Goal: Task Accomplishment & Management: Manage account settings

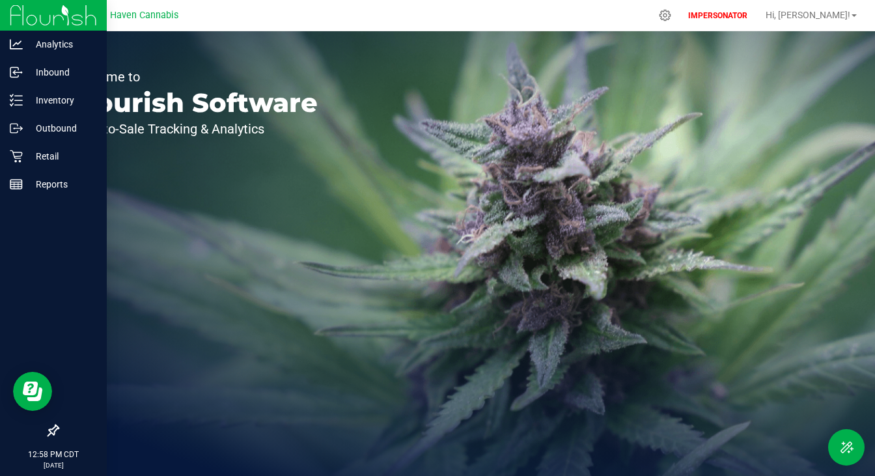
click at [48, 433] on icon at bounding box center [53, 430] width 13 height 13
click at [47, 432] on input "checkbox" at bounding box center [47, 432] width 0 height 0
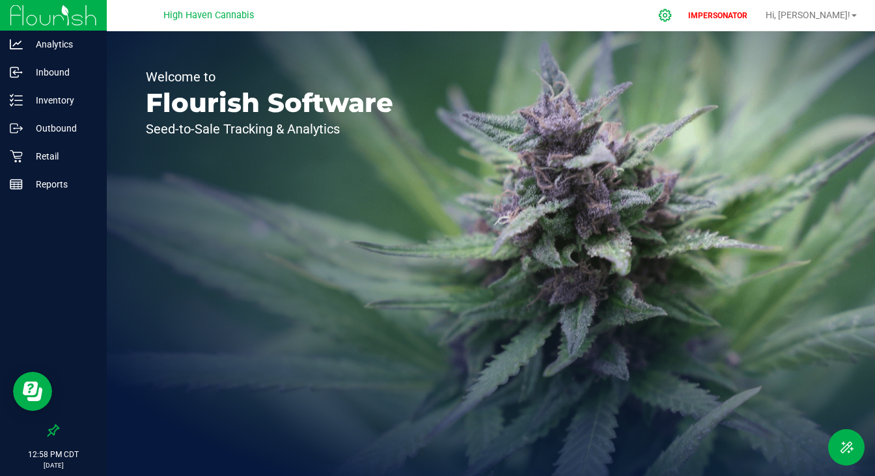
click at [671, 19] on icon at bounding box center [665, 15] width 12 height 12
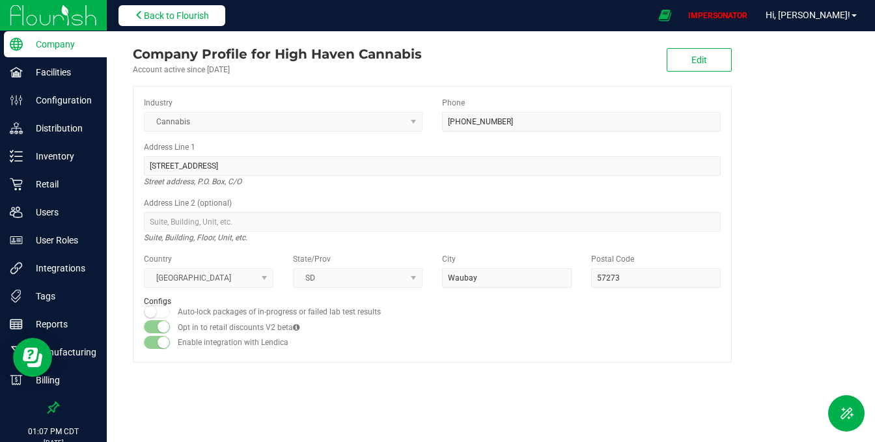
click at [166, 13] on span "Back to Flourish" at bounding box center [176, 15] width 65 height 10
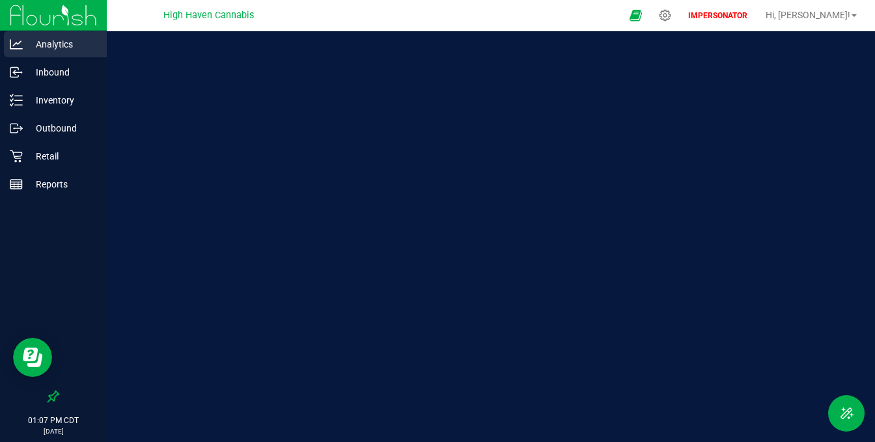
click at [55, 45] on p "Analytics" at bounding box center [62, 44] width 78 height 16
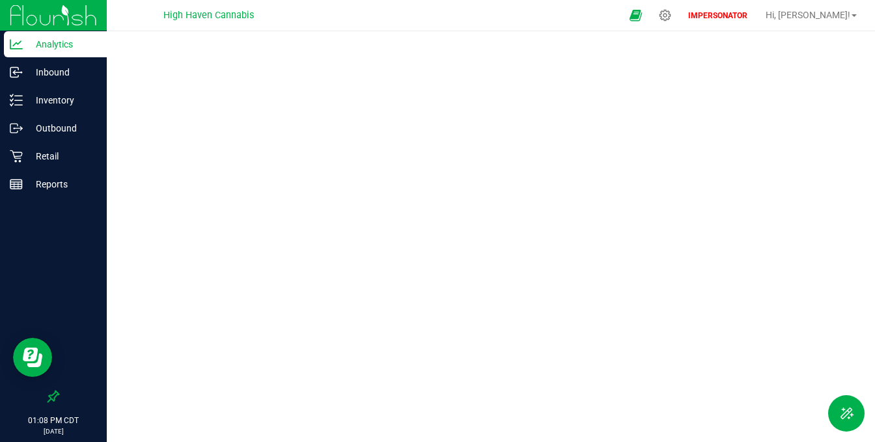
click at [431, 36] on div at bounding box center [491, 232] width 768 height 403
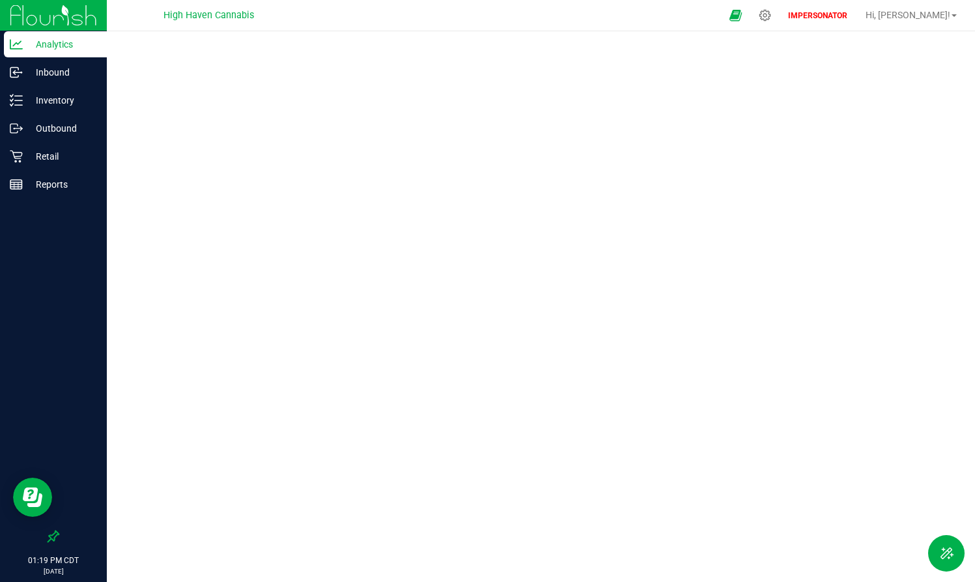
click at [74, 47] on p "Analytics" at bounding box center [62, 44] width 78 height 16
click at [79, 47] on p "Analytics" at bounding box center [62, 44] width 78 height 16
click at [68, 88] on div "Inventory" at bounding box center [55, 100] width 103 height 26
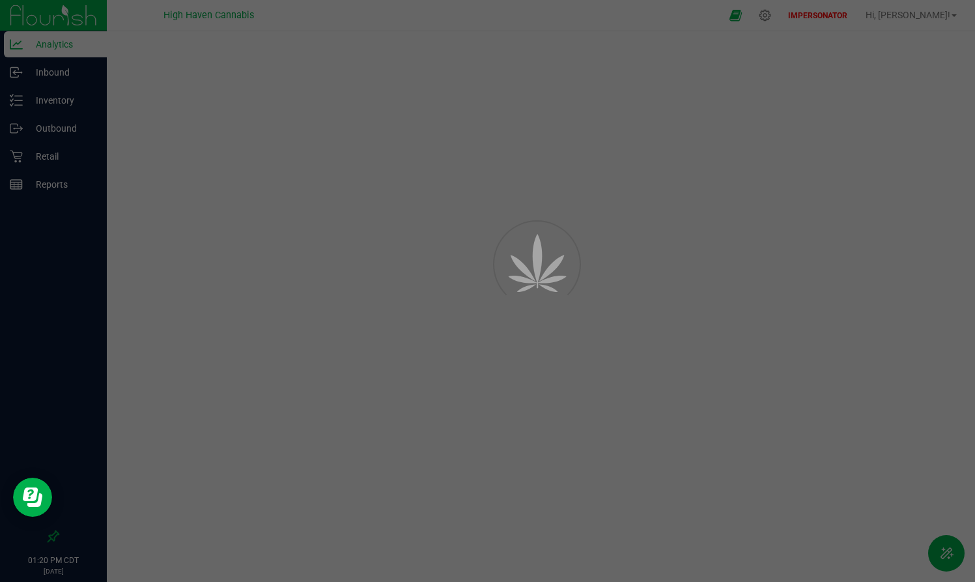
click at [74, 66] on div at bounding box center [487, 291] width 975 height 582
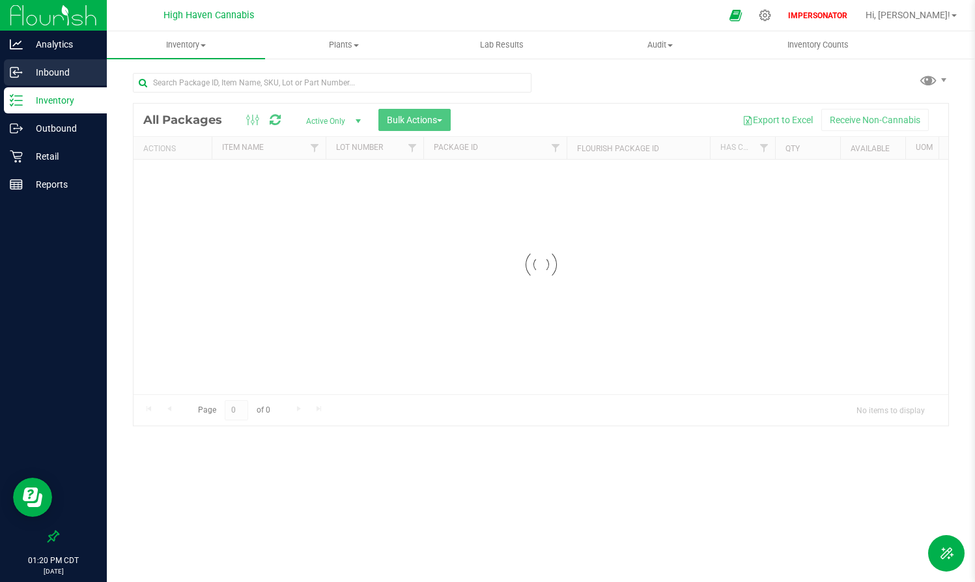
click at [70, 70] on p "Inbound" at bounding box center [62, 72] width 78 height 16
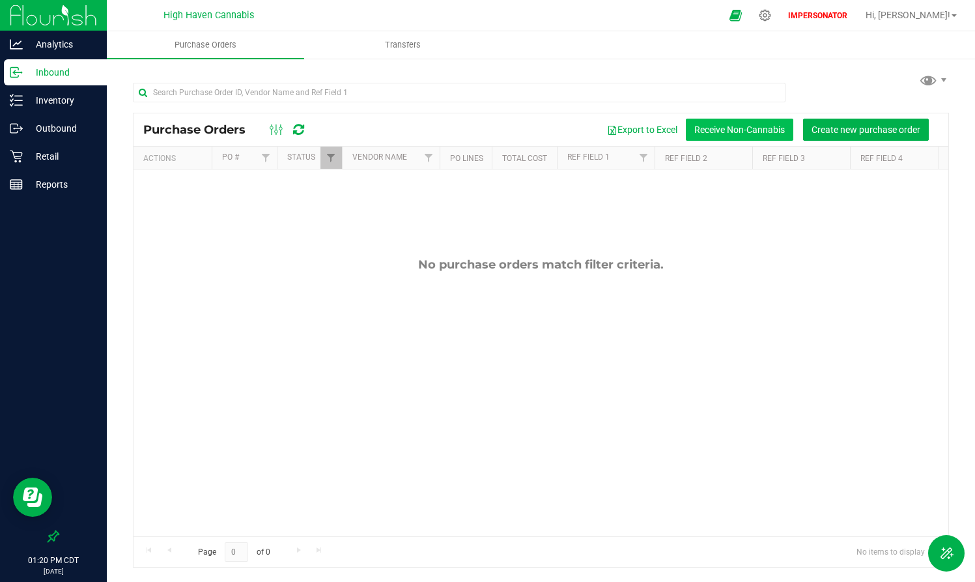
click at [737, 130] on button "Receive Non-Cannabis" at bounding box center [739, 130] width 107 height 22
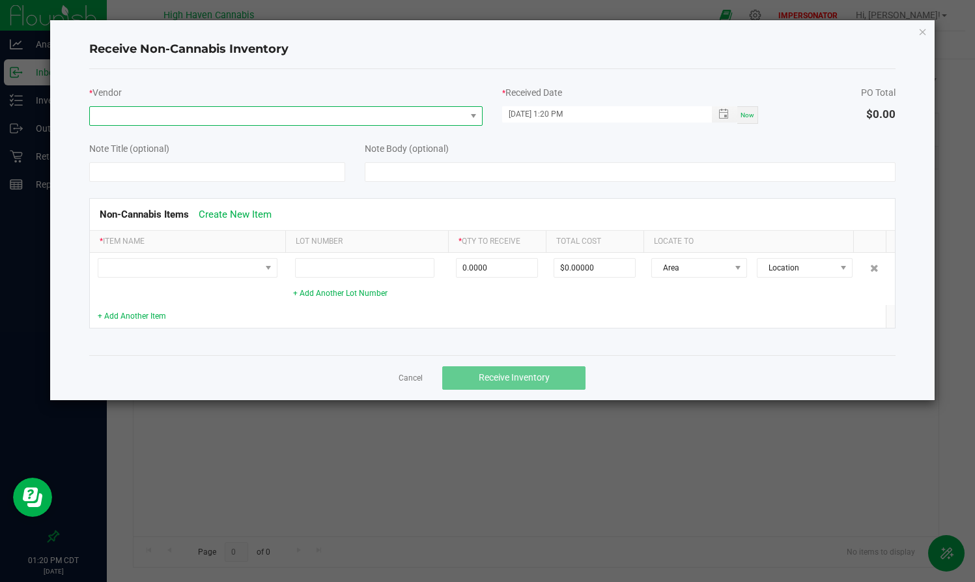
click at [438, 115] on span at bounding box center [278, 116] width 376 height 18
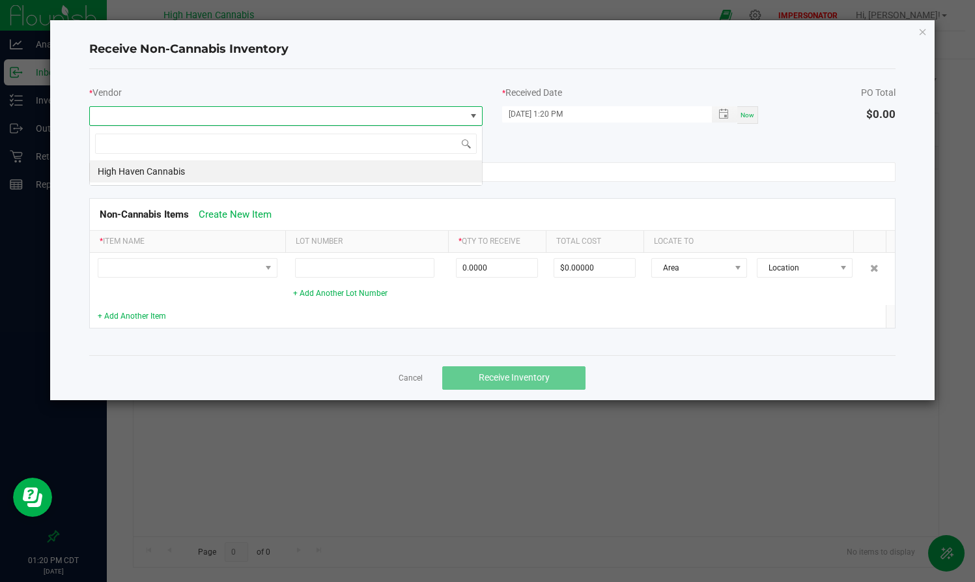
scroll to position [20, 393]
click at [244, 169] on li "High Haven Cannabis" at bounding box center [286, 171] width 392 height 22
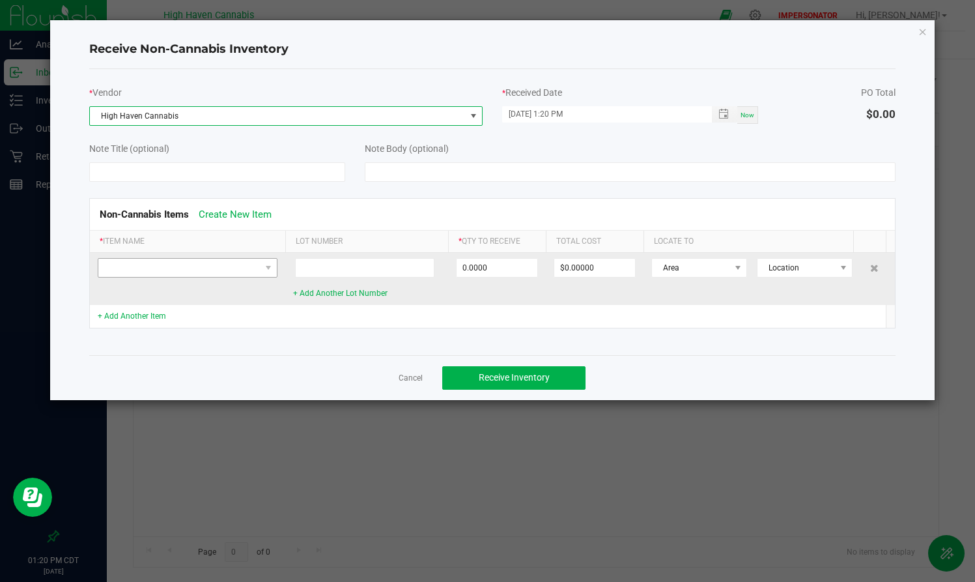
click at [242, 277] on td at bounding box center [187, 279] width 195 height 52
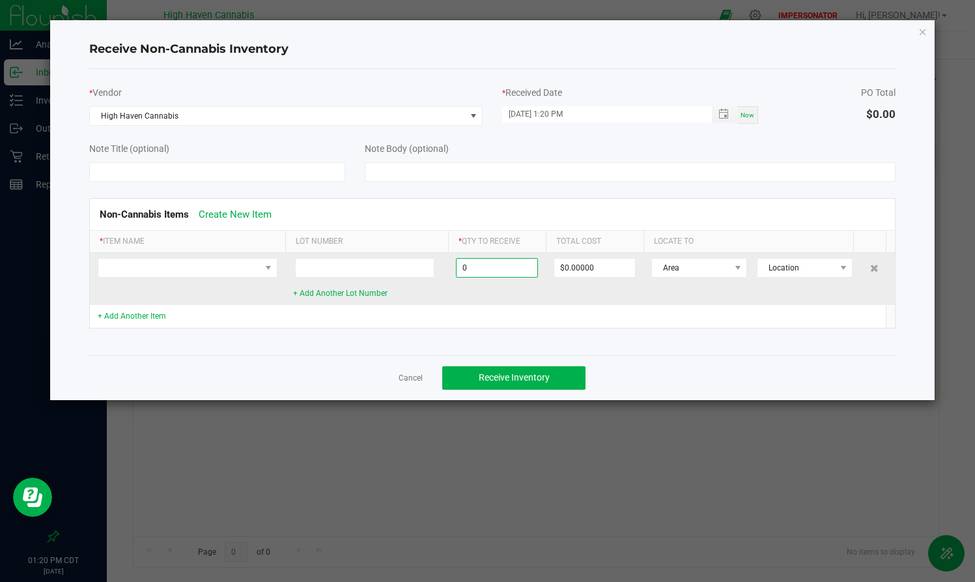
click at [472, 265] on input "0" at bounding box center [496, 268] width 81 height 18
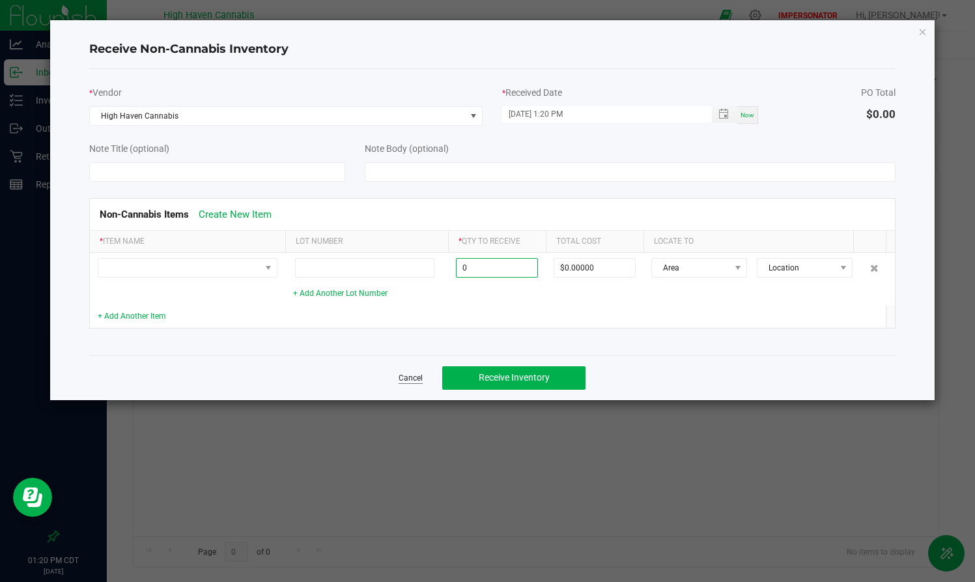
type input "0.0000"
click at [404, 378] on link "Cancel" at bounding box center [411, 377] width 24 height 11
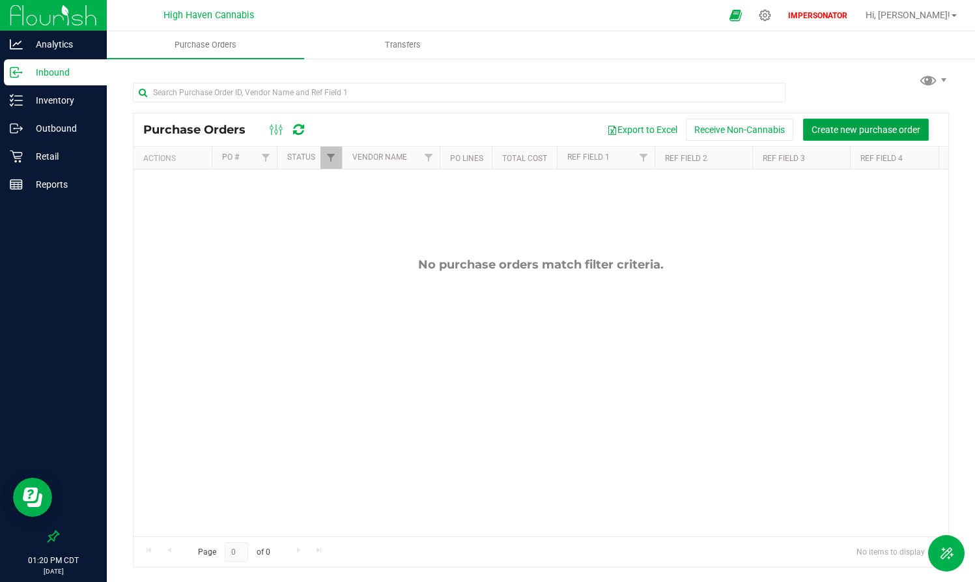
click at [875, 130] on span "Create new purchase order" at bounding box center [865, 129] width 109 height 10
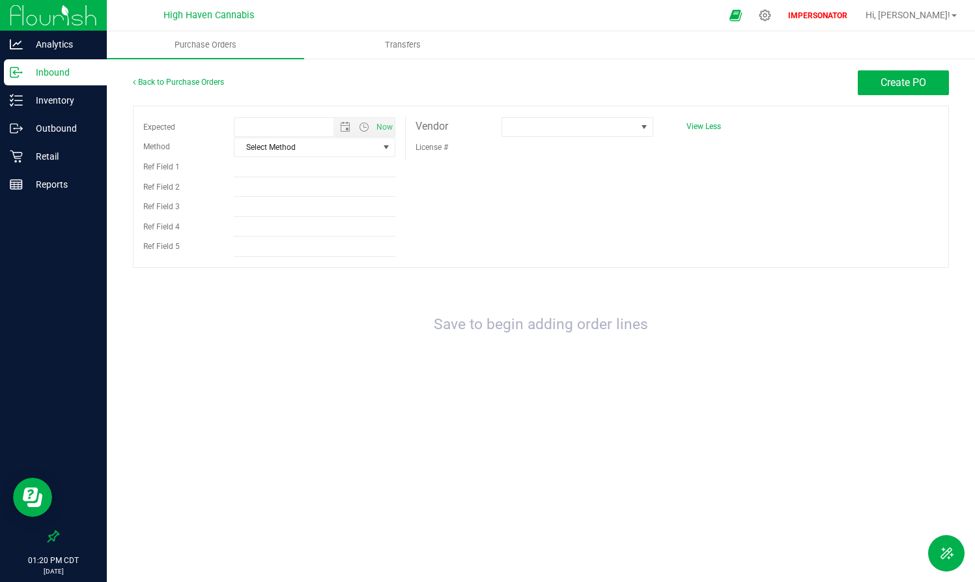
type input "9/19/2025 1:20 PM"
click at [59, 99] on p "Inventory" at bounding box center [62, 100] width 78 height 16
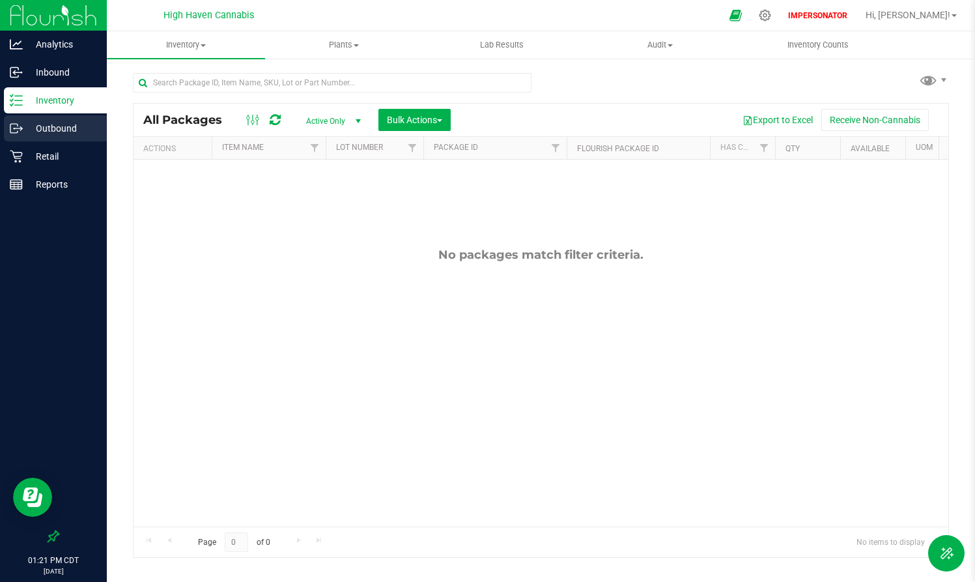
click at [63, 127] on p "Outbound" at bounding box center [62, 128] width 78 height 16
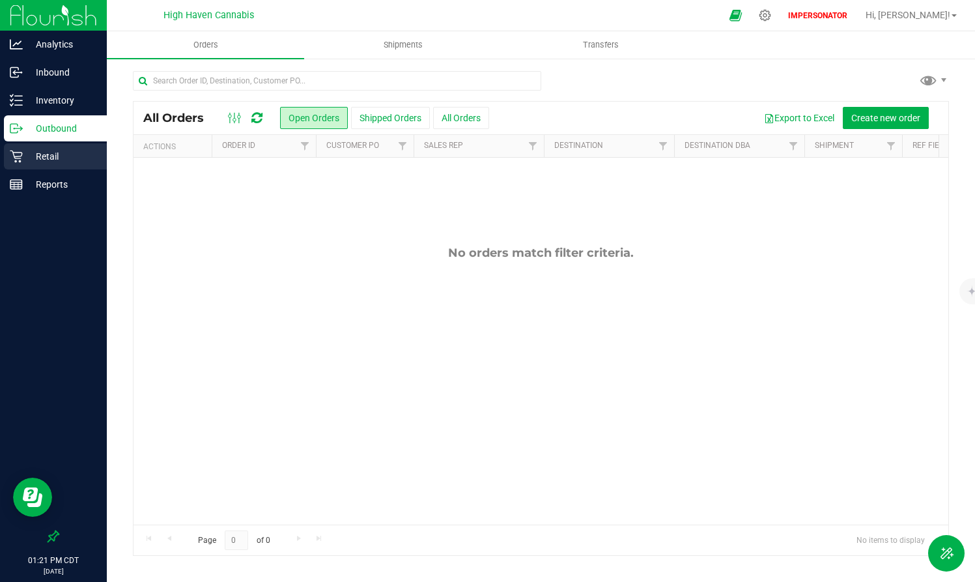
click at [41, 165] on div "Retail" at bounding box center [55, 156] width 103 height 26
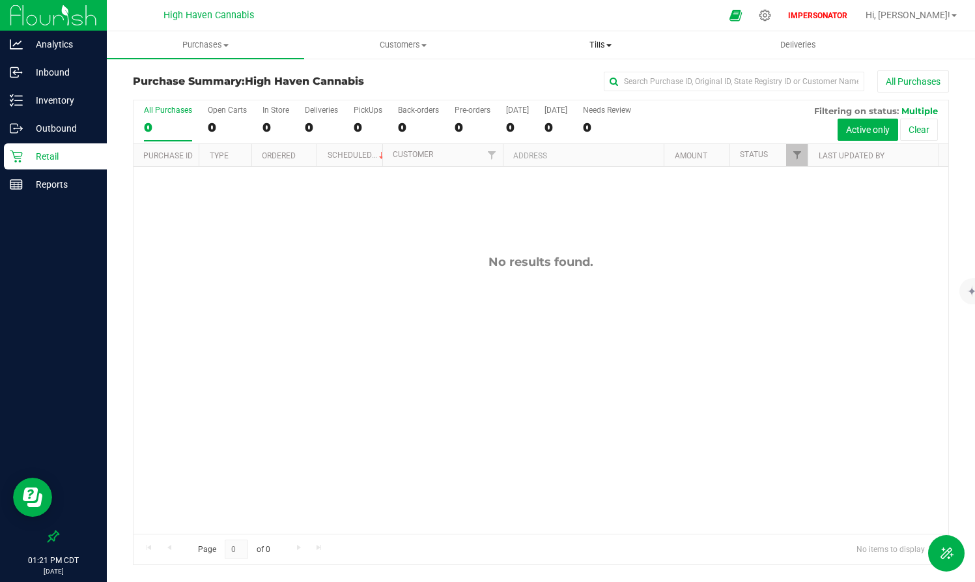
click at [610, 44] on span "Tills" at bounding box center [601, 45] width 196 height 12
click at [562, 79] on span "Manage tills" at bounding box center [546, 78] width 88 height 11
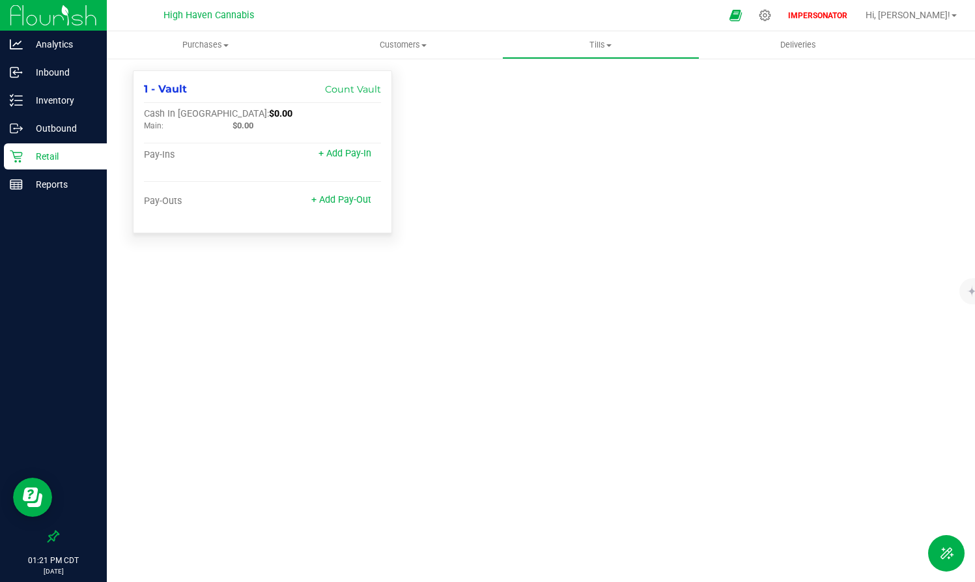
click at [214, 92] on div "1 - Vault Count Vault" at bounding box center [262, 89] width 237 height 16
drag, startPoint x: 199, startPoint y: 116, endPoint x: 298, endPoint y: 117, distance: 98.3
click at [298, 117] on div "Cash In Vault: $0.00" at bounding box center [223, 114] width 158 height 12
click at [44, 186] on p "Reports" at bounding box center [62, 184] width 78 height 16
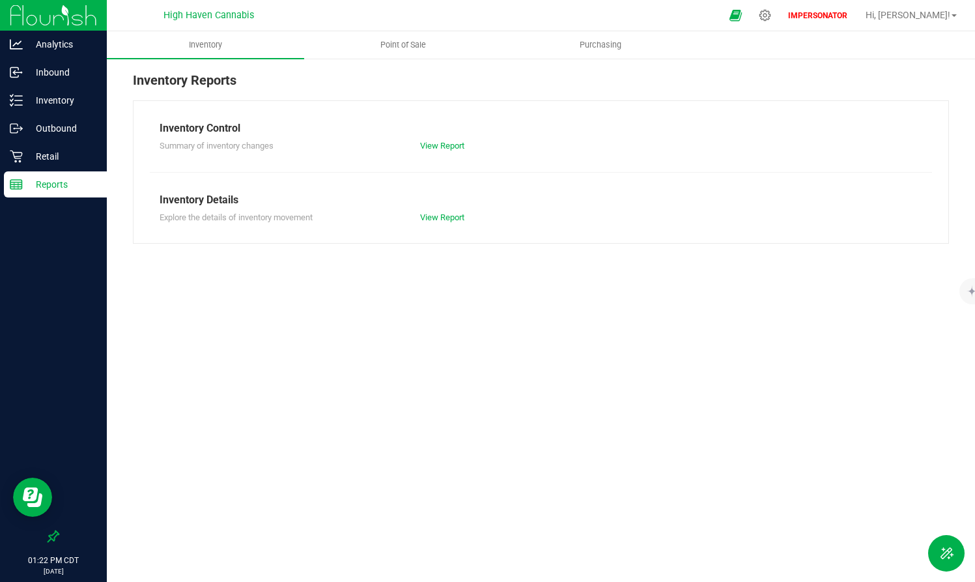
click at [397, 58] on link "Point of Sale" at bounding box center [402, 44] width 197 height 27
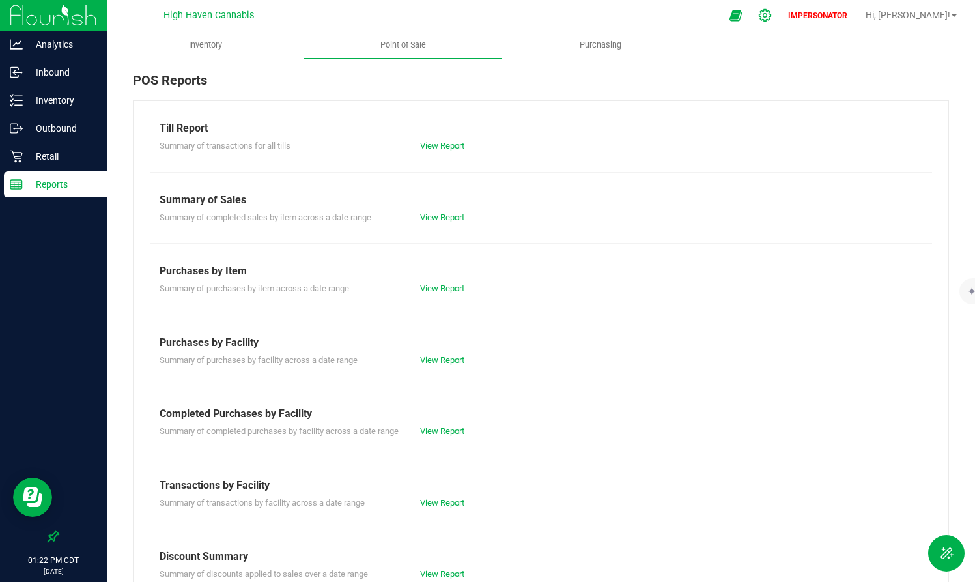
click at [781, 8] on div at bounding box center [765, 15] width 33 height 28
click at [772, 18] on icon at bounding box center [765, 15] width 14 height 14
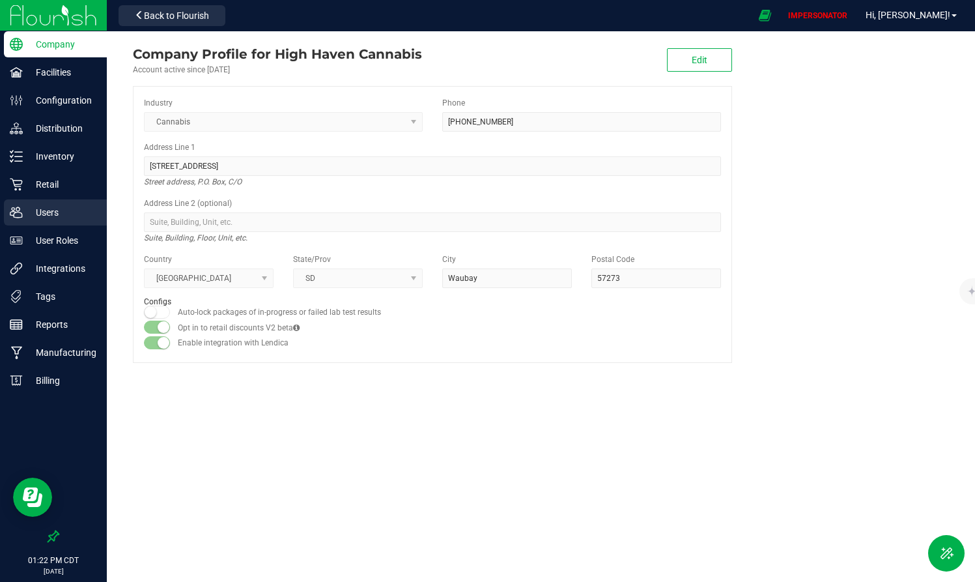
click at [51, 212] on p "Users" at bounding box center [62, 212] width 78 height 16
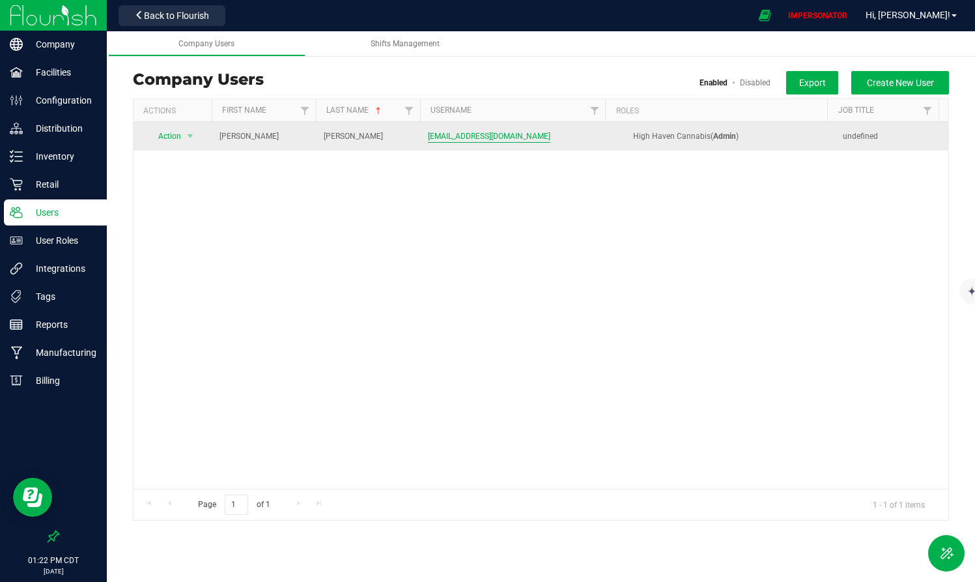
click at [489, 139] on span "candylandsmokeshop@gmail.com" at bounding box center [489, 136] width 122 height 12
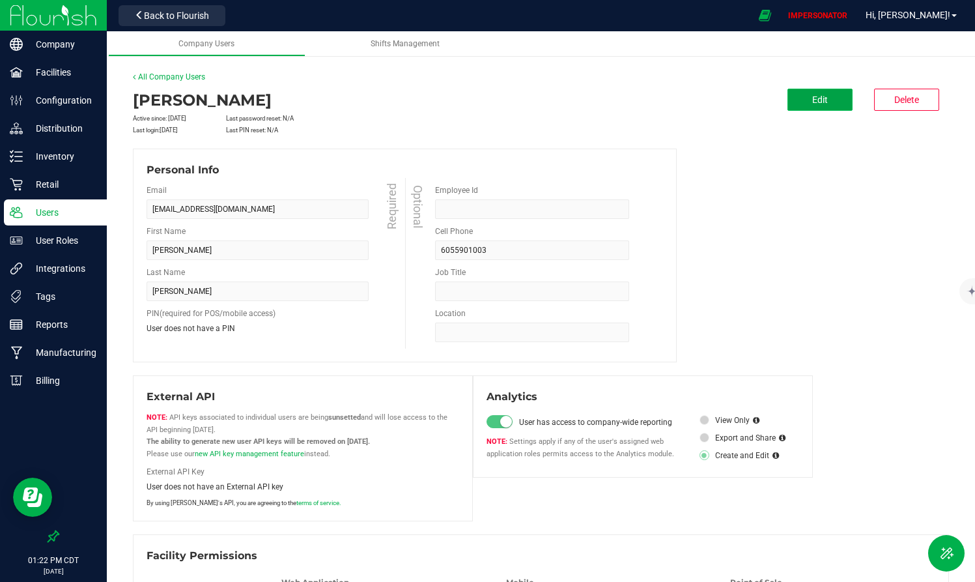
click at [815, 89] on button "Edit" at bounding box center [819, 100] width 65 height 22
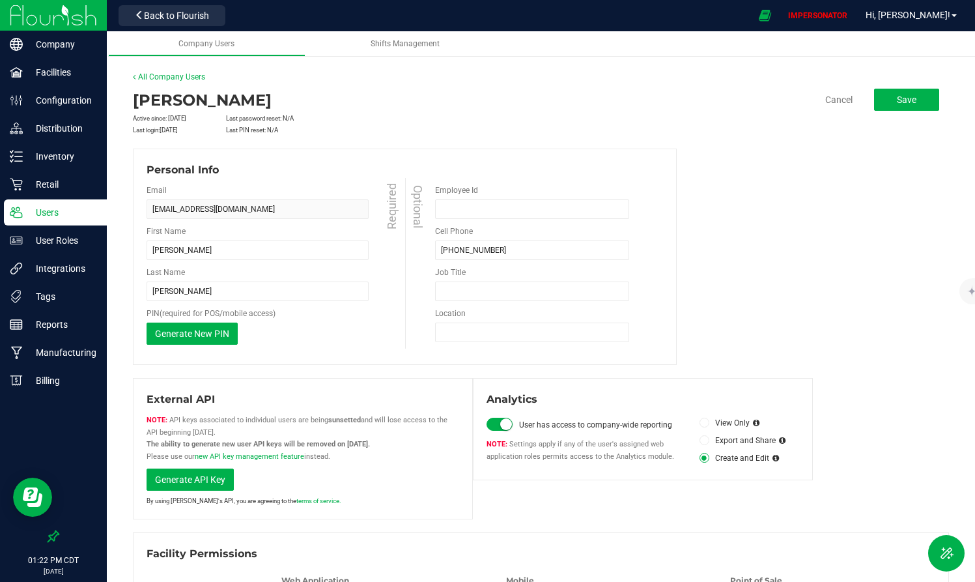
scroll to position [63, 0]
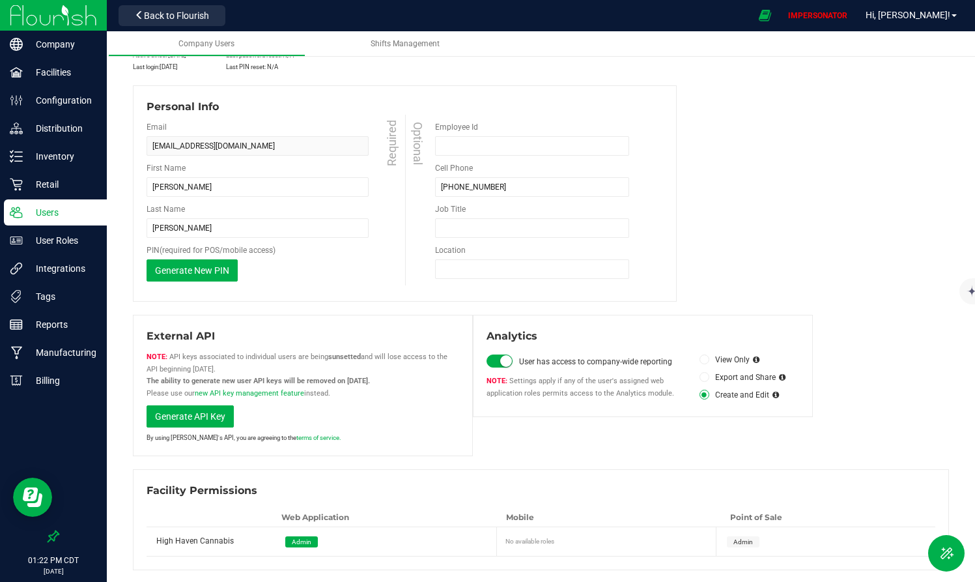
click at [733, 475] on span "Admin" at bounding box center [743, 541] width 20 height 7
click at [198, 272] on span "Generate New PIN" at bounding box center [192, 270] width 74 height 10
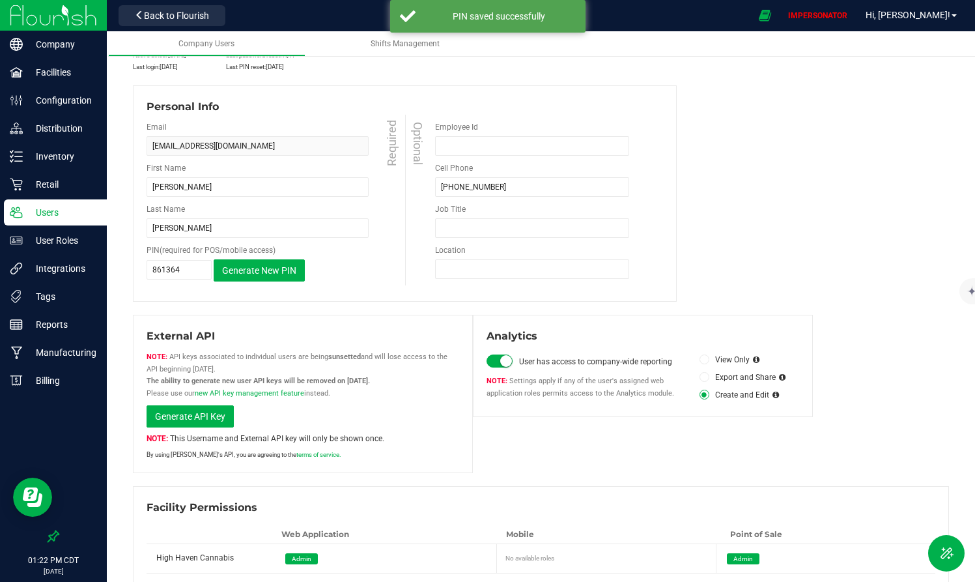
scroll to position [0, 0]
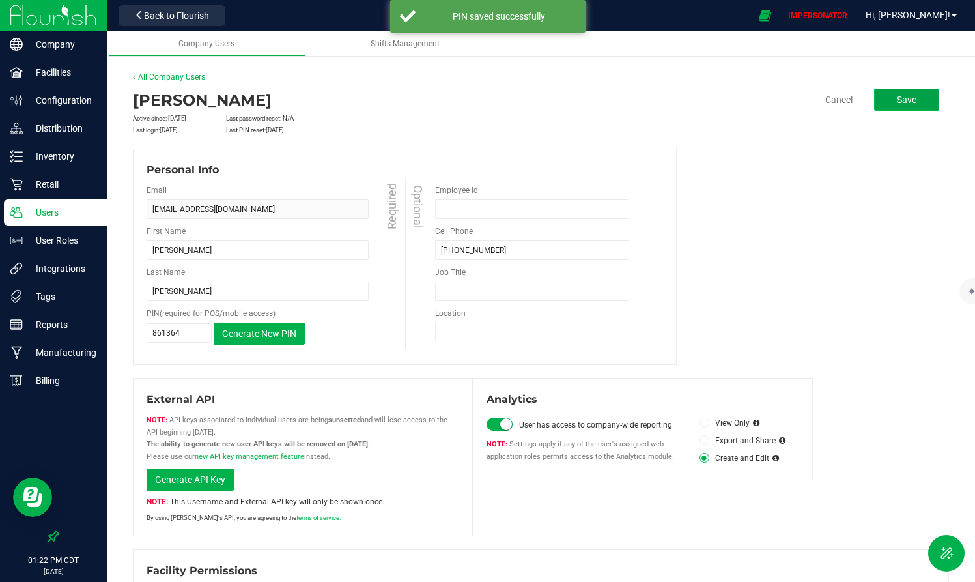
click at [875, 107] on button "Save" at bounding box center [906, 100] width 65 height 22
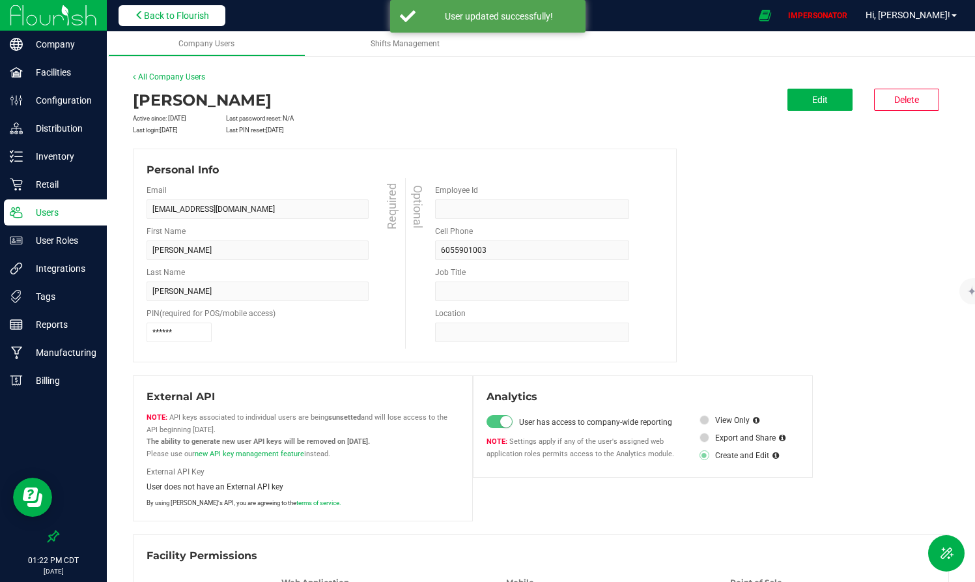
click at [208, 16] on span "Back to Flourish" at bounding box center [176, 15] width 65 height 10
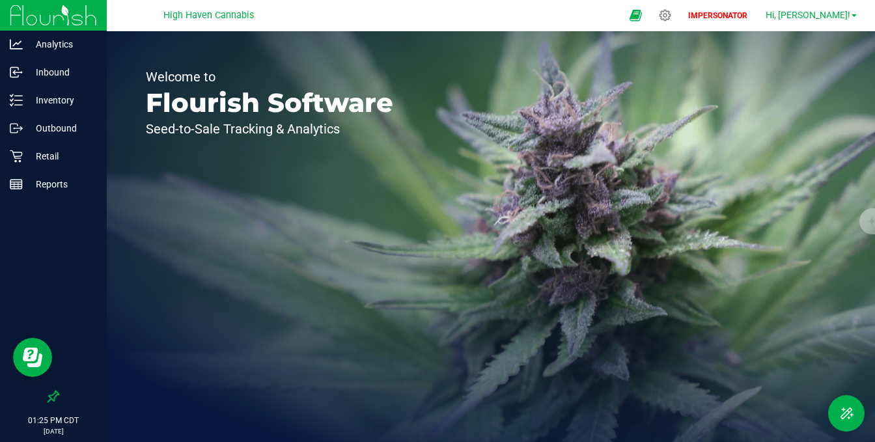
click at [855, 14] on span at bounding box center [854, 15] width 5 height 3
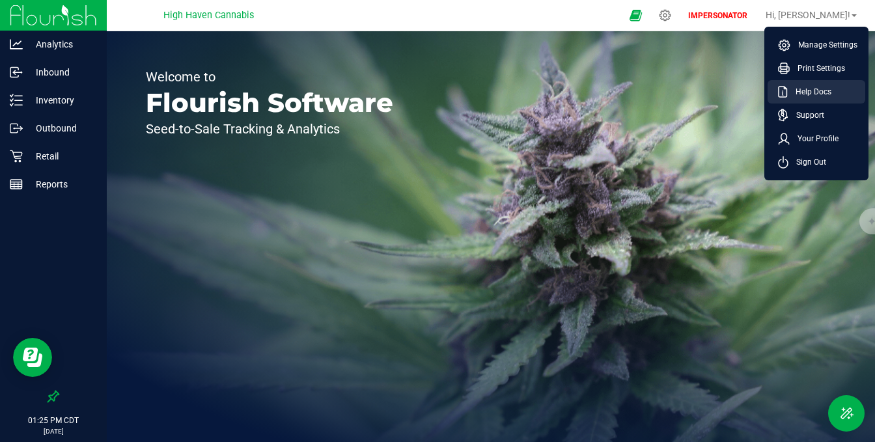
click at [819, 92] on span "Help Docs" at bounding box center [810, 91] width 44 height 13
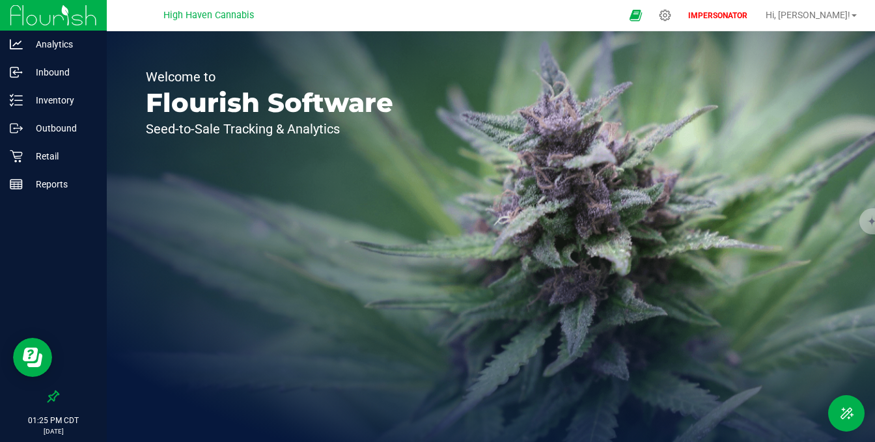
click at [834, 4] on div "IMPERSONATOR Hi, Bridgette! Manage Settings Print Settings Help Docs Support Yo…" at bounding box center [772, 15] width 179 height 23
click at [834, 8] on link "Hi, Bridgette!" at bounding box center [812, 15] width 102 height 14
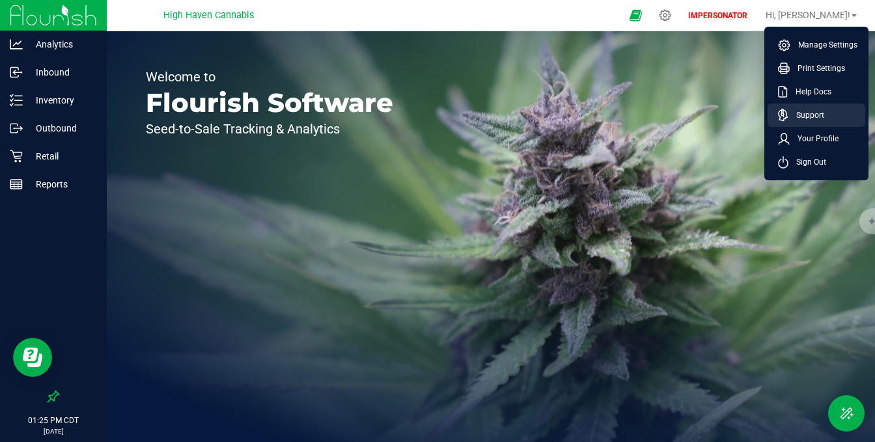
click at [815, 113] on span "Support" at bounding box center [807, 115] width 36 height 13
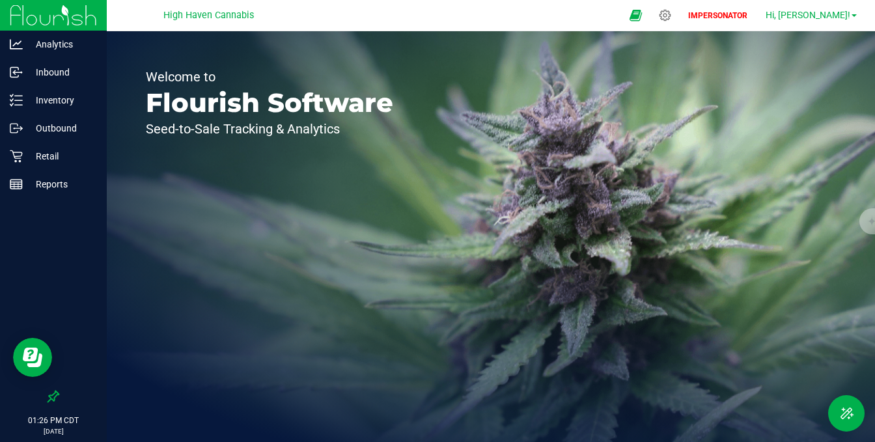
click at [822, 16] on span "Hi, Bridgette!" at bounding box center [808, 15] width 85 height 10
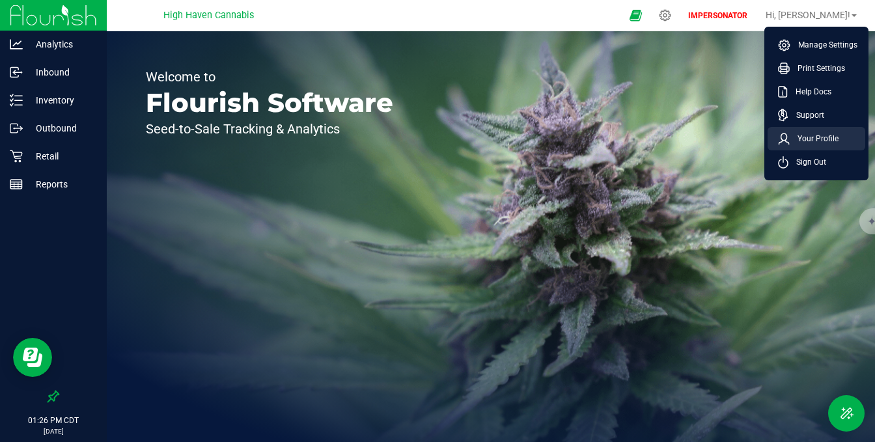
click at [815, 139] on span "Your Profile" at bounding box center [814, 138] width 49 height 13
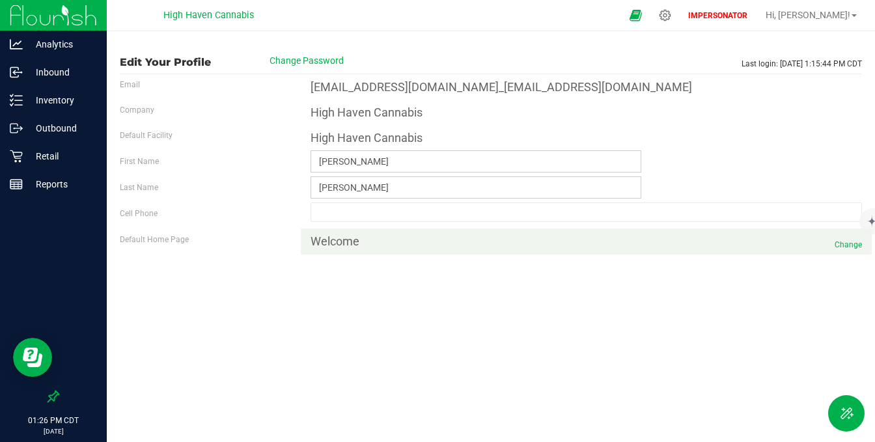
click at [857, 246] on span "Change" at bounding box center [848, 245] width 27 height 12
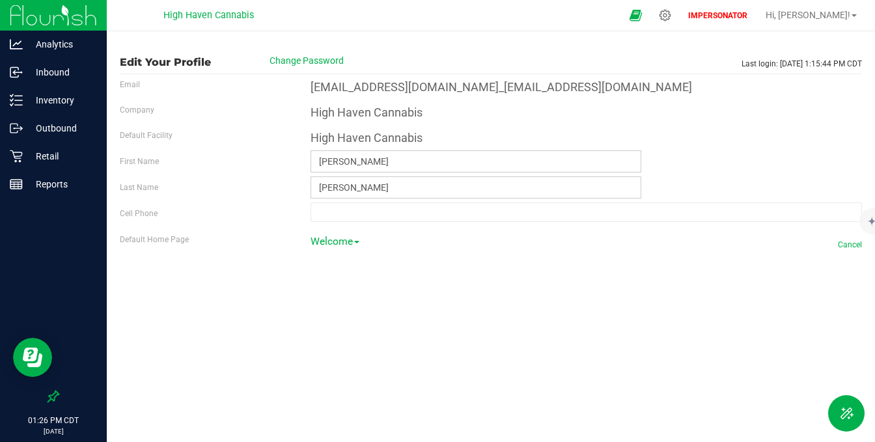
click at [345, 243] on link "Welcome" at bounding box center [335, 247] width 49 height 31
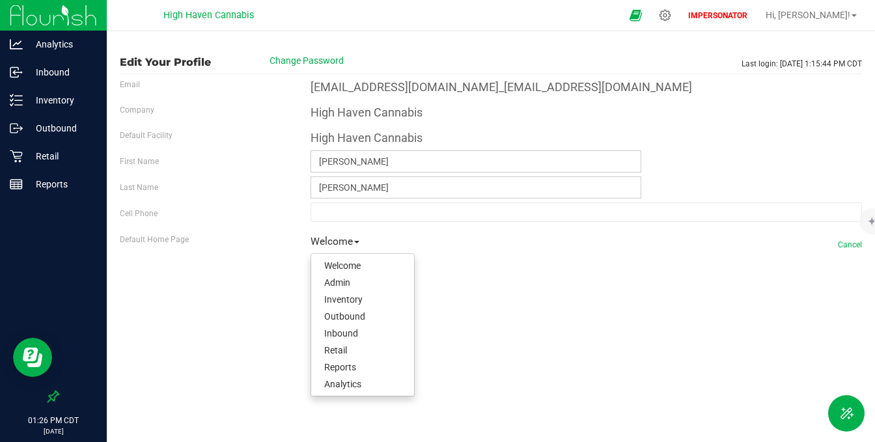
click at [467, 324] on div at bounding box center [587, 325] width 572 height 141
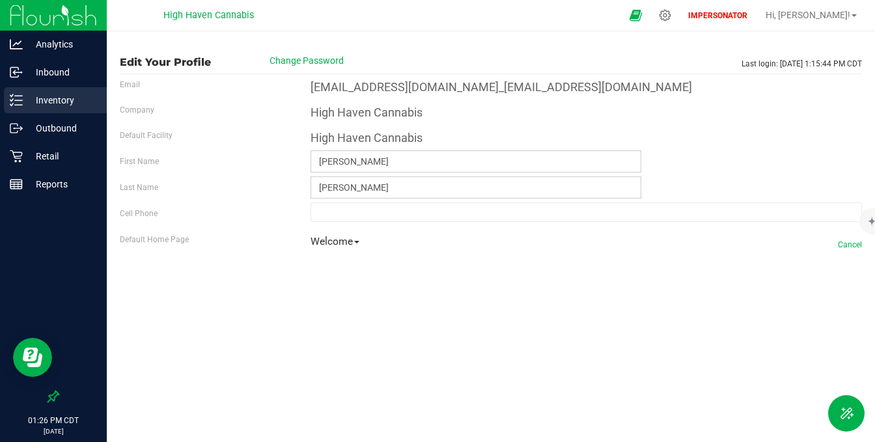
click at [54, 101] on p "Inventory" at bounding box center [62, 100] width 78 height 16
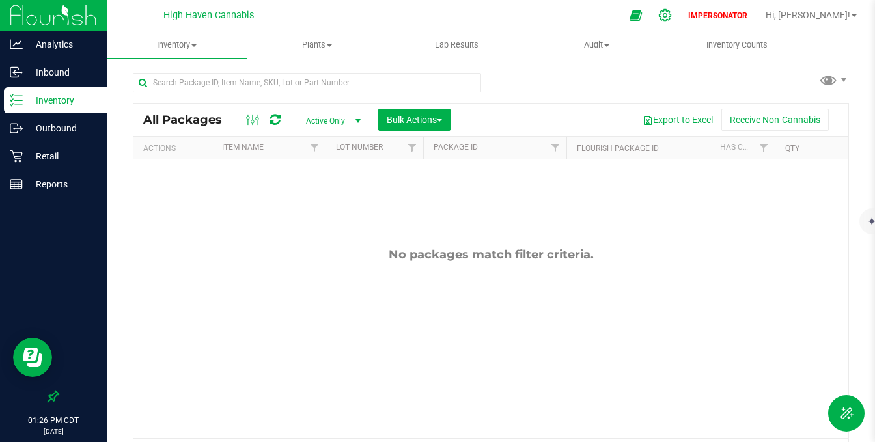
click at [671, 15] on icon at bounding box center [665, 15] width 12 height 12
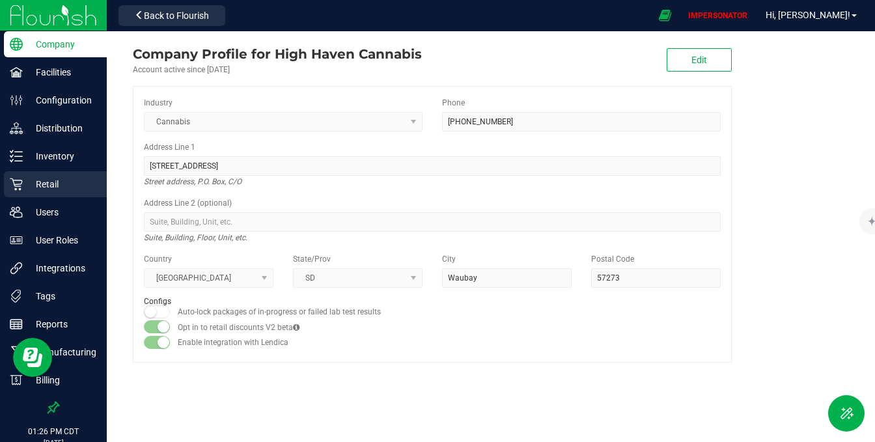
click at [50, 189] on p "Retail" at bounding box center [62, 184] width 78 height 16
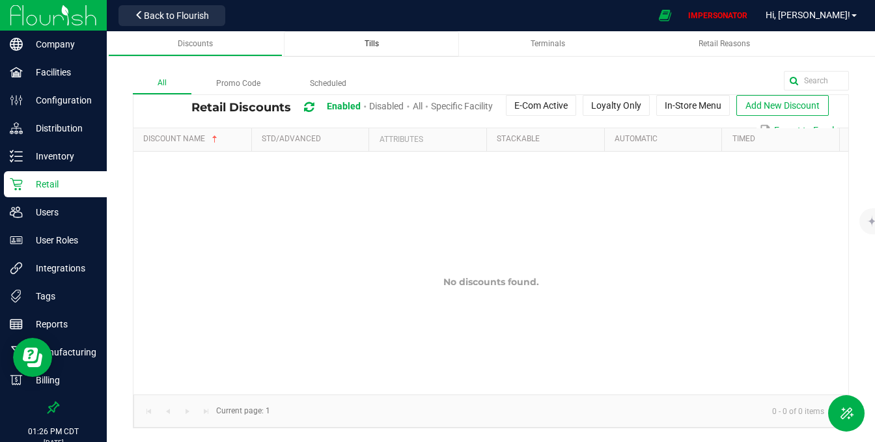
click at [366, 42] on span "Tills" at bounding box center [372, 43] width 14 height 9
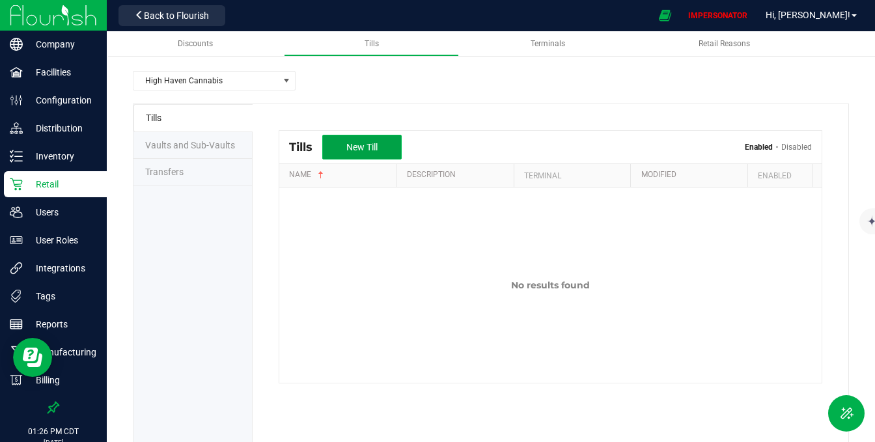
click at [349, 145] on span "New Till" at bounding box center [361, 147] width 31 height 10
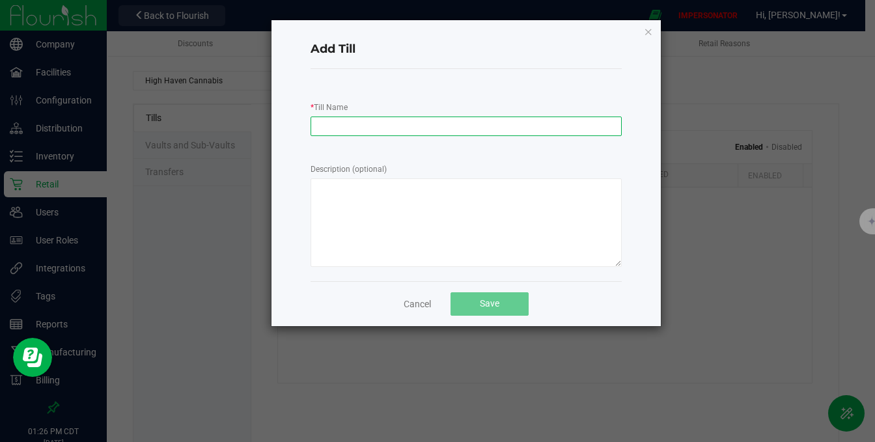
click at [402, 124] on input "* Till Name" at bounding box center [466, 127] width 311 height 20
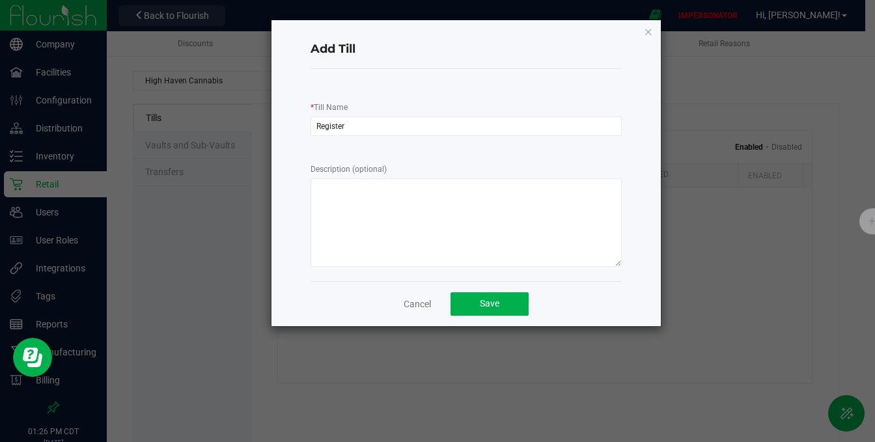
click at [477, 110] on div "* Till Name Register" at bounding box center [466, 118] width 311 height 36
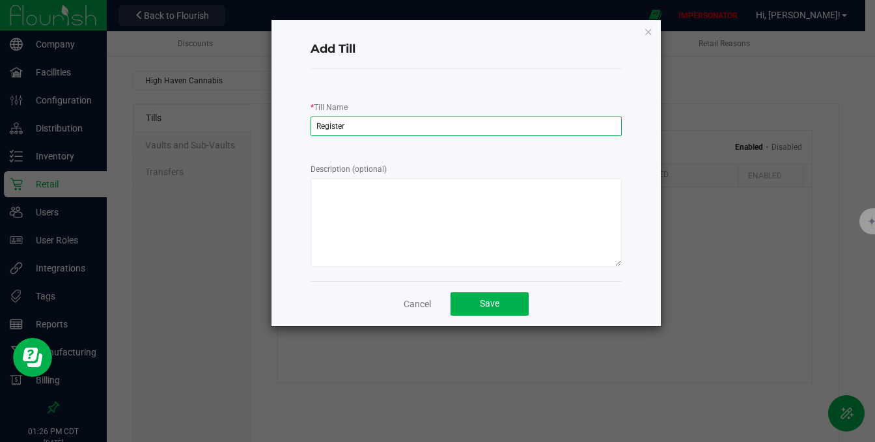
click at [444, 134] on input "Register" at bounding box center [466, 127] width 311 height 20
type input "Register 1"
click at [469, 107] on div "* Till Name Register 1" at bounding box center [466, 118] width 311 height 36
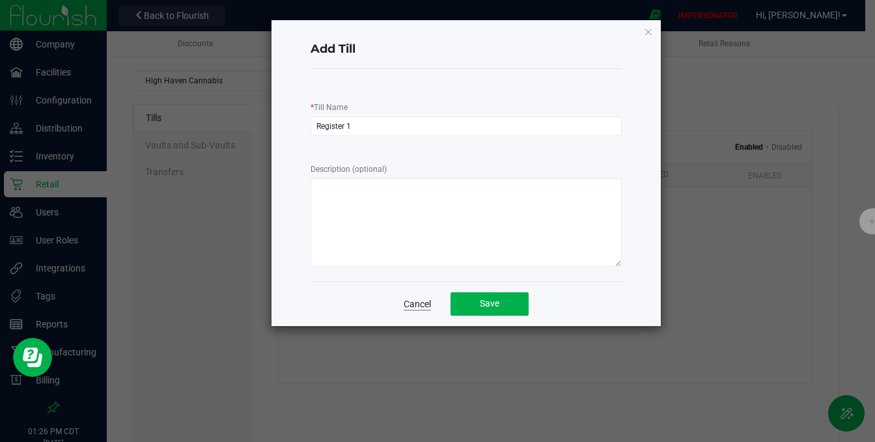
click at [417, 300] on link "Cancel" at bounding box center [417, 304] width 27 height 13
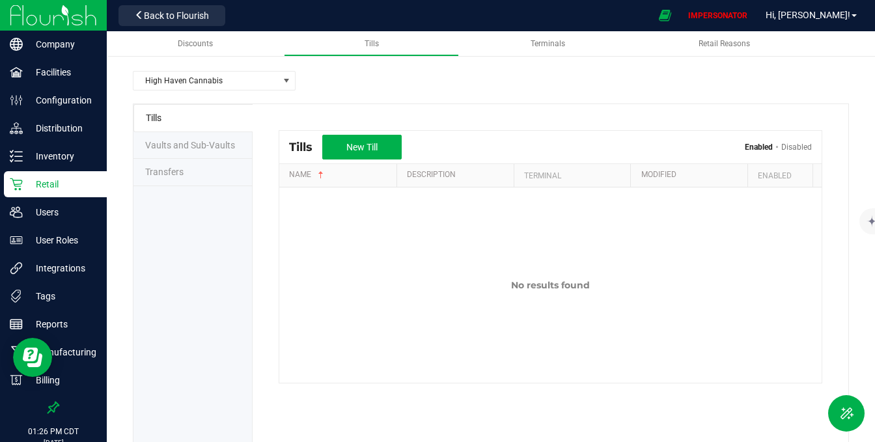
click at [205, 145] on span "Vaults and Sub-Vaults" at bounding box center [190, 145] width 90 height 10
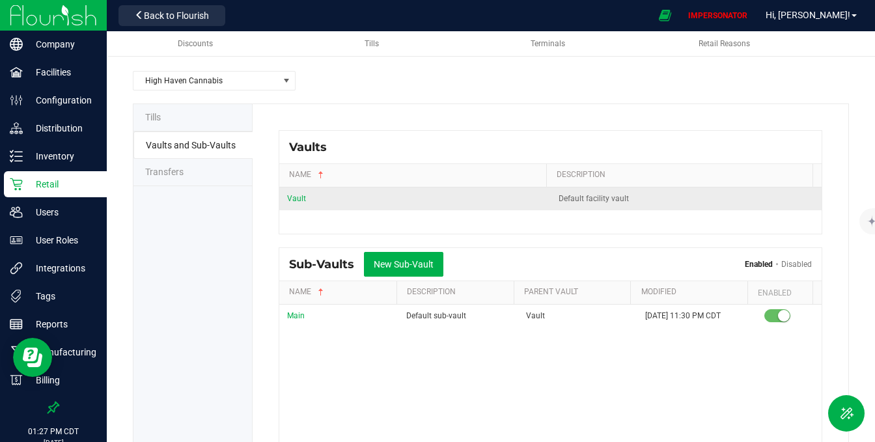
drag, startPoint x: 557, startPoint y: 200, endPoint x: 502, endPoint y: 200, distance: 55.4
click at [502, 200] on tr "Vault Default facility vault" at bounding box center [550, 199] width 542 height 23
click at [520, 204] on div "Vault" at bounding box center [415, 199] width 256 height 12
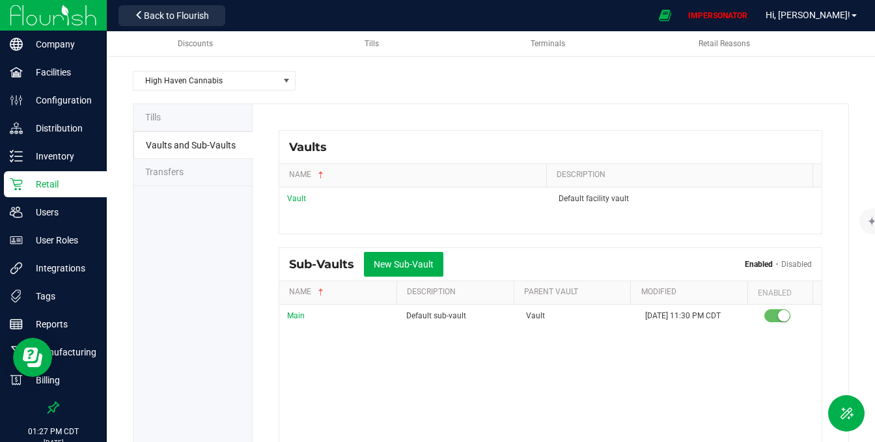
click at [211, 171] on li "Transfers" at bounding box center [192, 172] width 119 height 27
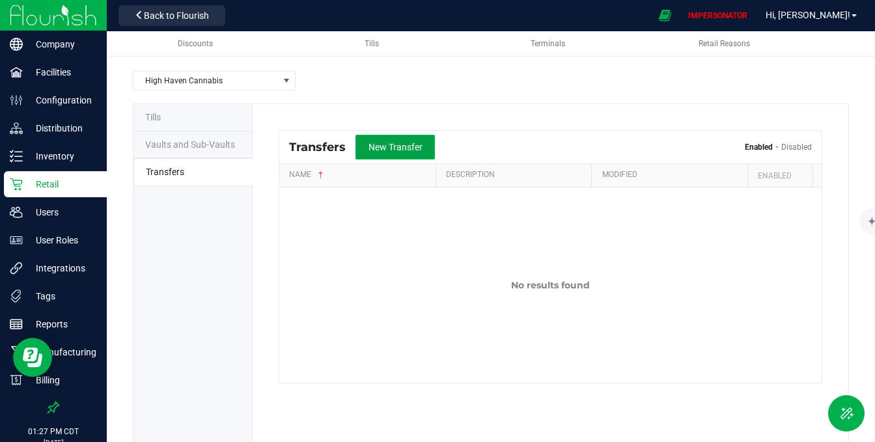
click at [396, 152] on button "New Transfer" at bounding box center [395, 147] width 79 height 25
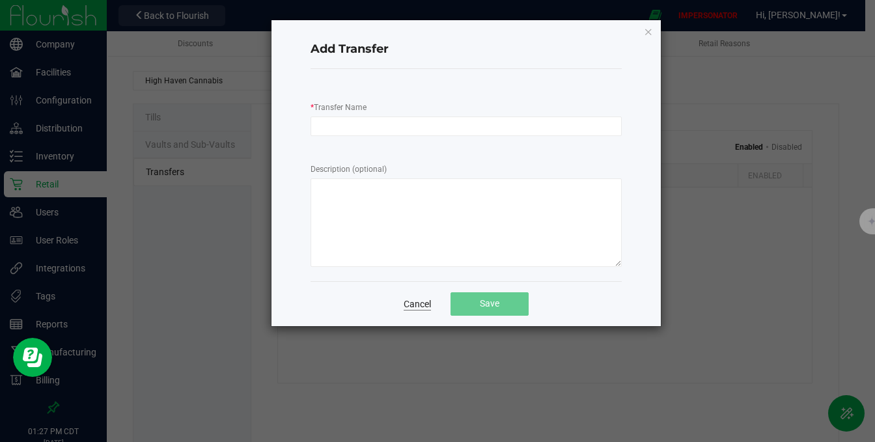
click at [412, 301] on link "Cancel" at bounding box center [417, 304] width 27 height 13
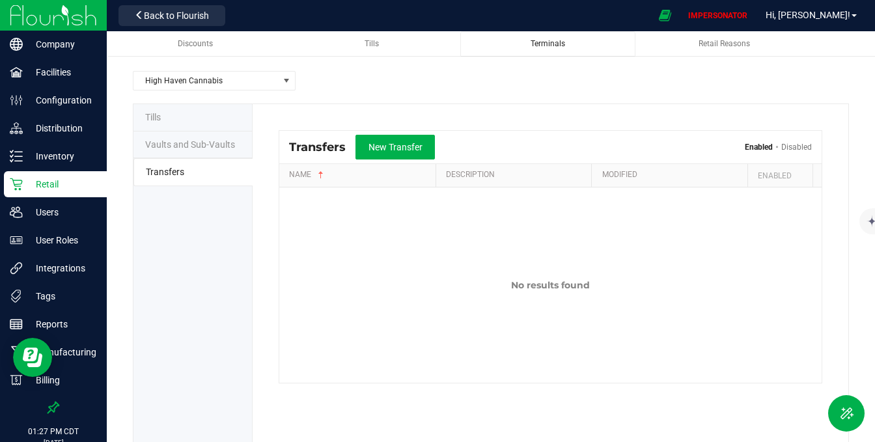
click at [560, 48] on div "Terminals" at bounding box center [548, 43] width 154 height 11
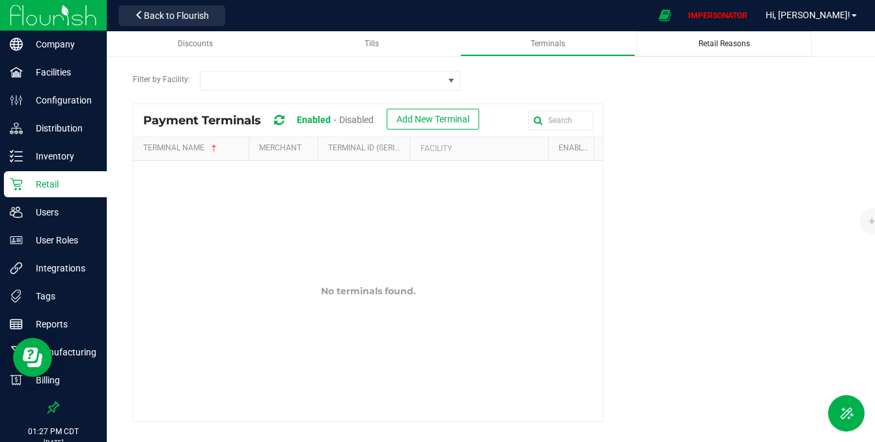
click at [696, 48] on div "Retail Reasons" at bounding box center [724, 43] width 154 height 11
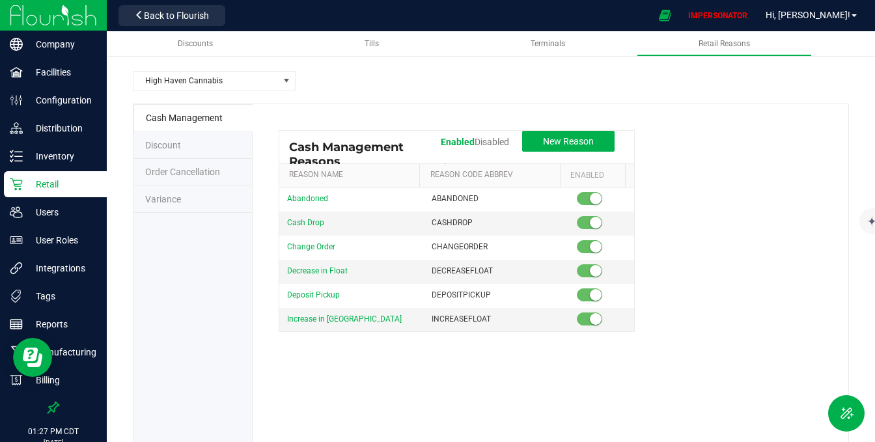
click at [197, 169] on span "Order Cancellation" at bounding box center [182, 172] width 75 height 10
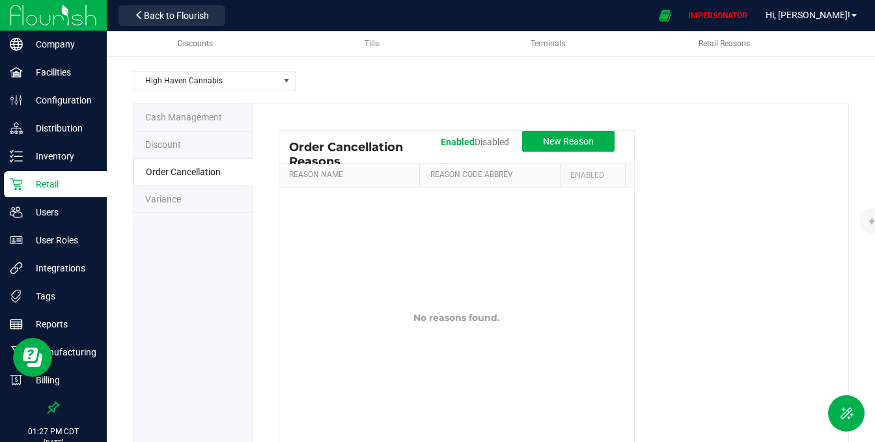
click at [186, 199] on li "Variance" at bounding box center [192, 199] width 119 height 27
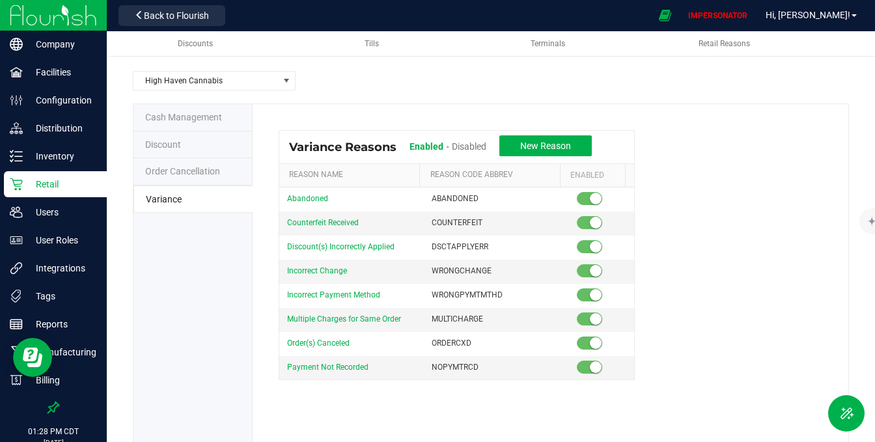
click at [194, 140] on li "Discount" at bounding box center [192, 145] width 119 height 27
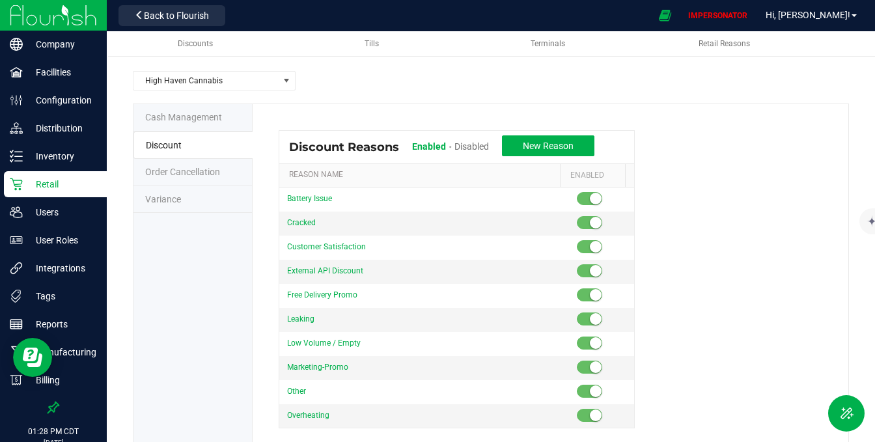
click at [198, 120] on span "Cash Management" at bounding box center [183, 117] width 77 height 10
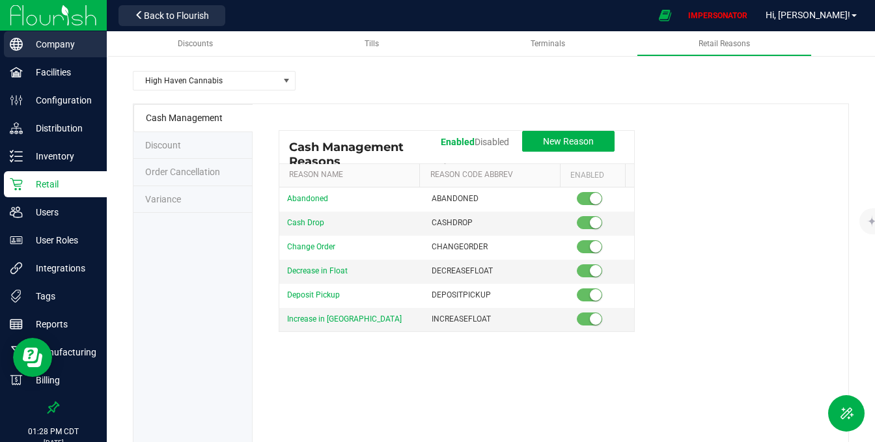
click at [61, 48] on p "Company" at bounding box center [62, 44] width 78 height 16
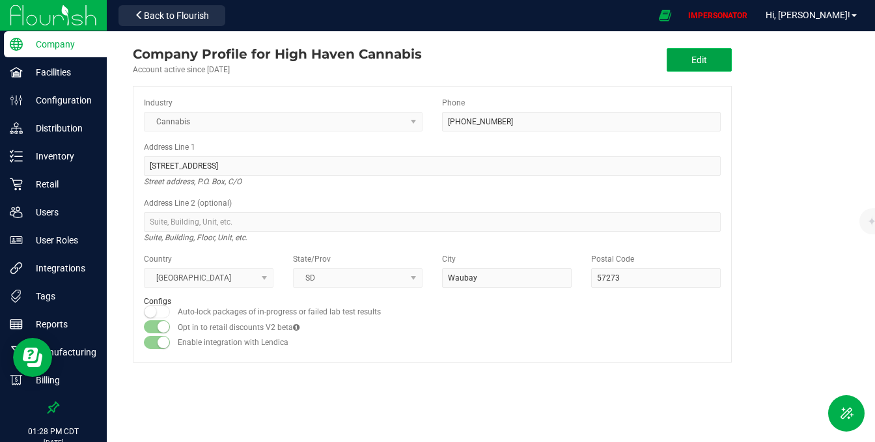
click at [695, 59] on span "Edit" at bounding box center [700, 60] width 16 height 10
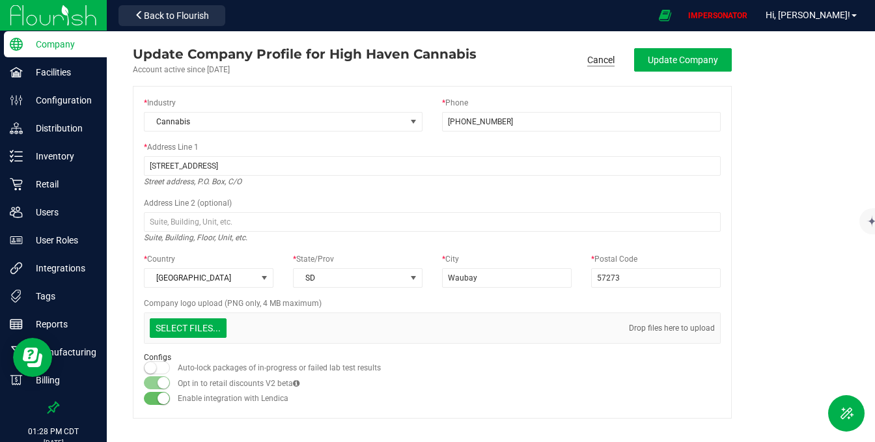
click at [592, 60] on link "Cancel" at bounding box center [600, 59] width 27 height 13
type input "(605) 590-1003"
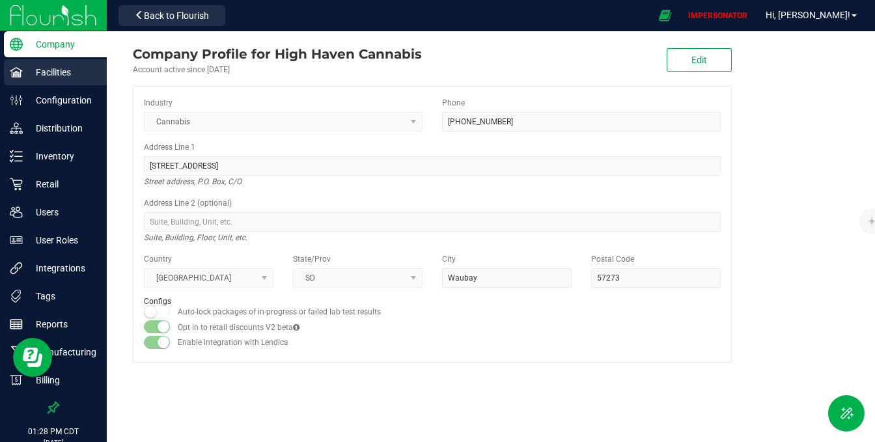
click at [55, 78] on p "Facilities" at bounding box center [62, 72] width 78 height 16
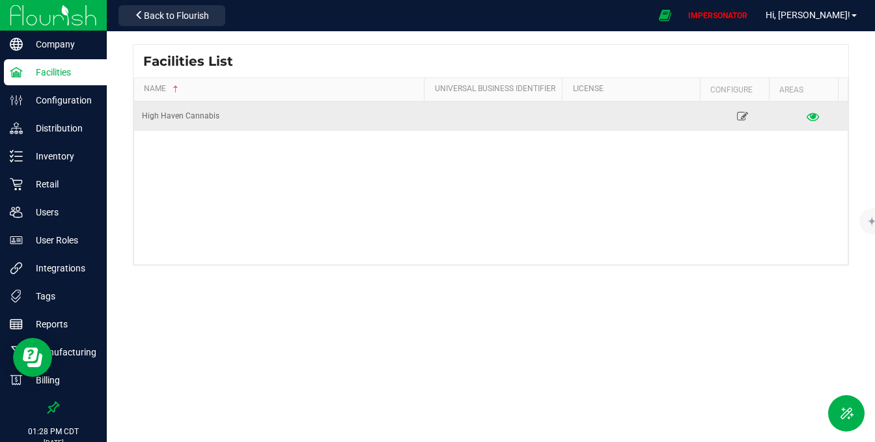
click at [807, 114] on icon at bounding box center [813, 115] width 12 height 9
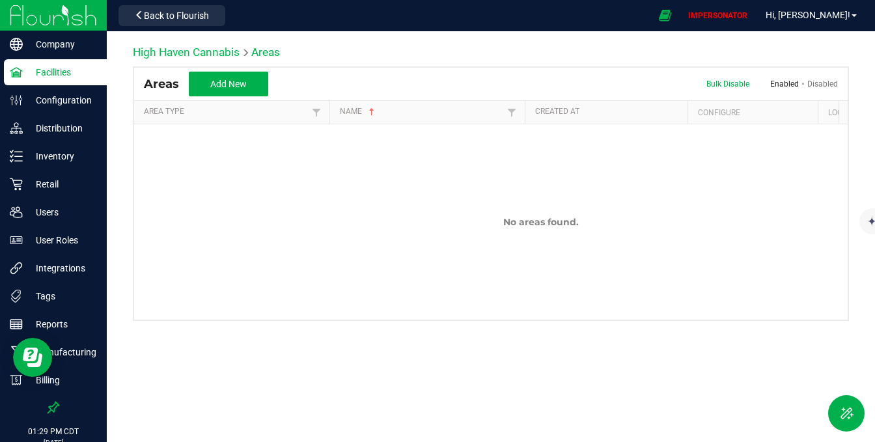
click at [210, 51] on link "High Haven Cannabis" at bounding box center [186, 52] width 107 height 13
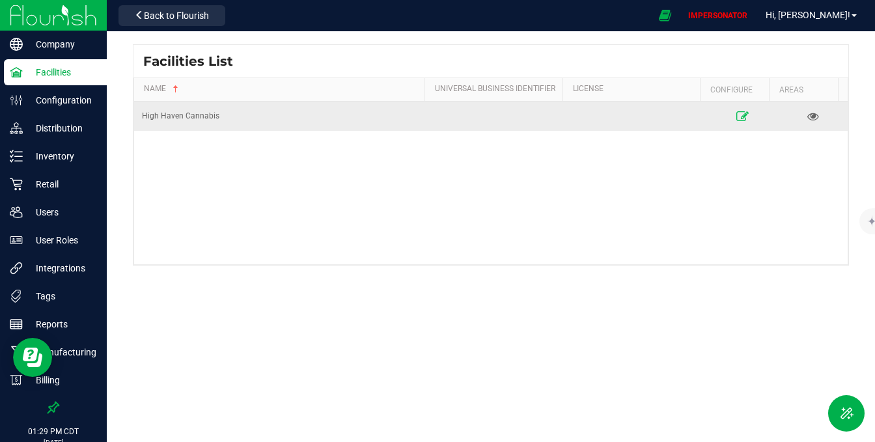
click at [738, 111] on icon at bounding box center [743, 115] width 12 height 9
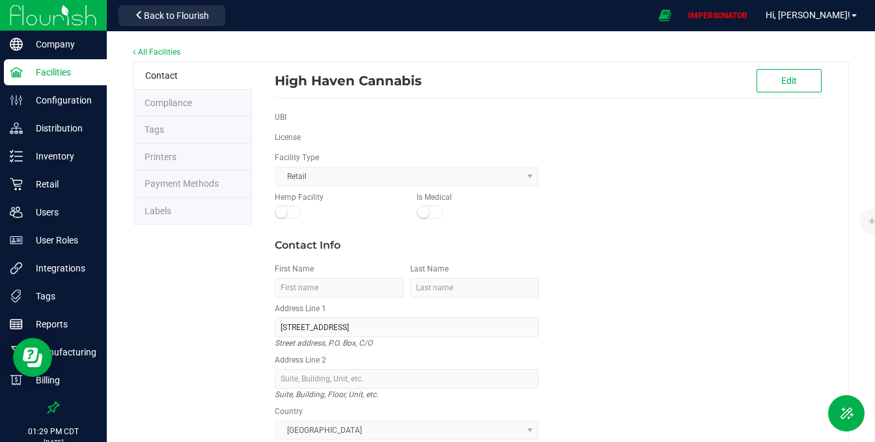
click at [173, 212] on li "Labels" at bounding box center [192, 211] width 119 height 27
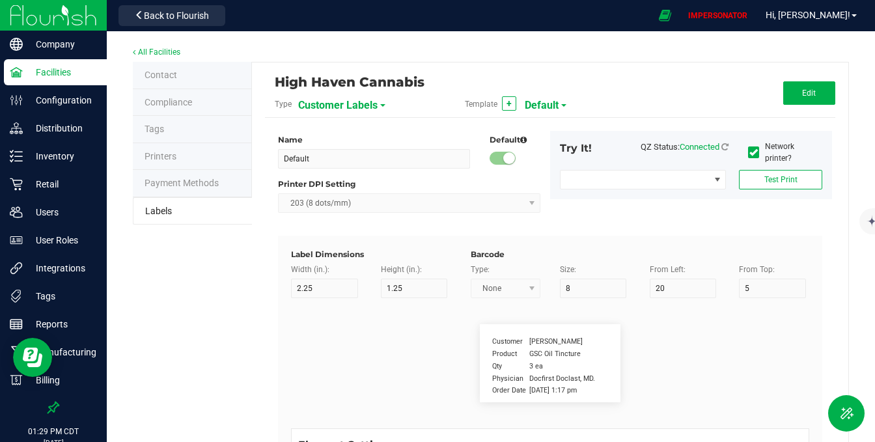
click at [341, 102] on span "Customer Labels" at bounding box center [337, 105] width 79 height 22
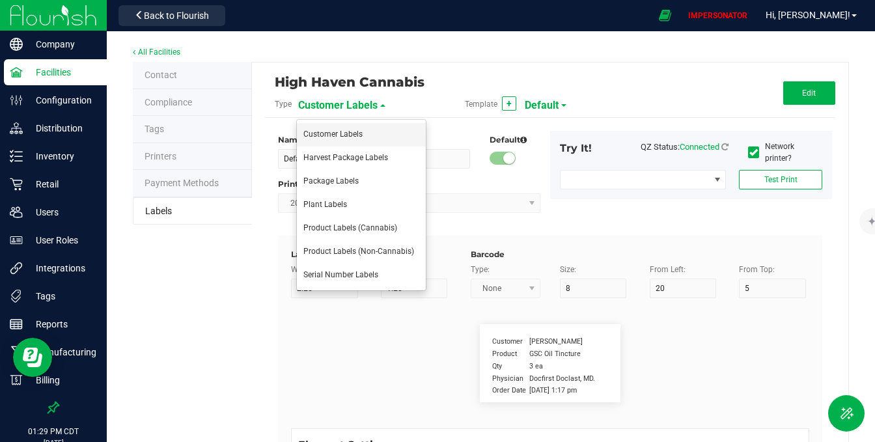
click at [328, 136] on span "Customer Labels" at bounding box center [332, 134] width 59 height 9
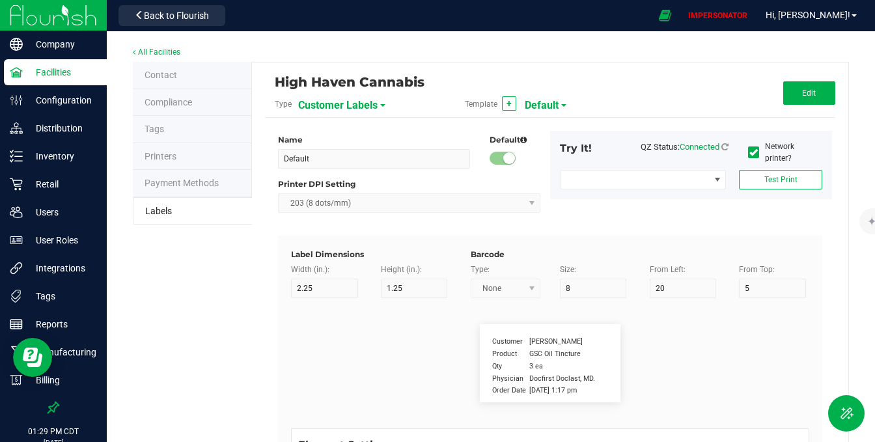
drag, startPoint x: 522, startPoint y: 349, endPoint x: 592, endPoint y: 407, distance: 90.6
click at [592, 407] on div "Customer Firstname Lastname Product GSC Oil Tincture Qty 3 ea Physician Docfirs…" at bounding box center [550, 363] width 538 height 130
click at [592, 402] on div "Customer Firstname Lastname Product GSC Oil Tincture Qty 3 ea Physician Docfirs…" at bounding box center [550, 363] width 538 height 130
click at [612, 328] on div "Customer Firstname Lastname Product GSC Oil Tincture Qty 3 ea Physician Docfirs…" at bounding box center [550, 363] width 141 height 78
click at [61, 99] on p "Configuration" at bounding box center [62, 100] width 78 height 16
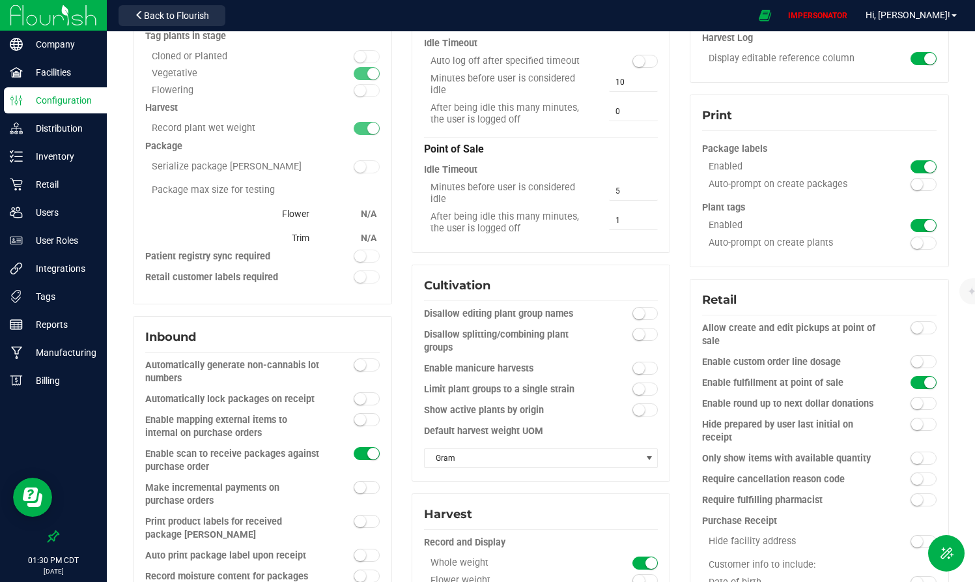
scroll to position [279, 0]
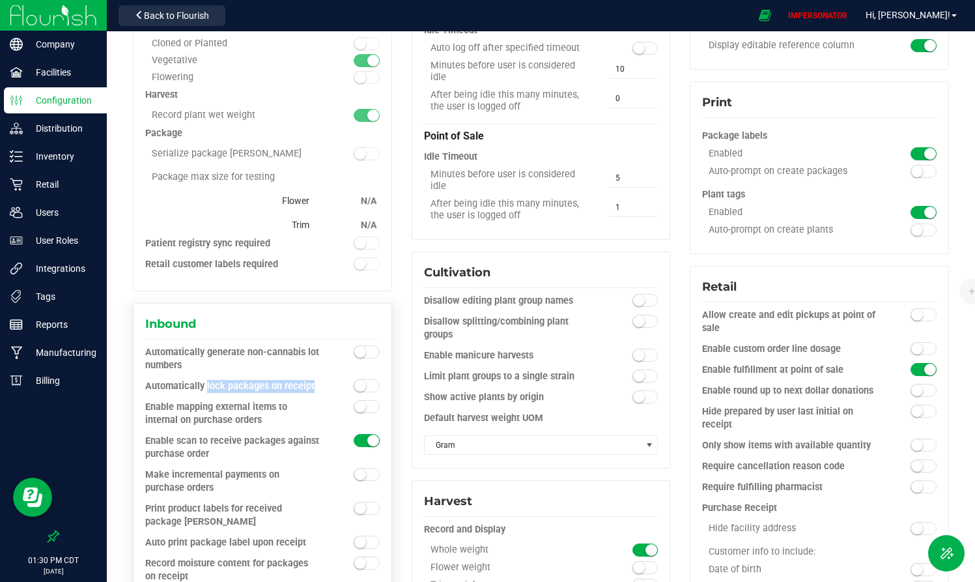
drag, startPoint x: 161, startPoint y: 381, endPoint x: 331, endPoint y: 381, distance: 170.6
click at [331, 381] on div "Automatically lock packages on receipt" at bounding box center [262, 390] width 234 height 21
click at [331, 381] on div at bounding box center [350, 386] width 59 height 13
drag, startPoint x: 148, startPoint y: 386, endPoint x: 352, endPoint y: 386, distance: 204.5
click at [353, 386] on div "Automatically lock packages on receipt" at bounding box center [262, 390] width 234 height 21
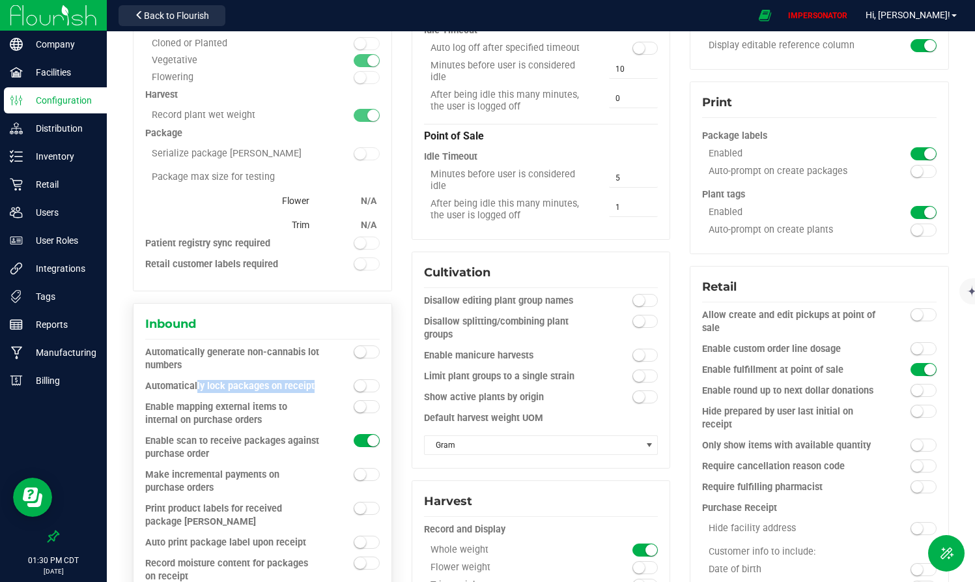
drag, startPoint x: 331, startPoint y: 385, endPoint x: 136, endPoint y: 382, distance: 194.7
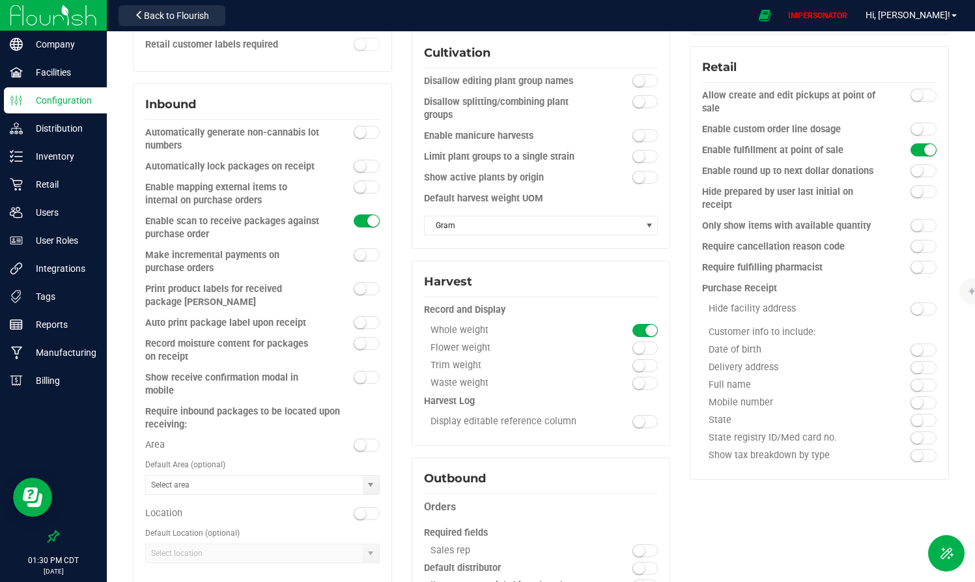
scroll to position [497, 0]
drag, startPoint x: 704, startPoint y: 94, endPoint x: 782, endPoint y: 98, distance: 78.2
click at [783, 98] on div "Allow create and edit pickups at point of sale" at bounding box center [790, 104] width 176 height 26
click at [782, 98] on div "Allow create and edit pickups at point of sale" at bounding box center [790, 104] width 176 height 26
click at [875, 92] on small at bounding box center [917, 97] width 12 height 12
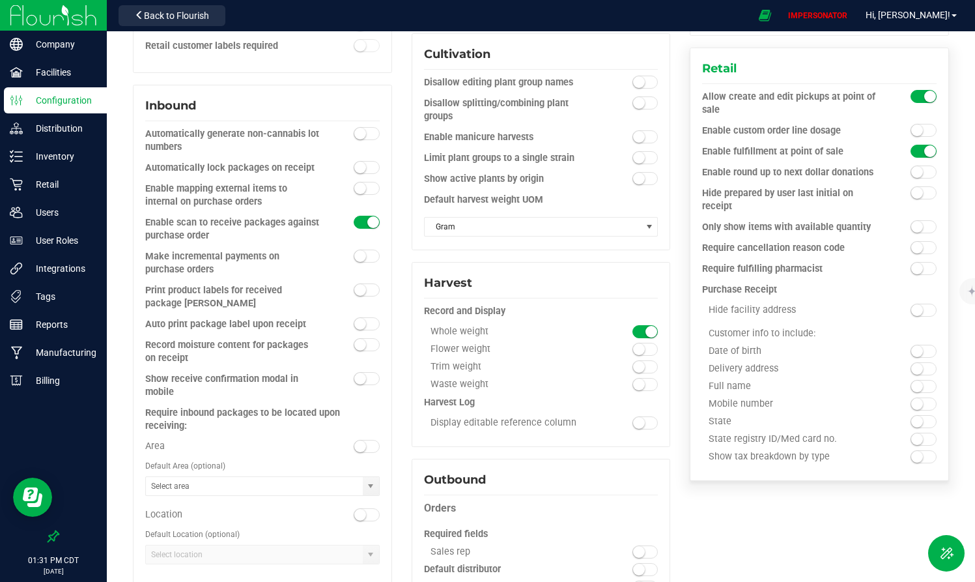
drag, startPoint x: 703, startPoint y: 129, endPoint x: 830, endPoint y: 130, distance: 126.3
click at [830, 130] on div "Enable custom order line dosage" at bounding box center [790, 130] width 176 height 13
drag, startPoint x: 700, startPoint y: 130, endPoint x: 835, endPoint y: 133, distance: 134.8
click at [835, 133] on div "Enable custom order line dosage" at bounding box center [790, 130] width 176 height 13
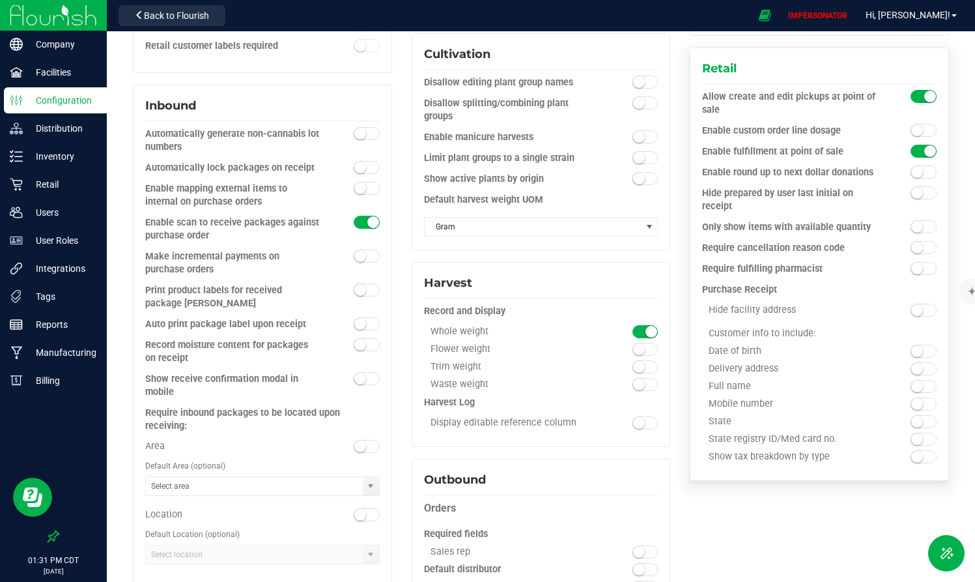
click at [835, 133] on div "Enable custom order line dosage" at bounding box center [790, 130] width 176 height 13
drag, startPoint x: 695, startPoint y: 128, endPoint x: 865, endPoint y: 128, distance: 170.0
click at [865, 128] on div "Enable custom order line dosage" at bounding box center [790, 130] width 176 height 13
drag, startPoint x: 716, startPoint y: 222, endPoint x: 875, endPoint y: 222, distance: 158.2
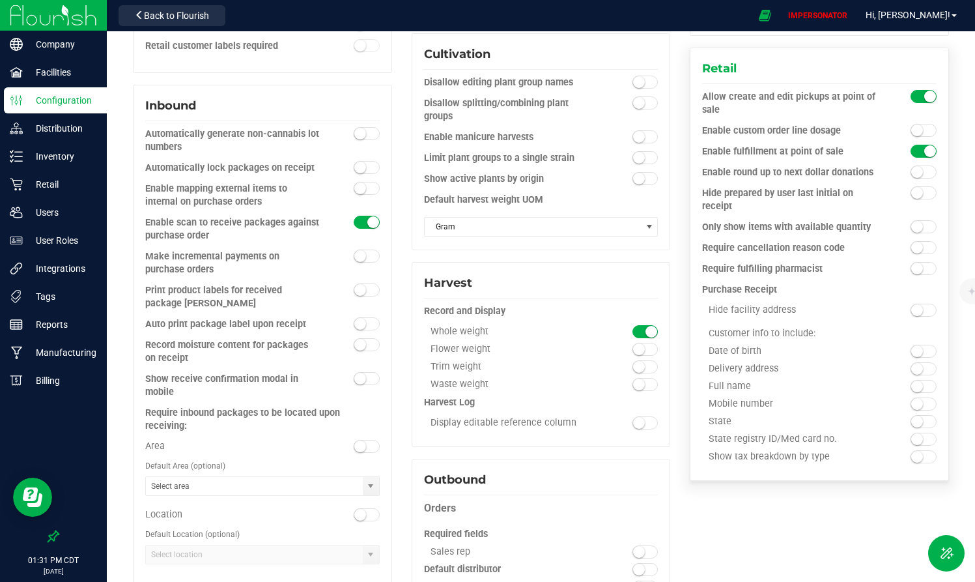
click at [875, 222] on div "Only show items with available quantity" at bounding box center [819, 231] width 234 height 21
drag, startPoint x: 853, startPoint y: 225, endPoint x: 710, endPoint y: 229, distance: 142.7
click at [710, 229] on div "Only show items with available quantity" at bounding box center [790, 227] width 176 height 13
click at [875, 223] on small at bounding box center [917, 227] width 12 height 12
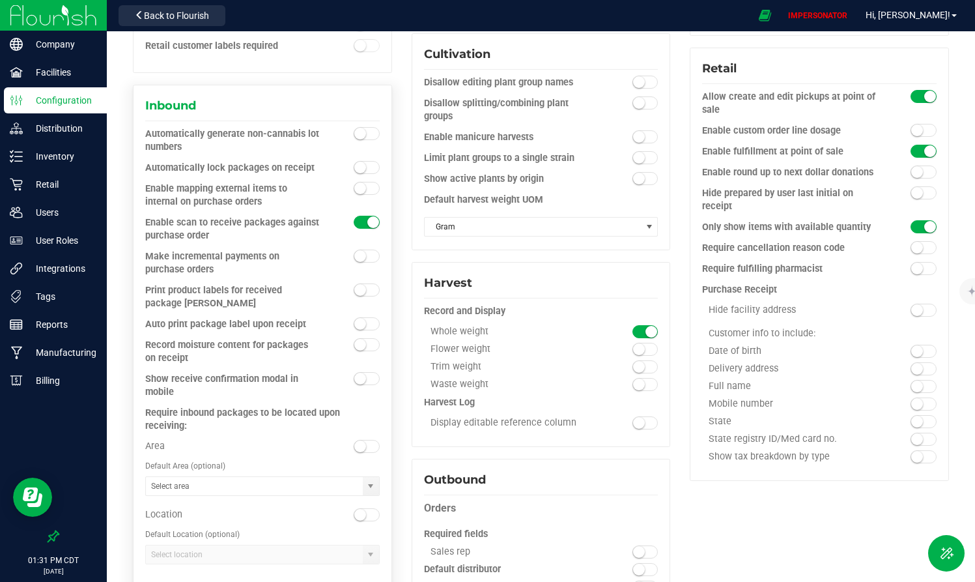
drag, startPoint x: 197, startPoint y: 170, endPoint x: 285, endPoint y: 169, distance: 88.6
click at [285, 169] on div "Automatically lock packages on receipt" at bounding box center [233, 167] width 176 height 13
drag, startPoint x: 703, startPoint y: 245, endPoint x: 868, endPoint y: 245, distance: 165.4
click at [868, 245] on div "Require cancellation reason code" at bounding box center [790, 248] width 176 height 13
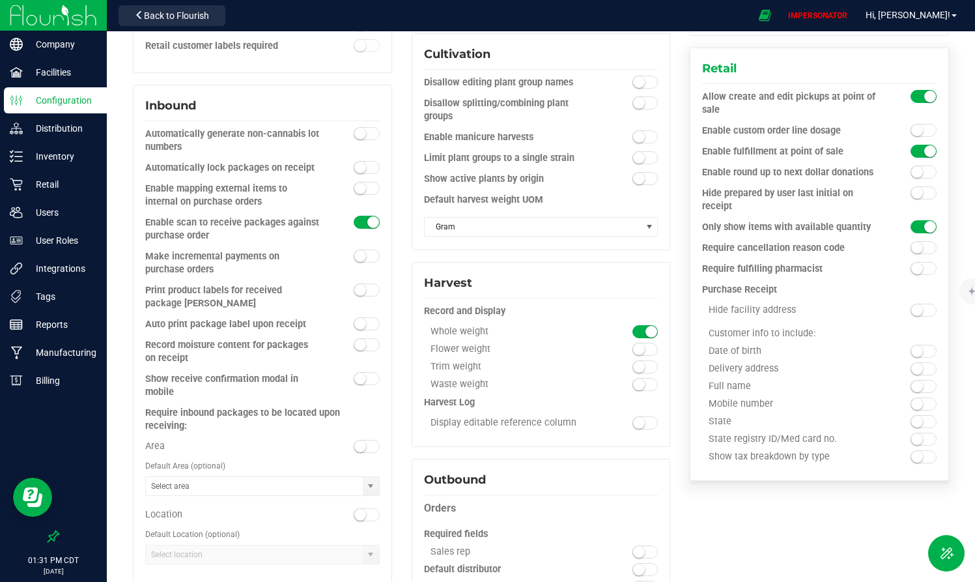
drag, startPoint x: 731, startPoint y: 270, endPoint x: 865, endPoint y: 270, distance: 134.1
click at [865, 270] on div "Require fulfilling pharmacist" at bounding box center [790, 268] width 176 height 13
click at [785, 309] on div "Hide facility address" at bounding box center [790, 310] width 176 height 12
drag, startPoint x: 707, startPoint y: 337, endPoint x: 847, endPoint y: 429, distance: 167.4
click at [847, 429] on div "Customer info to include: Date of birth Delivery address Full name" at bounding box center [819, 386] width 234 height 129
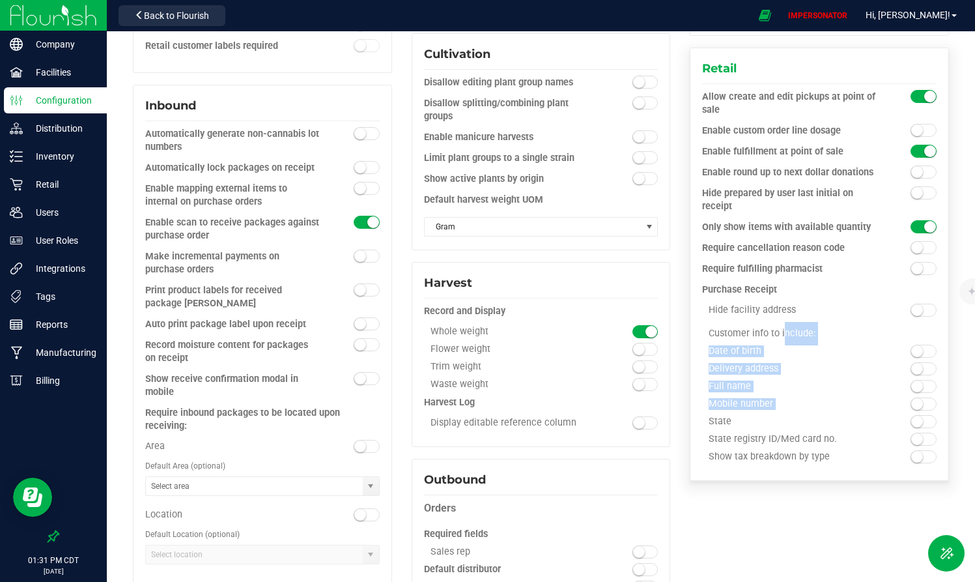
click at [845, 428] on div "State" at bounding box center [819, 424] width 234 height 18
drag, startPoint x: 706, startPoint y: 442, endPoint x: 826, endPoint y: 442, distance: 119.8
click at [826, 442] on div "State registry ID/Med card no." at bounding box center [790, 439] width 176 height 12
click at [875, 439] on span at bounding box center [923, 438] width 26 height 13
click at [875, 454] on small at bounding box center [917, 457] width 12 height 12
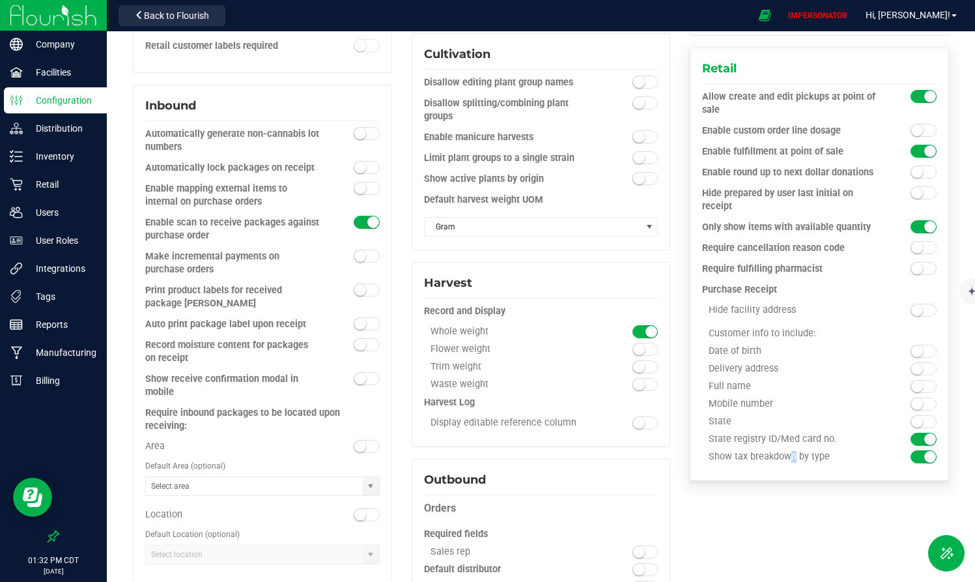
drag, startPoint x: 706, startPoint y: 459, endPoint x: 867, endPoint y: 462, distance: 161.5
click at [867, 462] on div "Show tax breakdown by type" at bounding box center [819, 460] width 234 height 18
click at [855, 464] on div "Show tax breakdown by type" at bounding box center [819, 460] width 234 height 18
drag, startPoint x: 697, startPoint y: 435, endPoint x: 865, endPoint y: 435, distance: 168.0
click at [865, 435] on div "State registry ID/Med card no." at bounding box center [790, 439] width 176 height 12
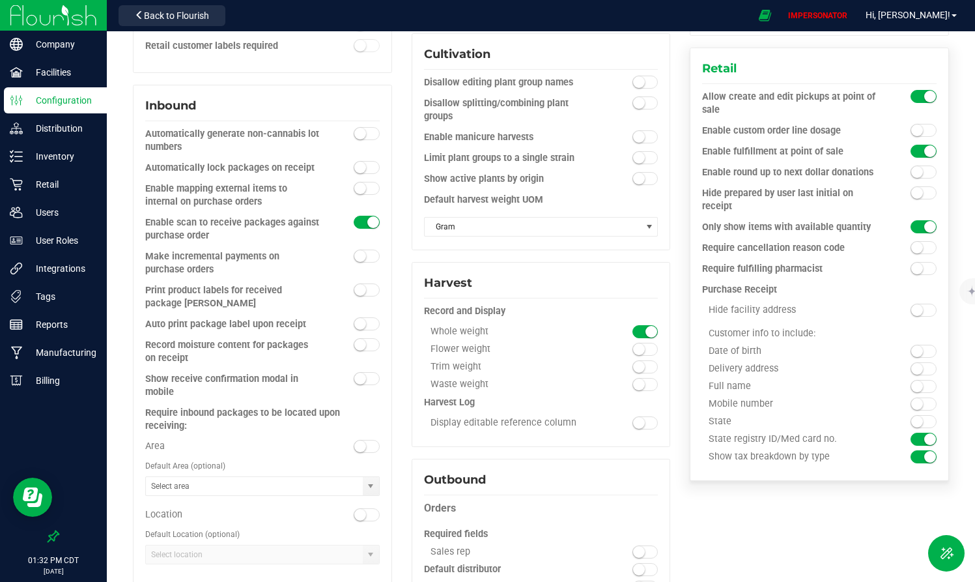
click at [865, 435] on div "State registry ID/Med card no." at bounding box center [790, 439] width 176 height 12
drag, startPoint x: 707, startPoint y: 352, endPoint x: 777, endPoint y: 397, distance: 82.9
click at [777, 397] on div "Date of birth Delivery address Full name" at bounding box center [819, 397] width 234 height 105
click at [777, 398] on div "Mobile number" at bounding box center [790, 404] width 176 height 12
drag, startPoint x: 717, startPoint y: 436, endPoint x: 796, endPoint y: 436, distance: 78.8
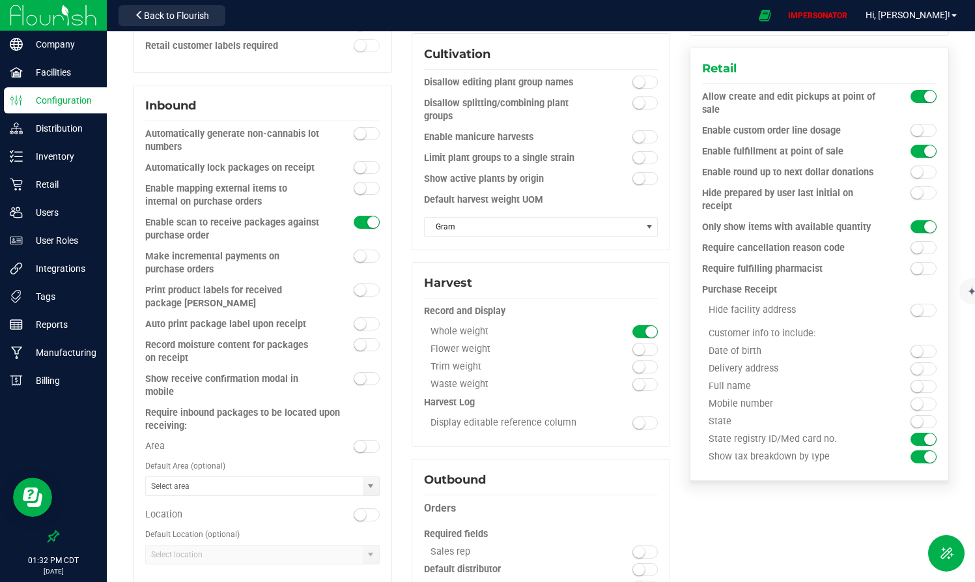
click at [796, 436] on div "State registry ID/Med card no." at bounding box center [790, 439] width 176 height 12
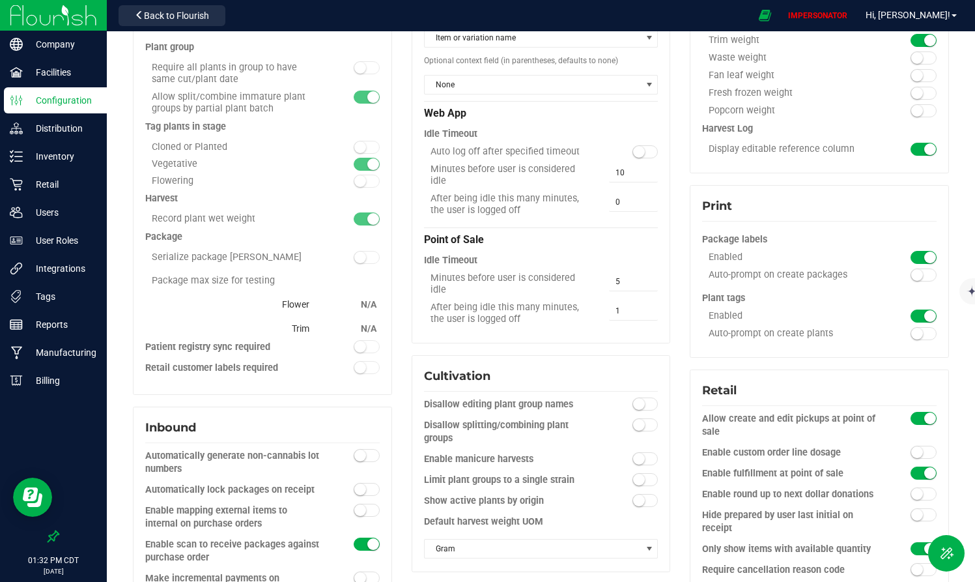
scroll to position [0, 0]
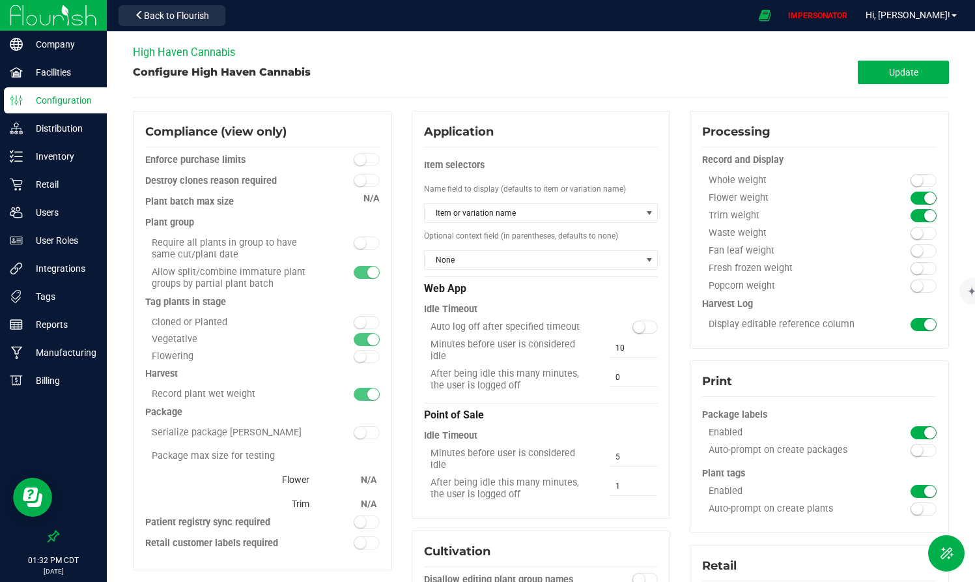
click at [875, 51] on div "High Haven Cannabis" at bounding box center [541, 52] width 816 height 16
click at [875, 63] on button "Update" at bounding box center [903, 72] width 91 height 23
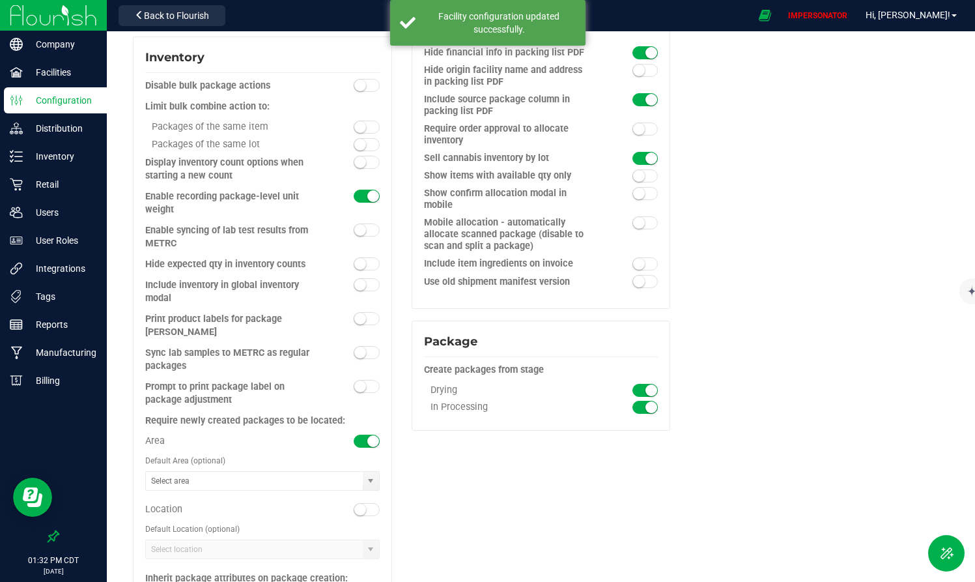
scroll to position [1175, 0]
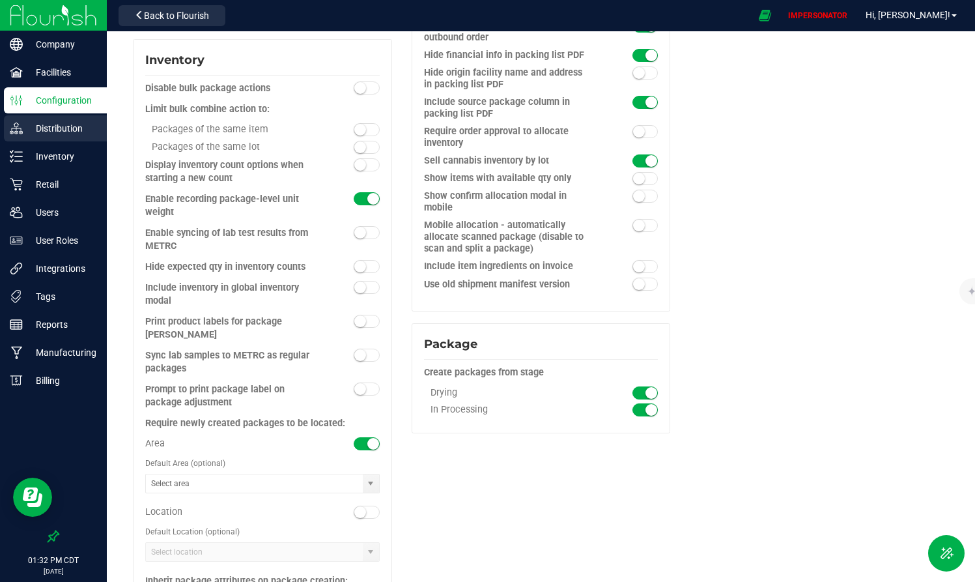
click at [48, 131] on p "Distribution" at bounding box center [62, 128] width 78 height 16
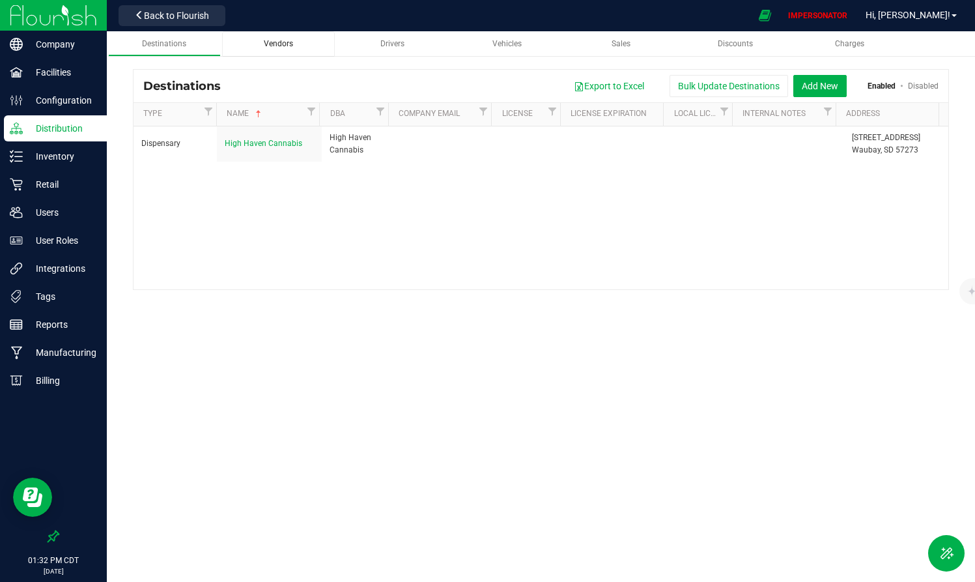
click at [278, 42] on span "Vendors" at bounding box center [278, 43] width 29 height 9
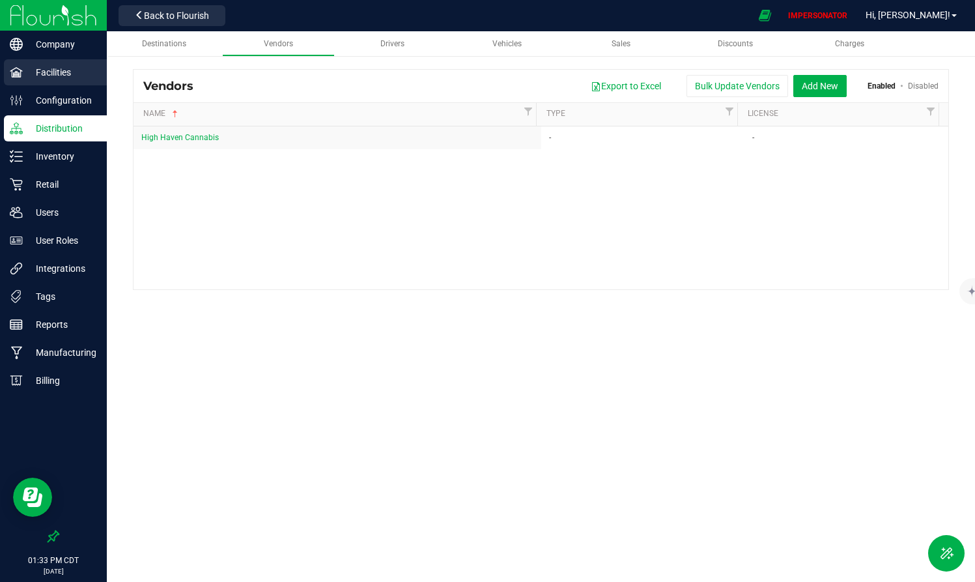
click at [38, 81] on div "Facilities" at bounding box center [55, 72] width 103 height 26
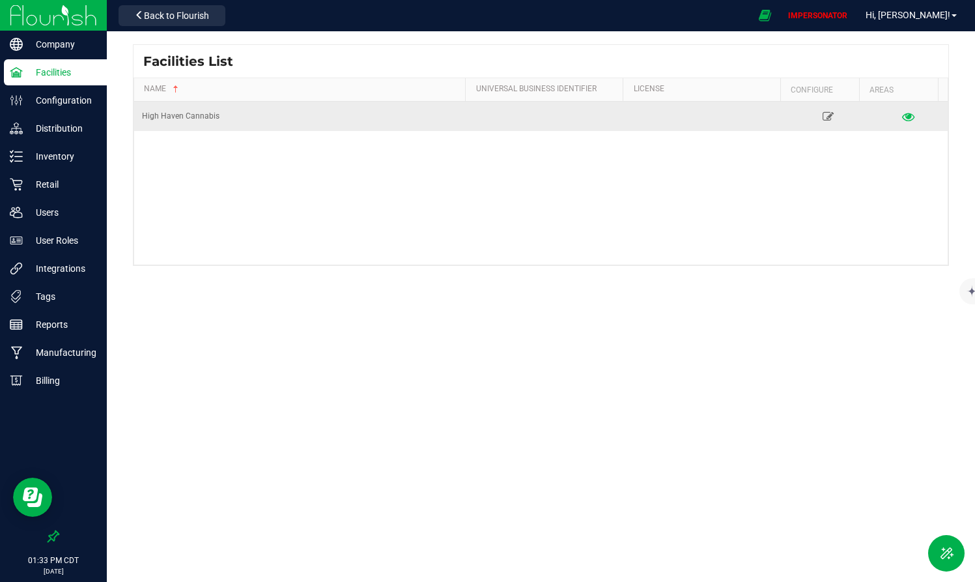
click at [875, 114] on icon at bounding box center [907, 115] width 12 height 9
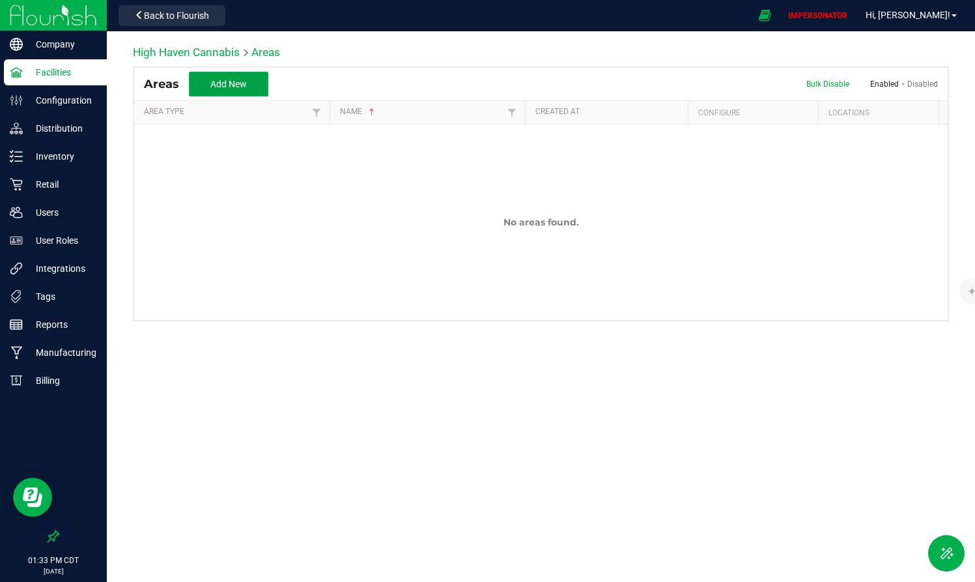
click at [251, 83] on button "Add New" at bounding box center [228, 84] width 79 height 25
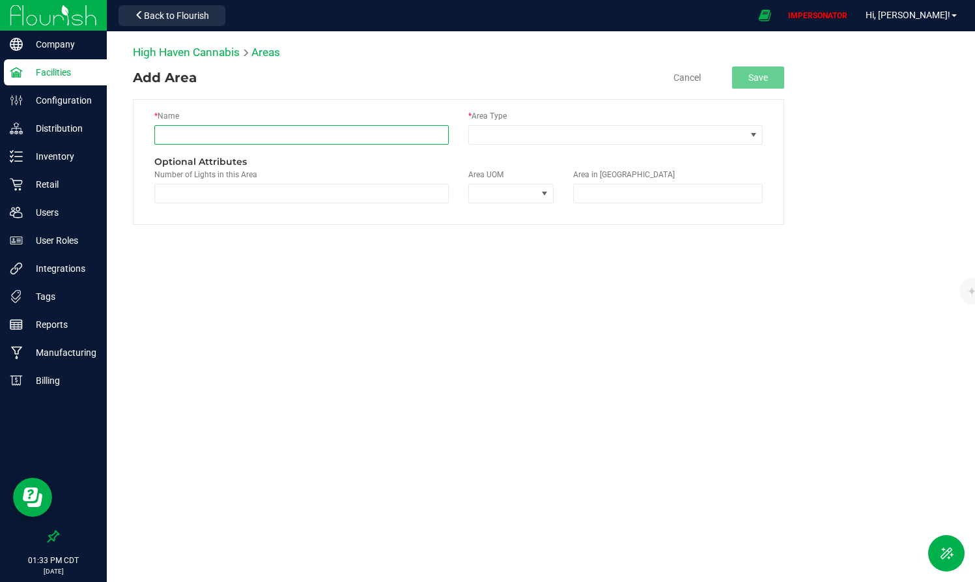
click at [260, 131] on input "text" at bounding box center [301, 135] width 294 height 20
type input "I"
type input "Main Sales Floor"
click at [595, 135] on span at bounding box center [607, 135] width 277 height 18
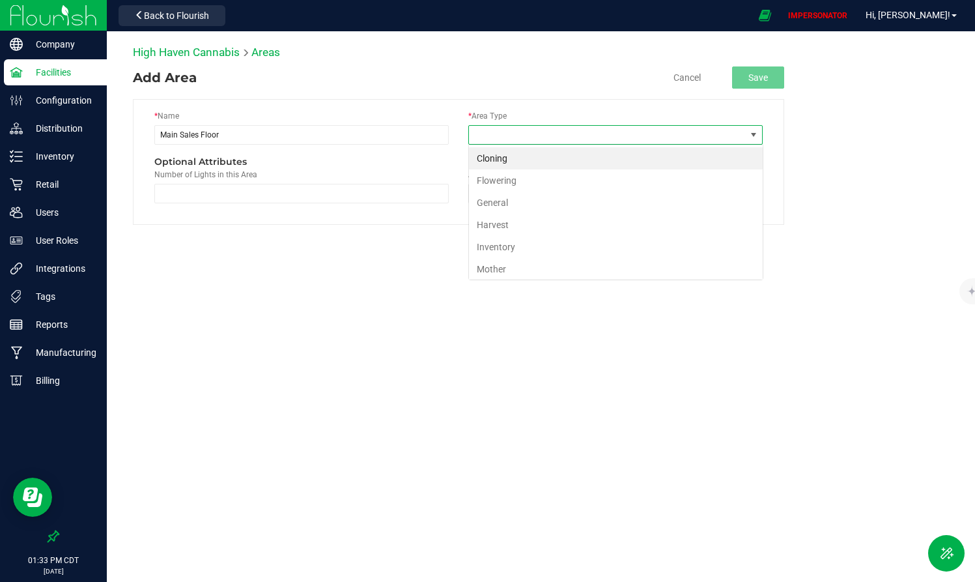
scroll to position [20, 294]
click at [557, 249] on li "Inventory" at bounding box center [616, 247] width 294 height 22
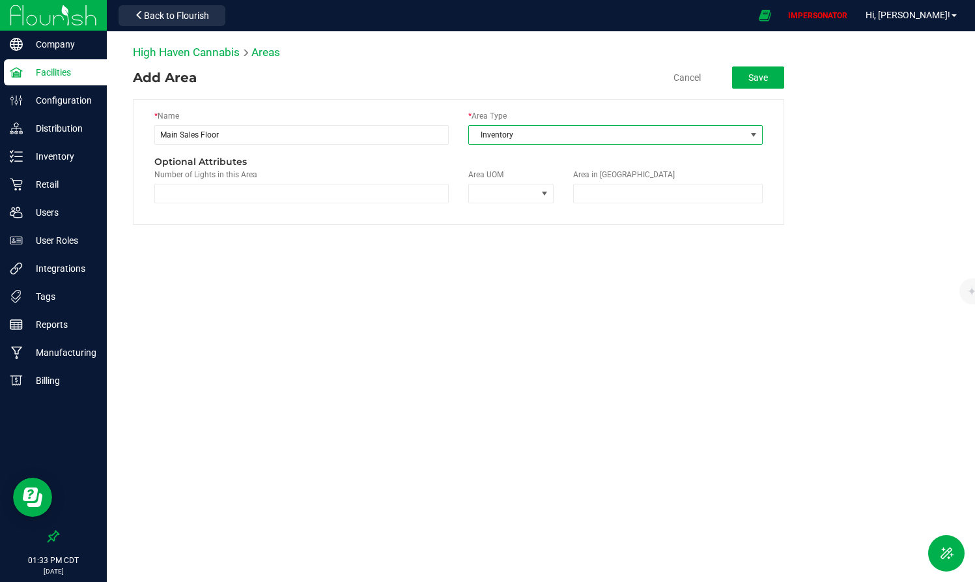
click at [725, 377] on div "High Haven Cannabis Areas Add Area Cancel Save * Name Main Sales Floor * Area T…" at bounding box center [541, 207] width 868 height 352
click at [759, 84] on button "Save" at bounding box center [758, 77] width 52 height 22
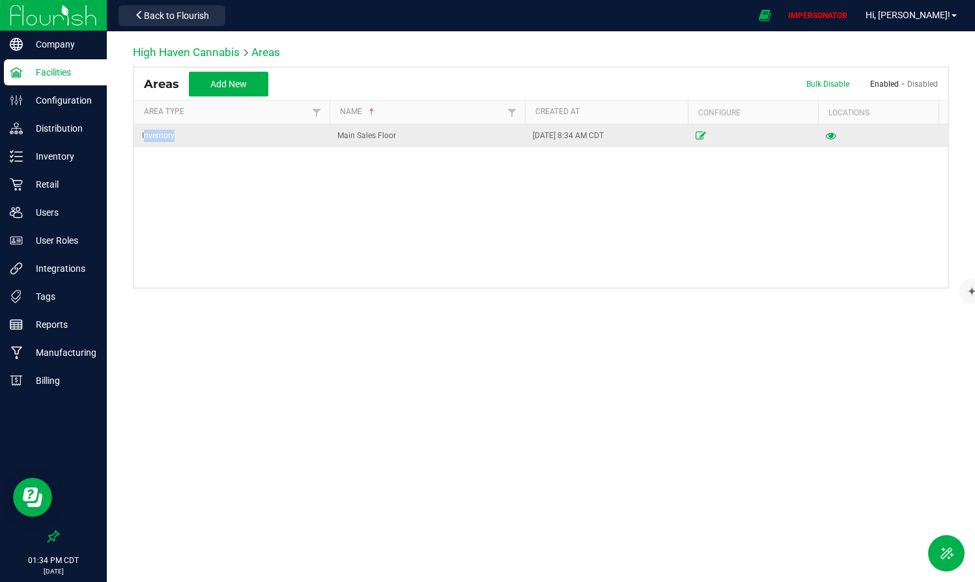
drag, startPoint x: 145, startPoint y: 136, endPoint x: 188, endPoint y: 136, distance: 43.0
click at [188, 136] on div "Inventory" at bounding box center [232, 136] width 180 height 12
click at [171, 132] on span "Inventory" at bounding box center [158, 135] width 33 height 9
drag, startPoint x: 178, startPoint y: 132, endPoint x: 138, endPoint y: 133, distance: 40.4
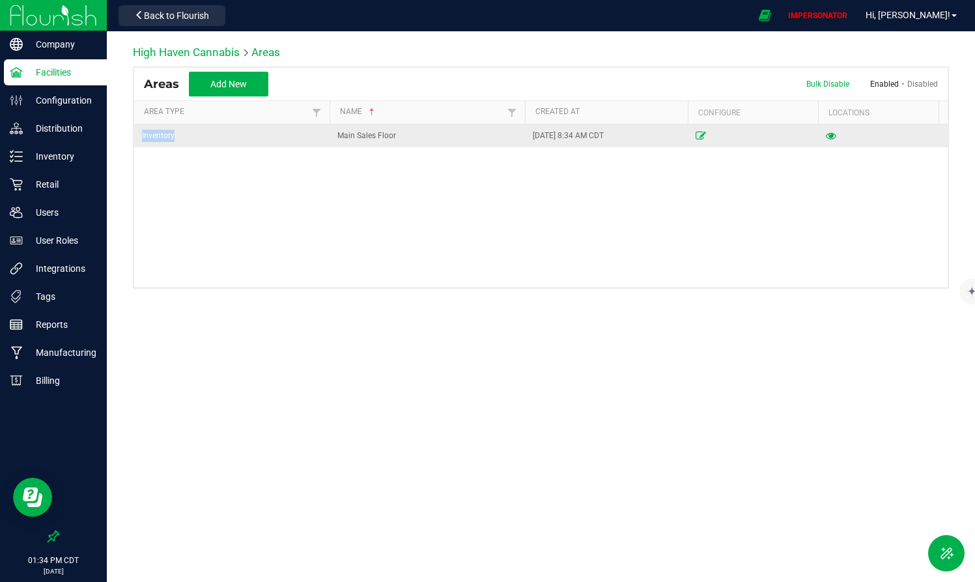
click at [137, 133] on td "Inventory" at bounding box center [231, 135] width 195 height 23
click at [156, 141] on div "Inventory" at bounding box center [232, 136] width 180 height 12
drag, startPoint x: 338, startPoint y: 140, endPoint x: 433, endPoint y: 139, distance: 95.1
click at [433, 139] on div "Main Sales Floor" at bounding box center [427, 136] width 180 height 12
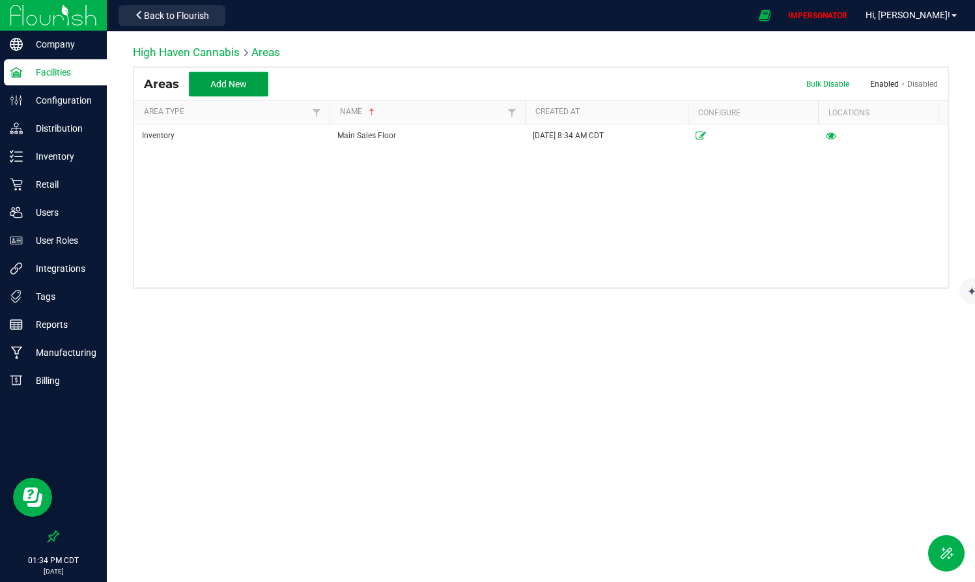
click at [237, 88] on span "Add New" at bounding box center [228, 84] width 36 height 10
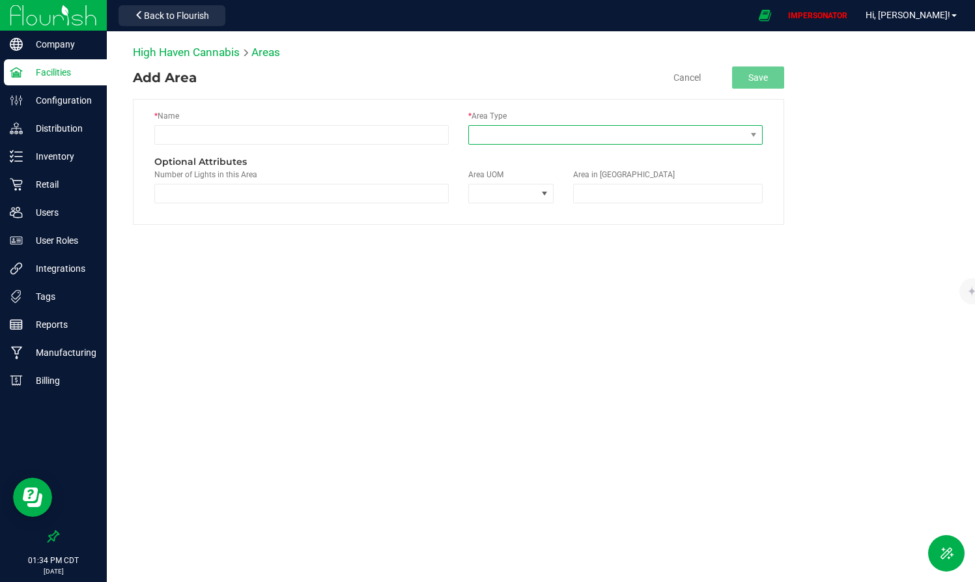
click at [581, 131] on span at bounding box center [607, 135] width 277 height 18
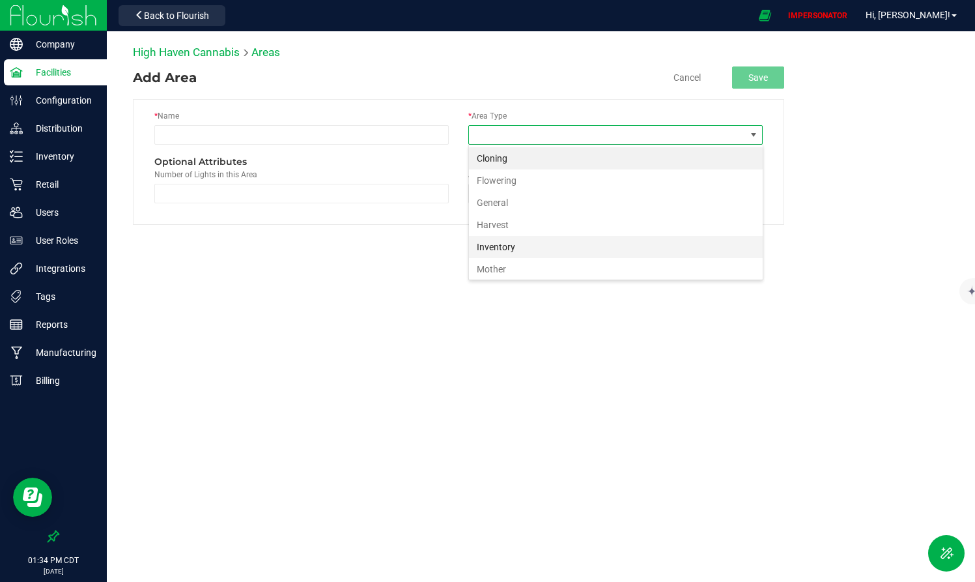
click at [499, 240] on li "Inventory" at bounding box center [616, 247] width 294 height 22
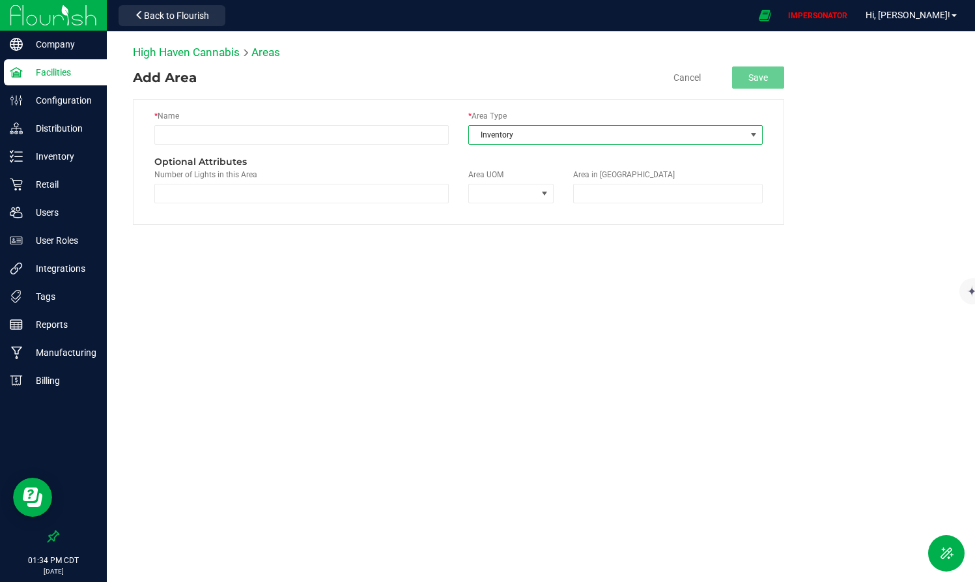
click at [749, 128] on span at bounding box center [754, 135] width 16 height 18
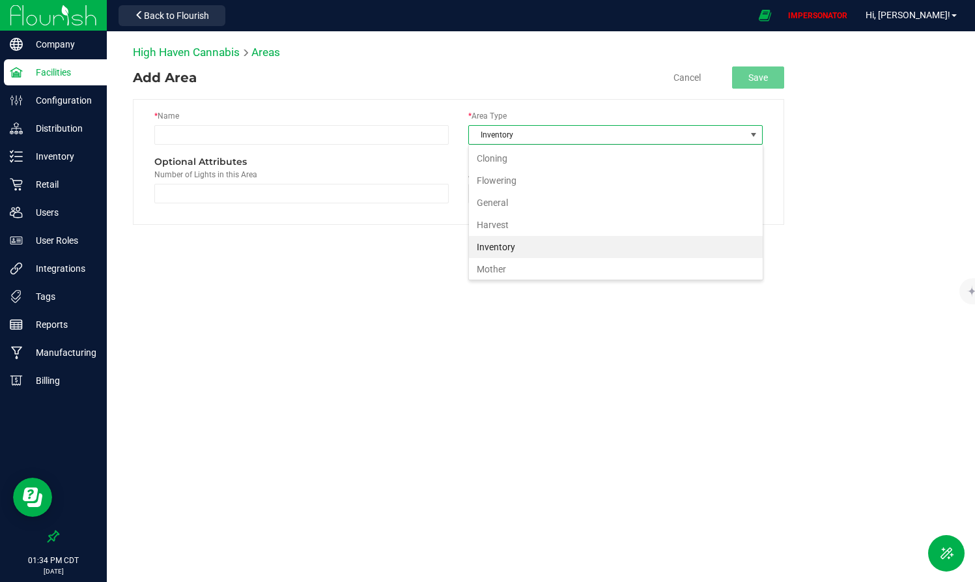
click at [512, 249] on li "Inventory" at bounding box center [616, 247] width 294 height 22
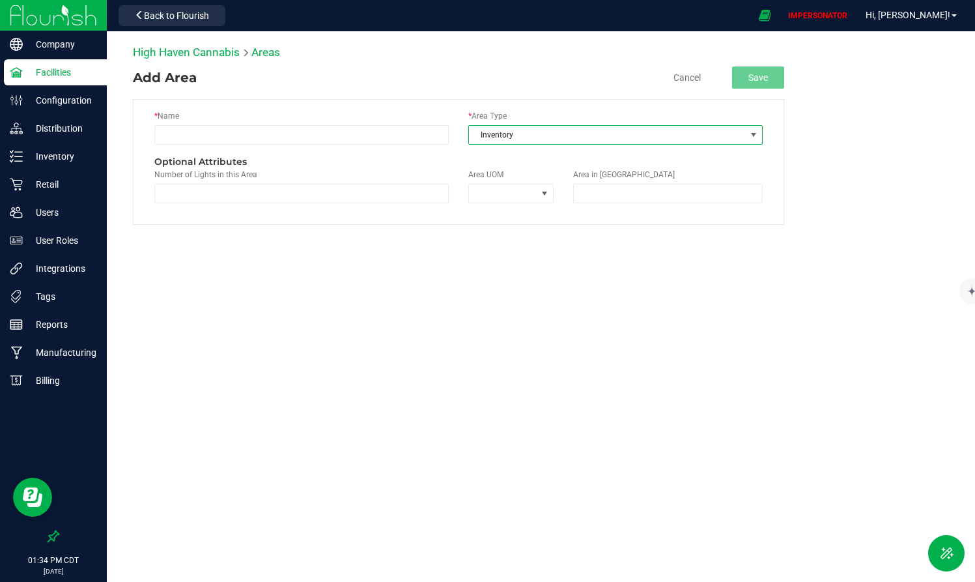
click at [623, 133] on span "Inventory" at bounding box center [607, 135] width 277 height 18
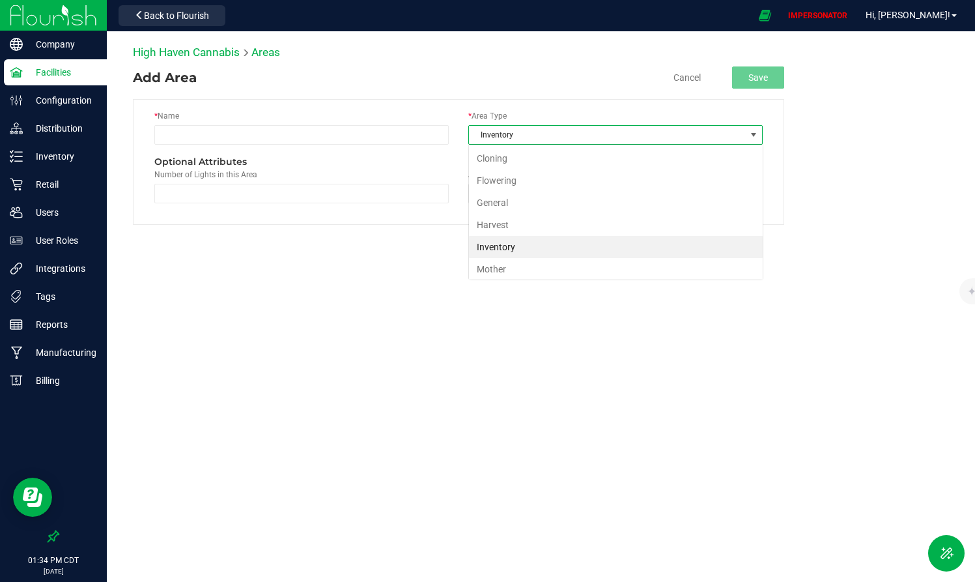
scroll to position [20, 294]
click at [566, 243] on li "Inventory" at bounding box center [616, 247] width 294 height 22
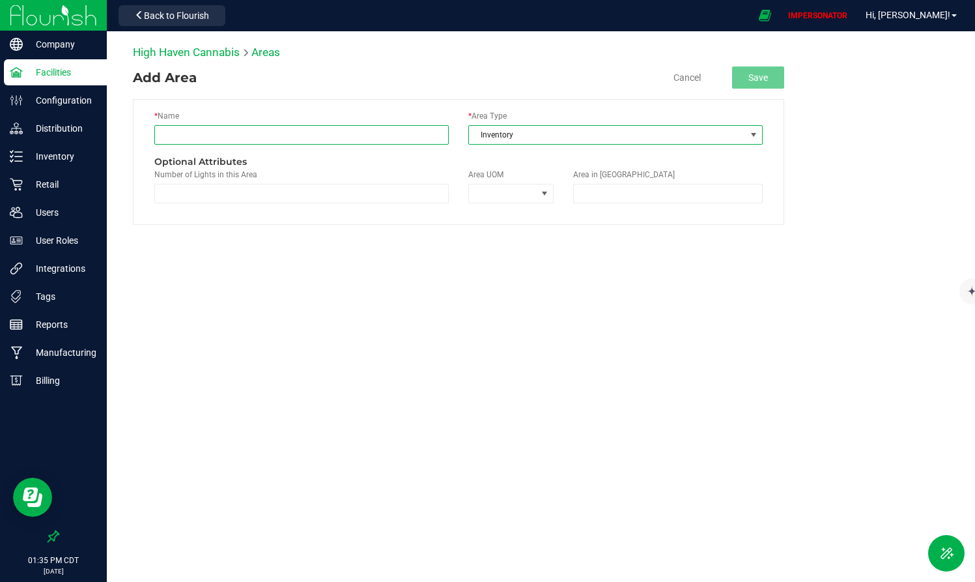
click at [330, 139] on input "text" at bounding box center [301, 135] width 294 height 20
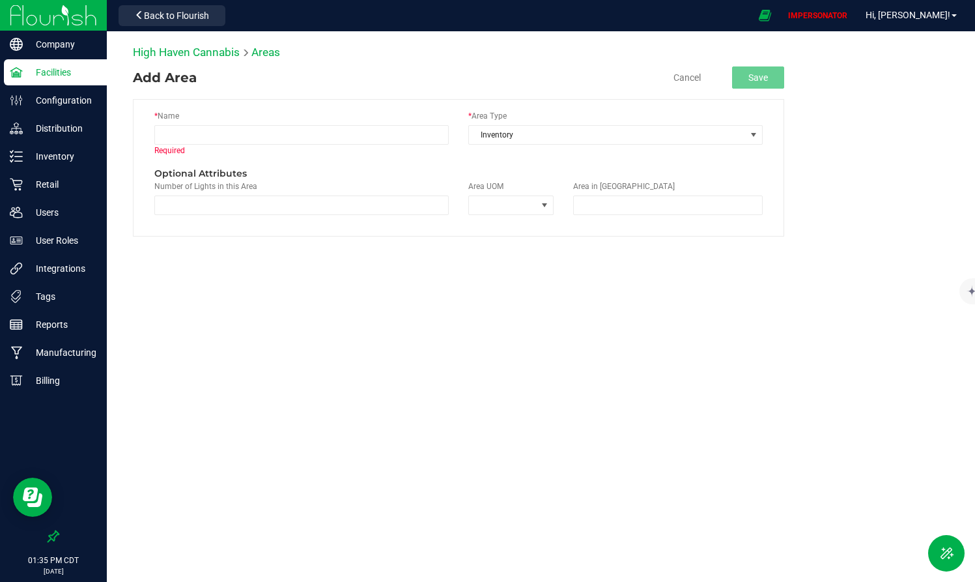
click at [327, 115] on div "* Name Required" at bounding box center [302, 138] width 314 height 57
click at [288, 134] on input "text" at bounding box center [301, 135] width 294 height 20
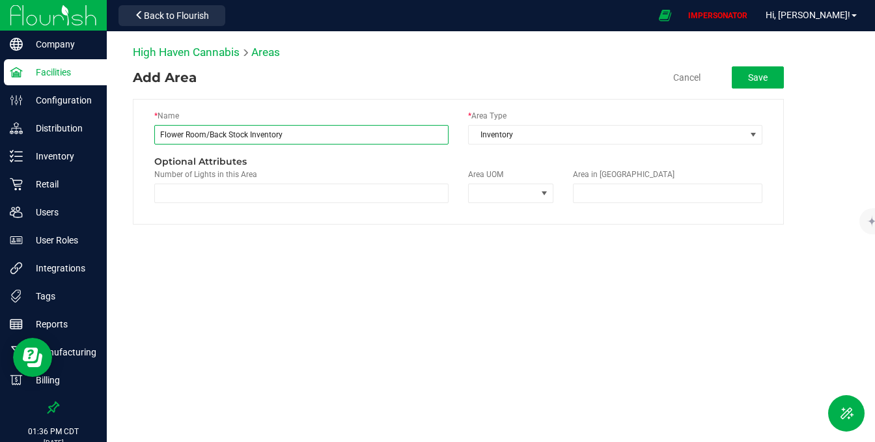
type input "Flower Room/Back Stock Inventory"
click at [491, 111] on label "* Area Type" at bounding box center [487, 116] width 38 height 12
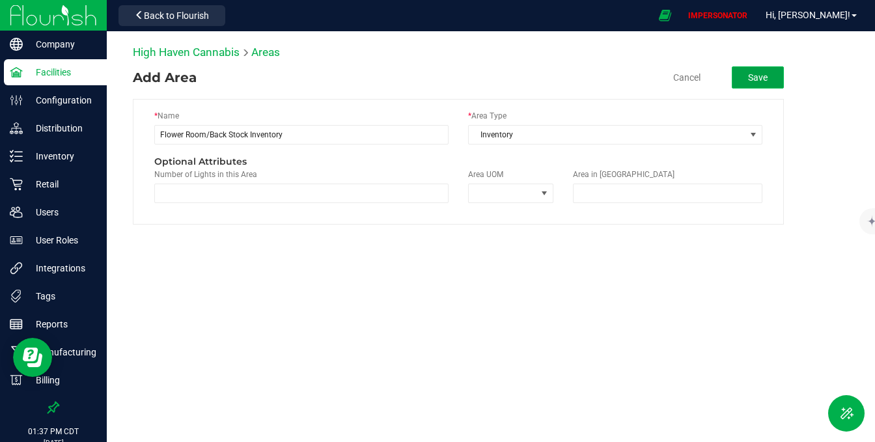
click at [761, 78] on button "Save" at bounding box center [758, 77] width 52 height 22
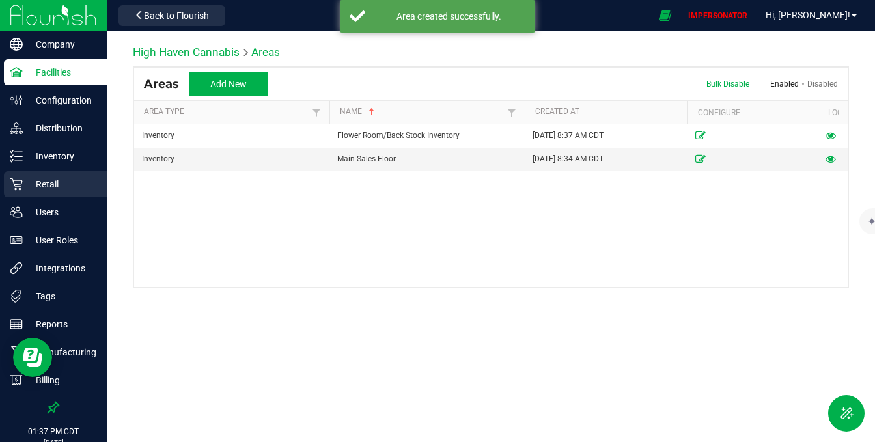
click at [42, 180] on p "Retail" at bounding box center [62, 184] width 78 height 16
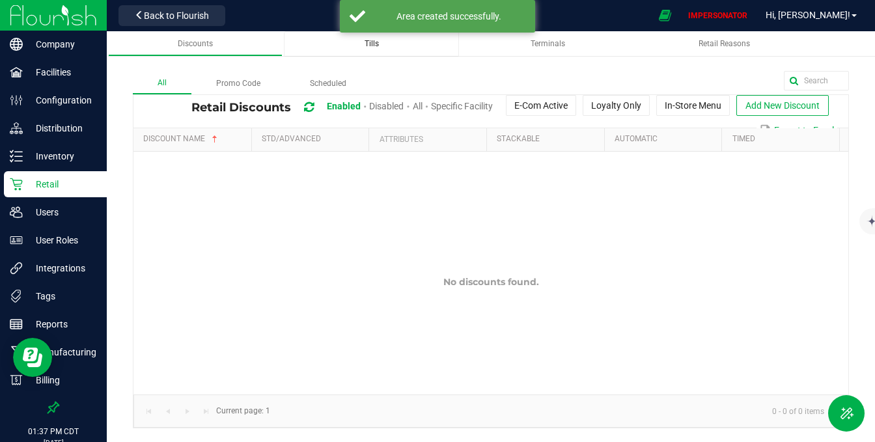
click at [387, 46] on div "Tills" at bounding box center [371, 43] width 154 height 11
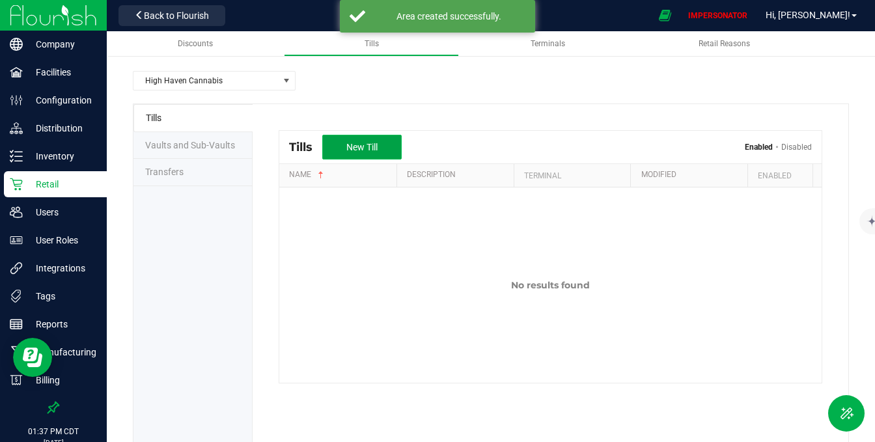
click at [386, 154] on button "New Till" at bounding box center [361, 147] width 79 height 25
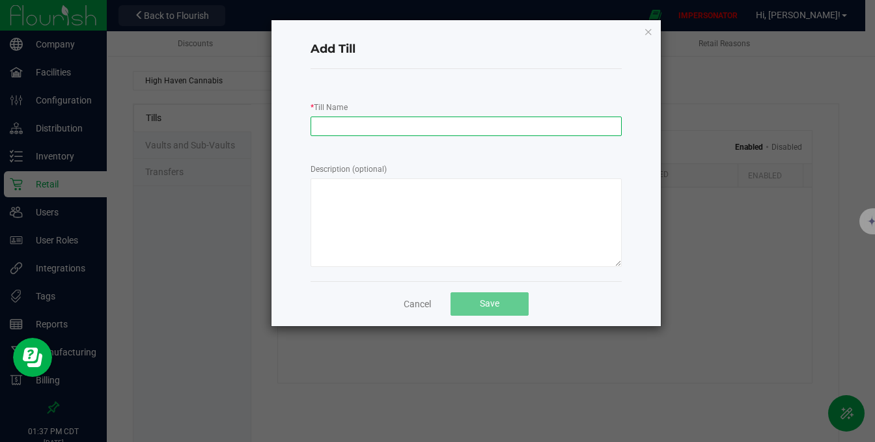
click at [397, 128] on input "* Till Name" at bounding box center [466, 127] width 311 height 20
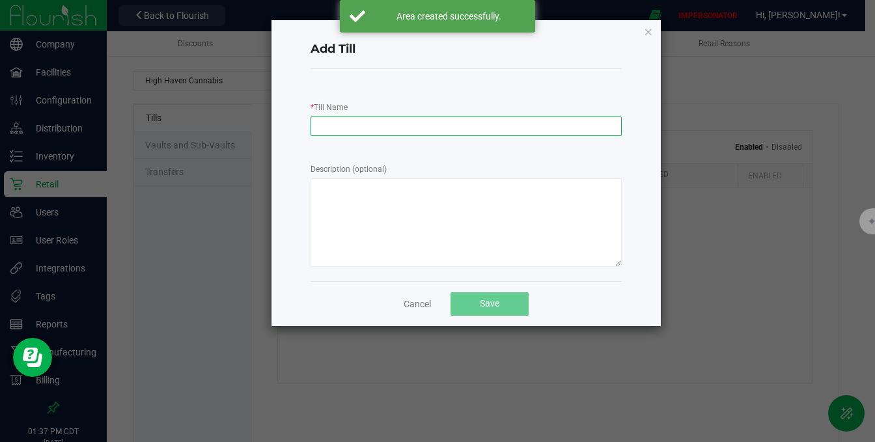
type input "T"
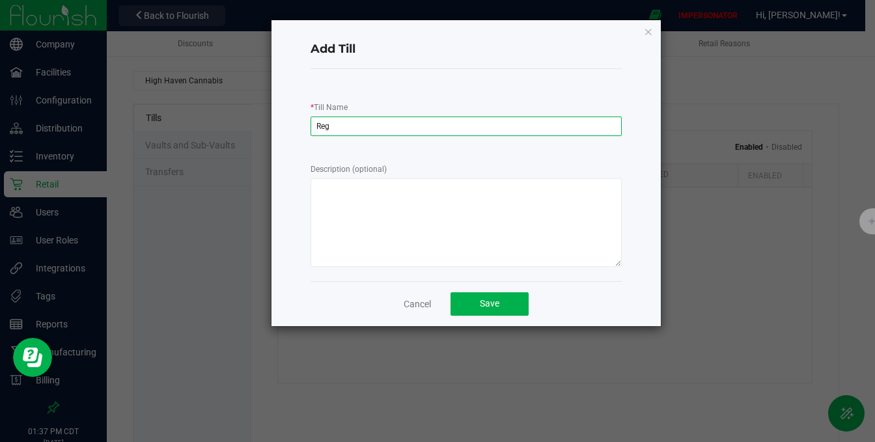
type input "Register 1"
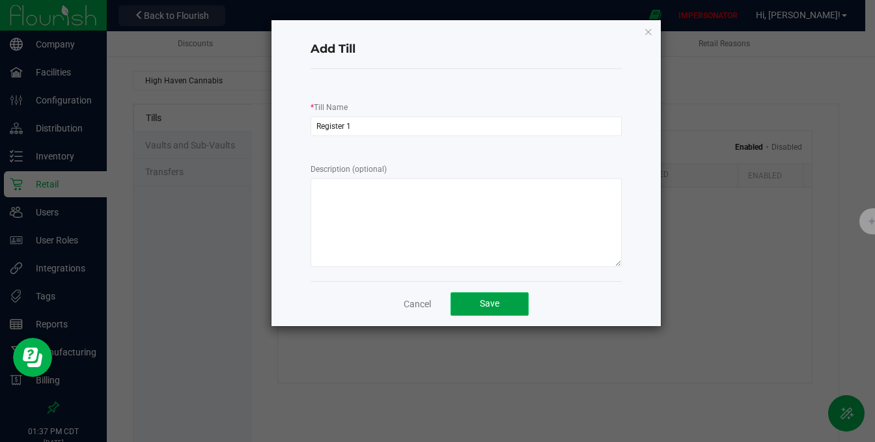
click at [473, 298] on button "Save" at bounding box center [490, 303] width 78 height 23
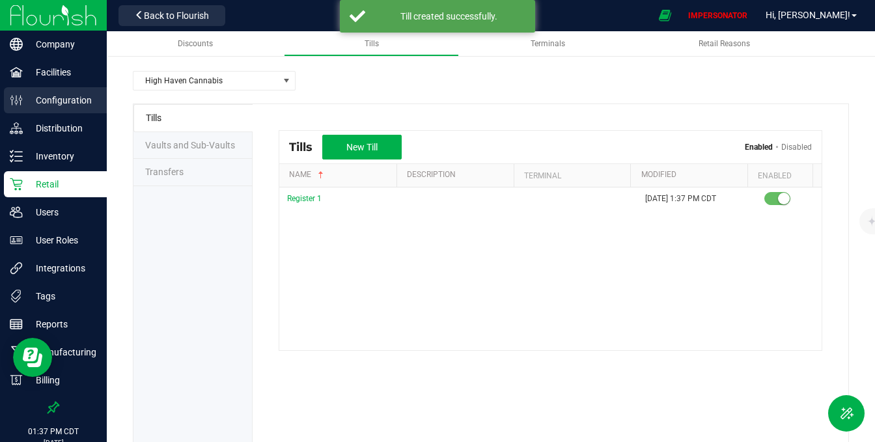
click at [55, 104] on p "Configuration" at bounding box center [62, 100] width 78 height 16
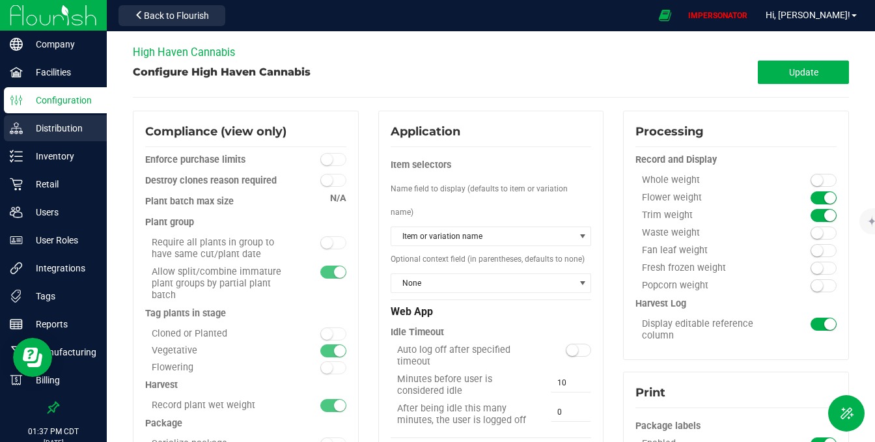
click at [33, 121] on p "Distribution" at bounding box center [62, 128] width 78 height 16
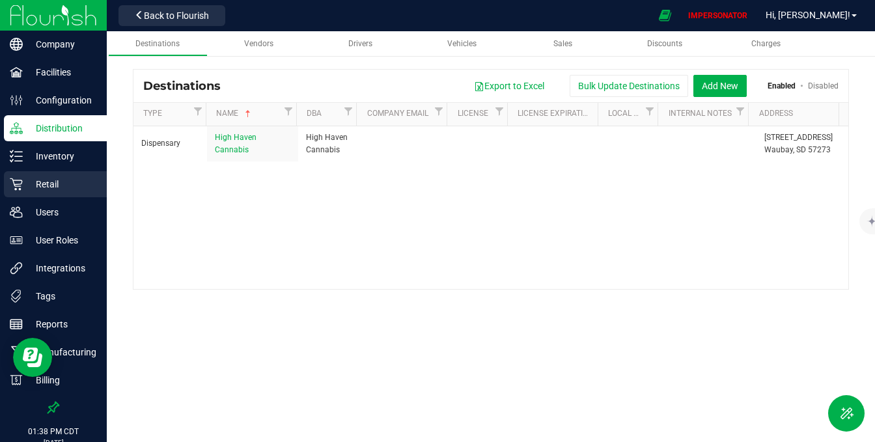
click at [61, 185] on p "Retail" at bounding box center [62, 184] width 78 height 16
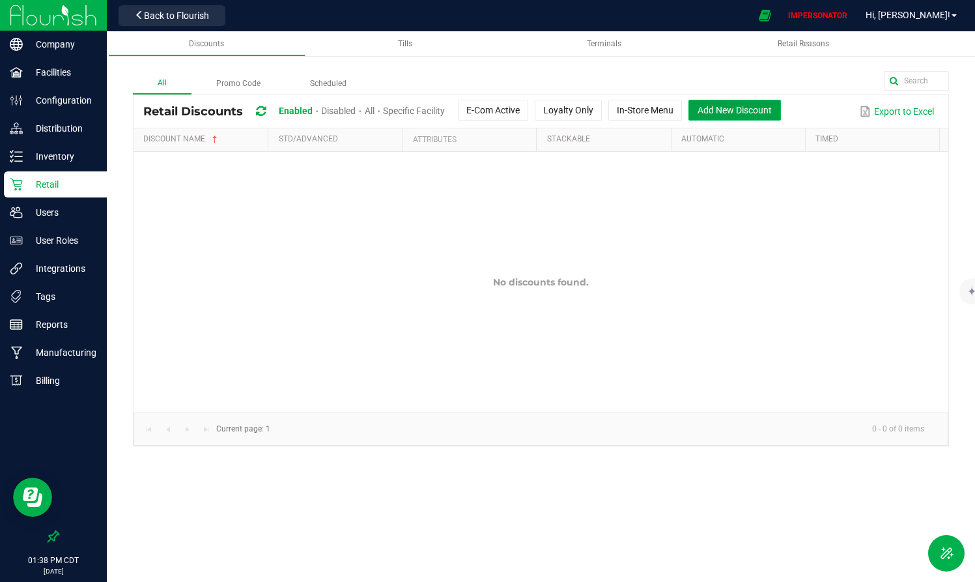
click at [752, 111] on span "Add New Discount" at bounding box center [734, 110] width 74 height 10
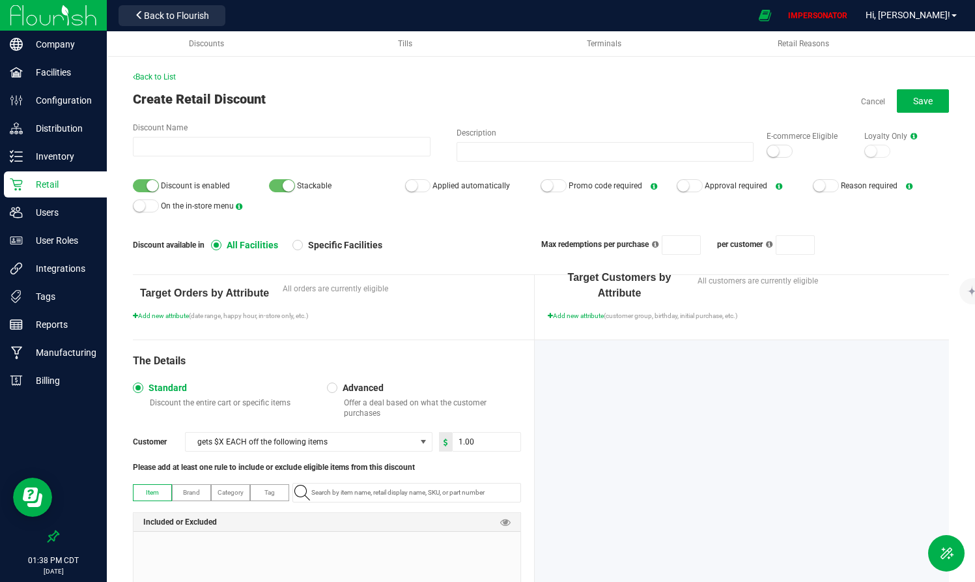
scroll to position [75, 0]
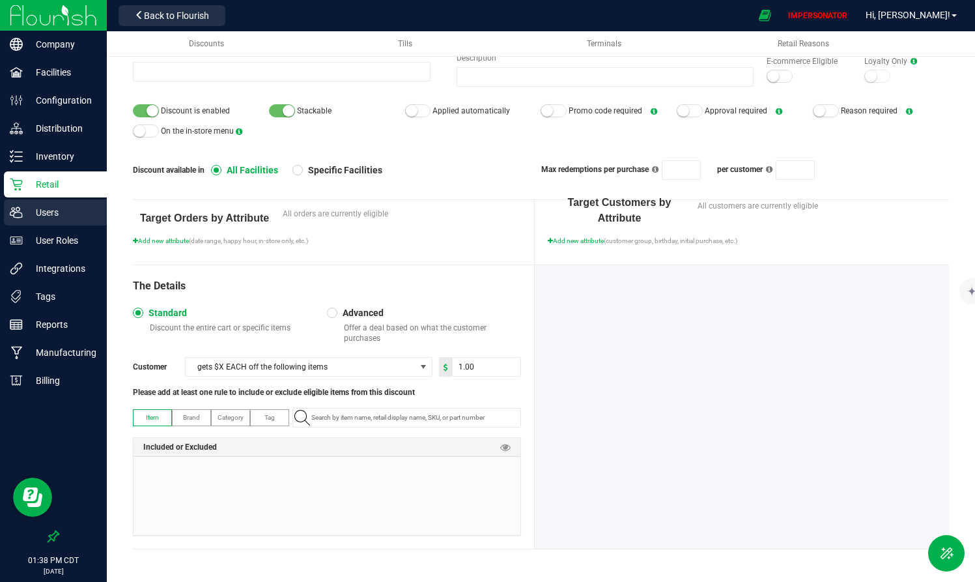
click at [65, 208] on p "Users" at bounding box center [62, 212] width 78 height 16
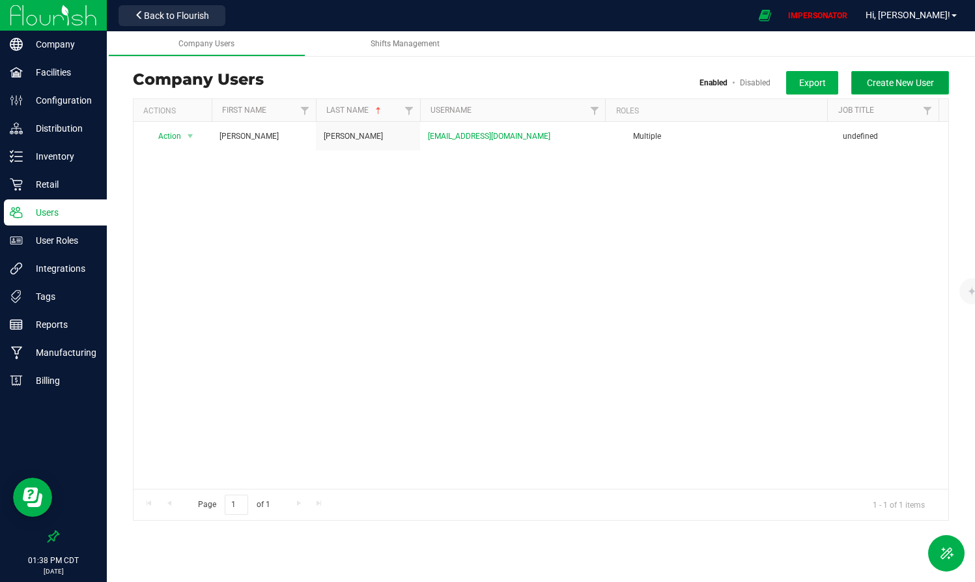
click at [875, 85] on span "Create New User" at bounding box center [900, 82] width 67 height 10
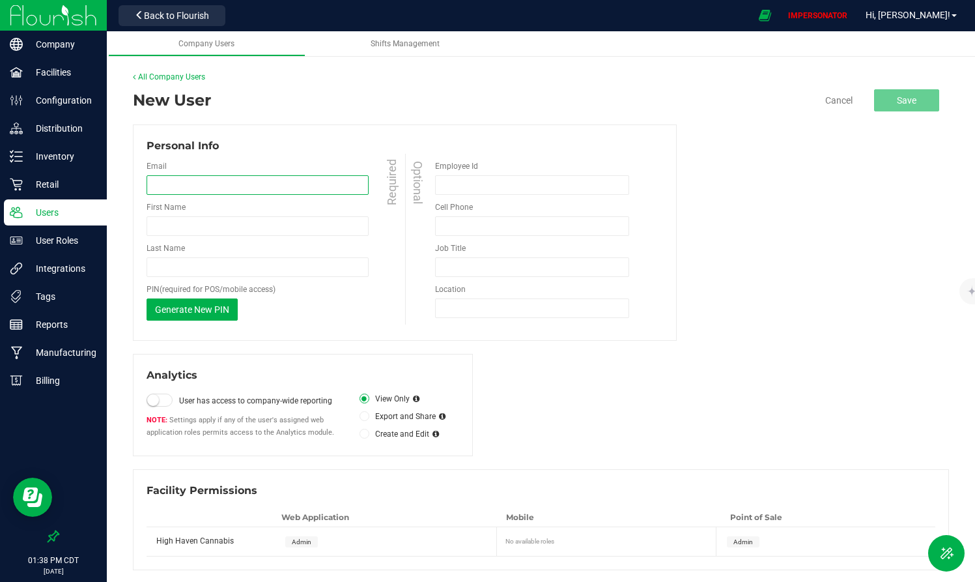
click at [247, 189] on input "email" at bounding box center [258, 185] width 222 height 20
click at [195, 230] on input "First Name" at bounding box center [258, 226] width 222 height 20
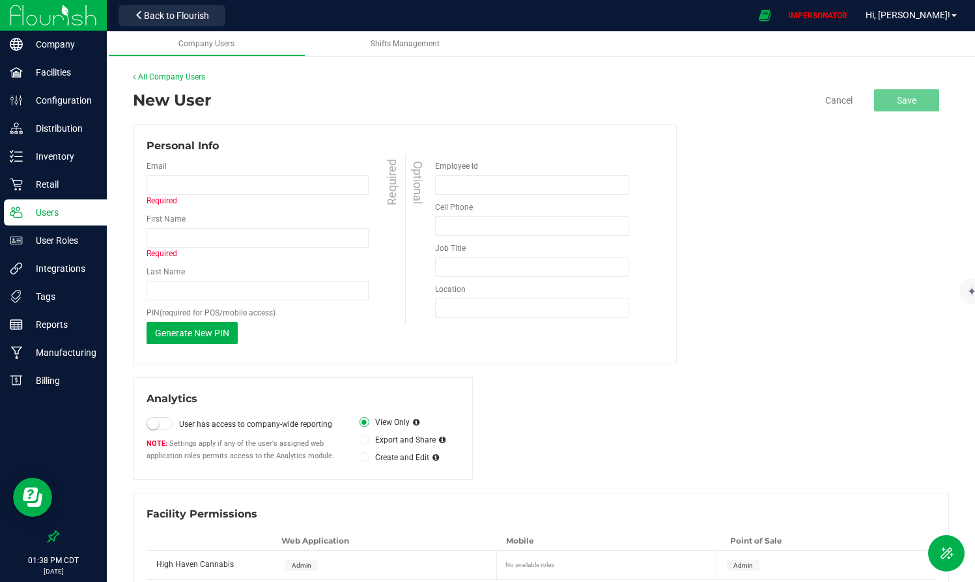
click at [196, 292] on div "Email Required First Name Required Last Name Required PIN (required for POS/mob…" at bounding box center [276, 252] width 259 height 197
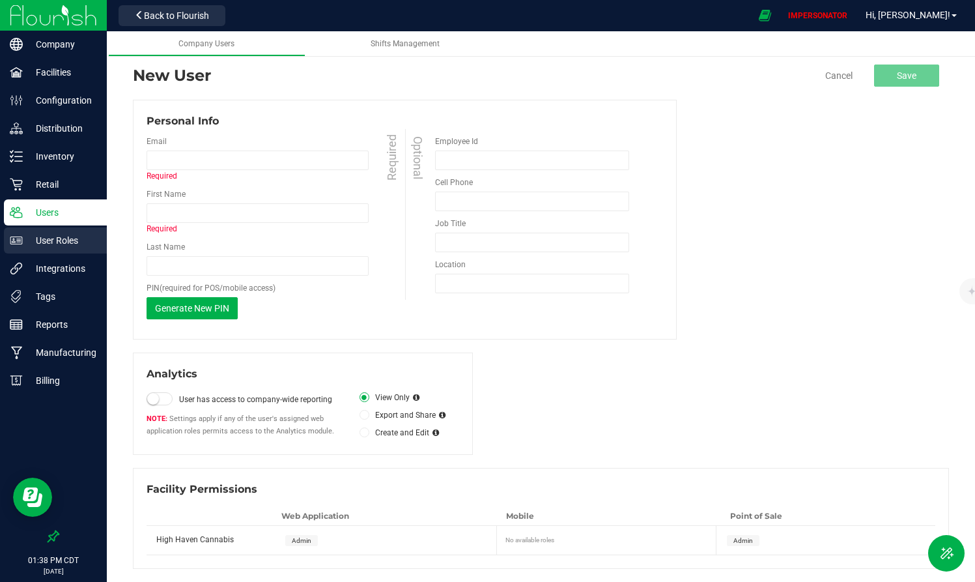
click at [49, 243] on p "User Roles" at bounding box center [62, 240] width 78 height 16
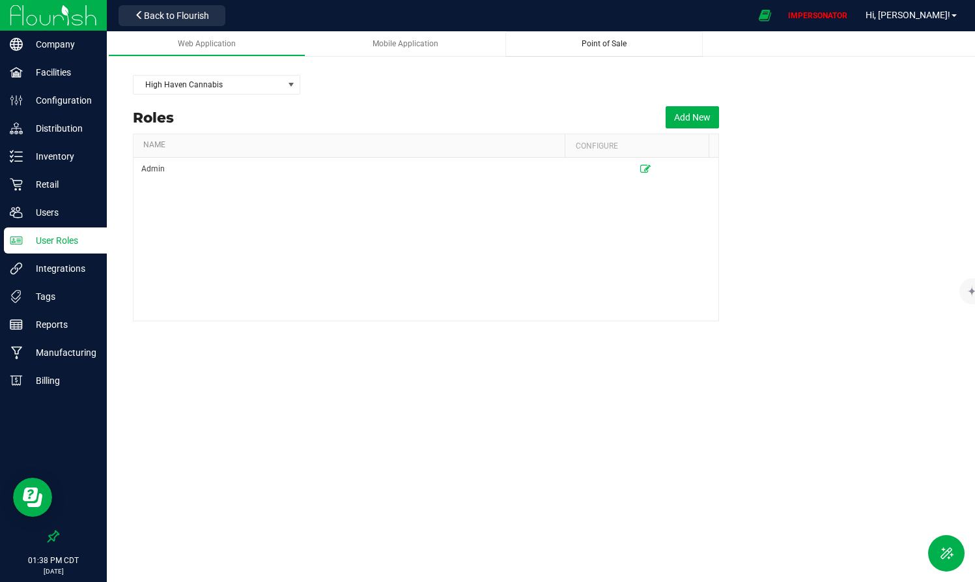
click at [600, 49] on link "Point of Sale" at bounding box center [603, 43] width 197 height 25
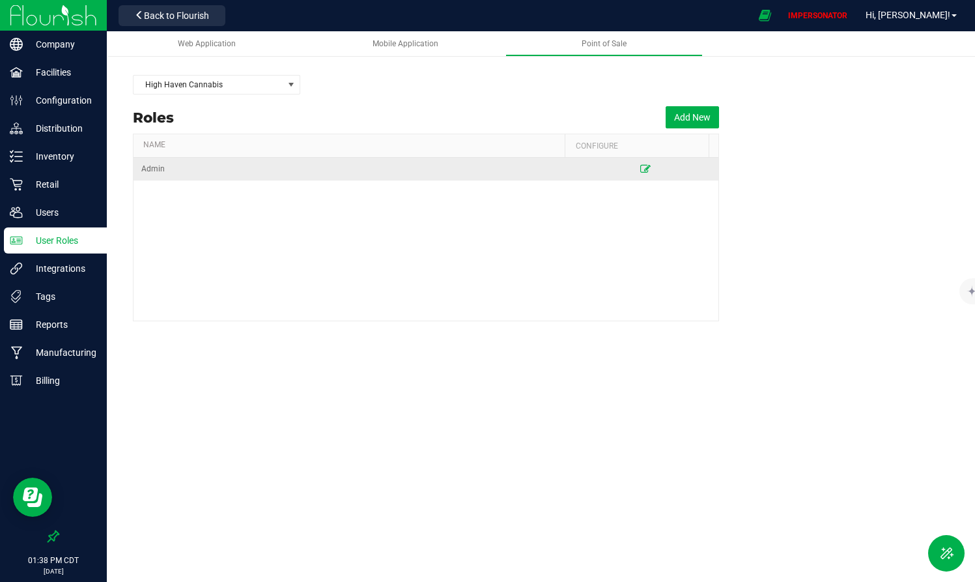
click at [640, 169] on icon at bounding box center [645, 169] width 10 height 8
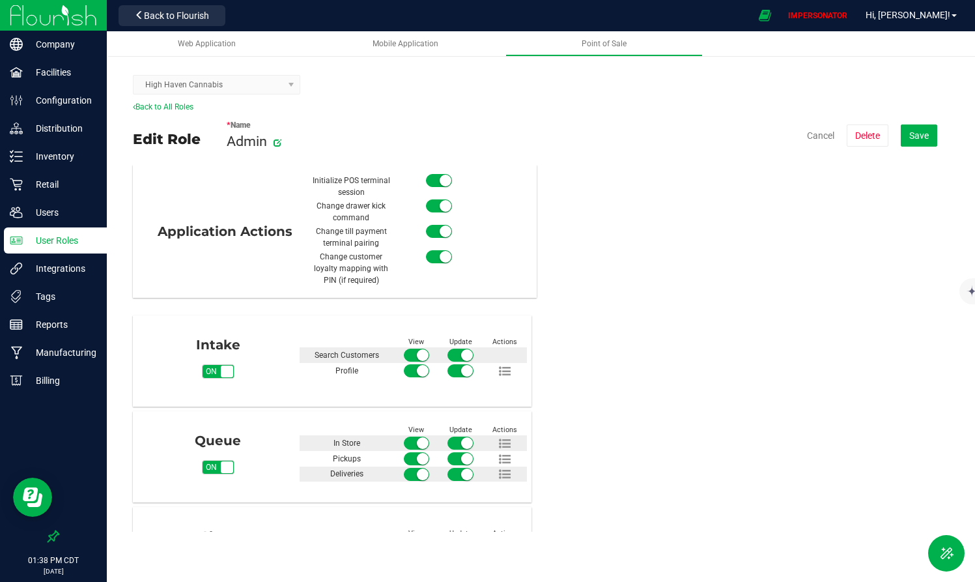
scroll to position [66, 0]
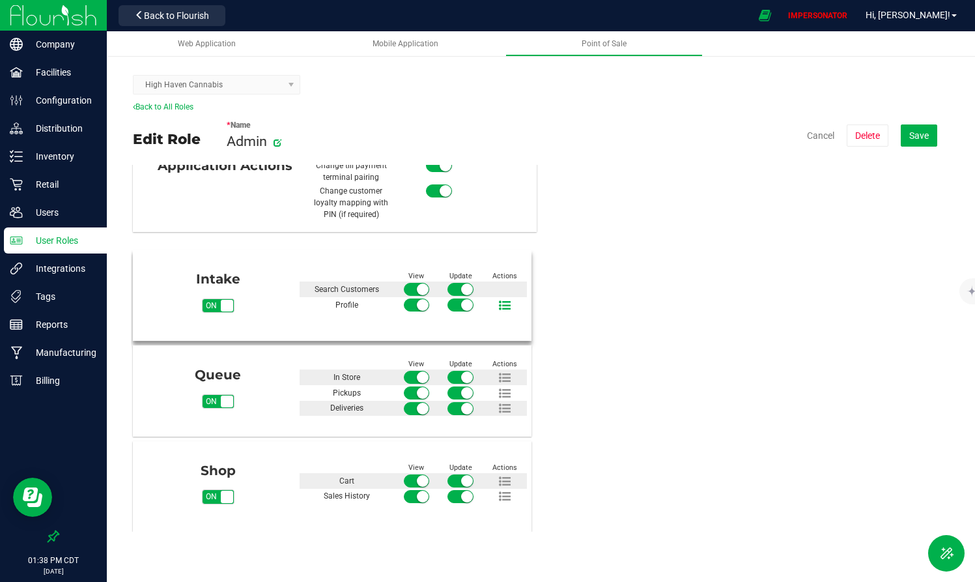
click at [499, 303] on icon at bounding box center [505, 306] width 12 height 12
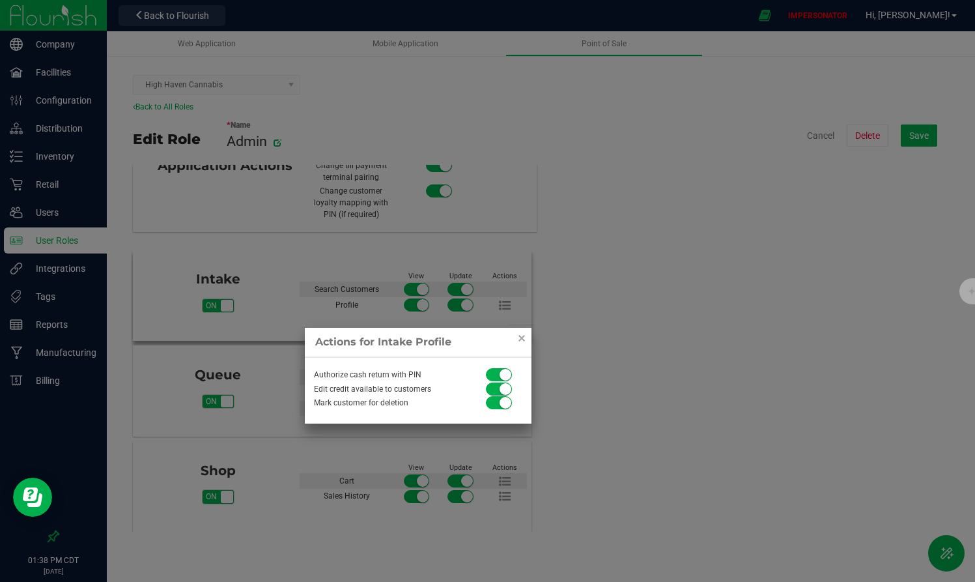
scroll to position [5, 0]
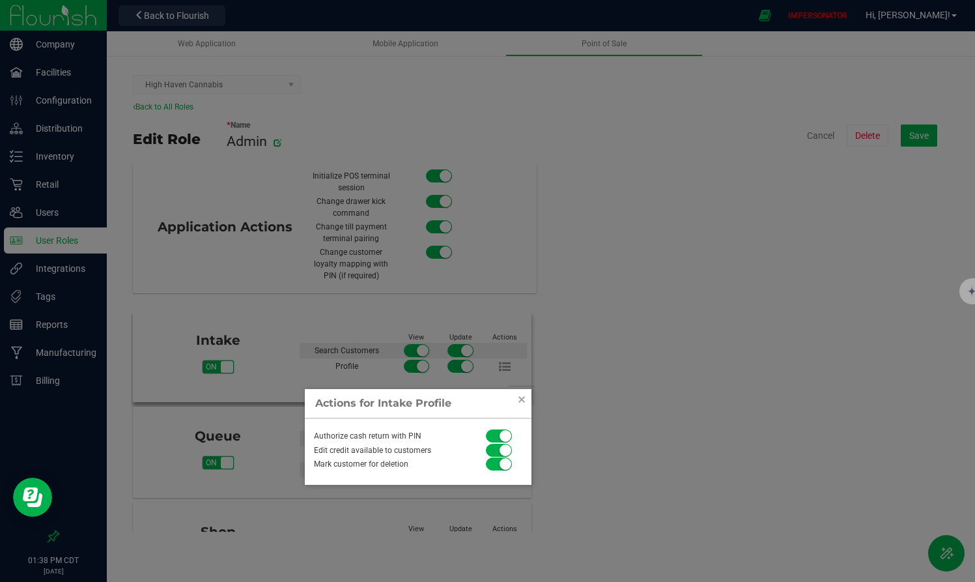
drag, startPoint x: 316, startPoint y: 467, endPoint x: 412, endPoint y: 458, distance: 96.7
click at [412, 458] on div "Mark customer for deletion" at bounding box center [394, 464] width 179 height 14
click at [412, 460] on div "Mark customer for deletion" at bounding box center [394, 464] width 179 height 14
click at [511, 399] on div at bounding box center [522, 399] width 26 height 27
click at [521, 399] on link "Close" at bounding box center [522, 399] width 16 height 16
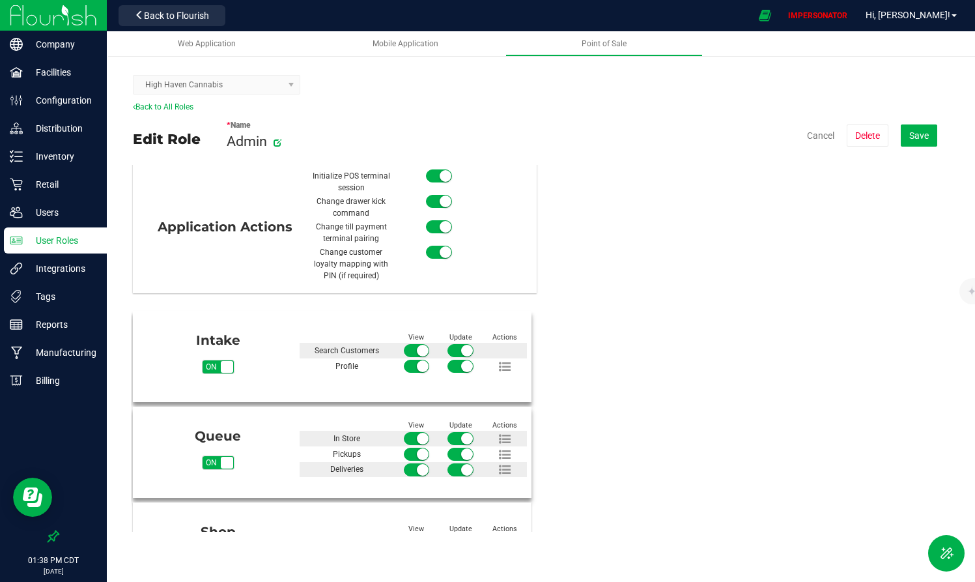
click at [419, 468] on small at bounding box center [423, 470] width 12 height 12
click at [451, 468] on span at bounding box center [460, 469] width 26 height 13
click at [500, 467] on icon at bounding box center [505, 470] width 12 height 12
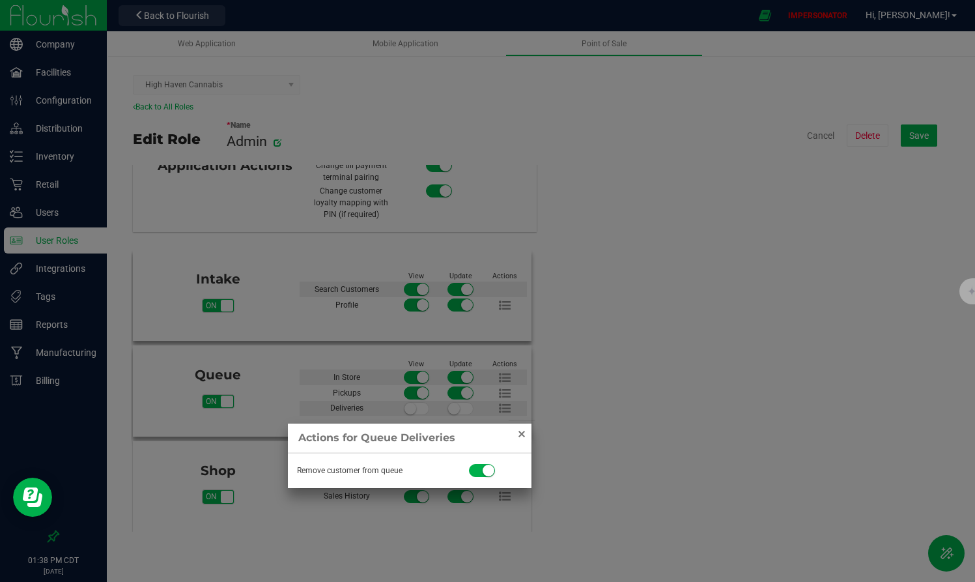
click at [520, 434] on link "Close" at bounding box center [522, 434] width 16 height 16
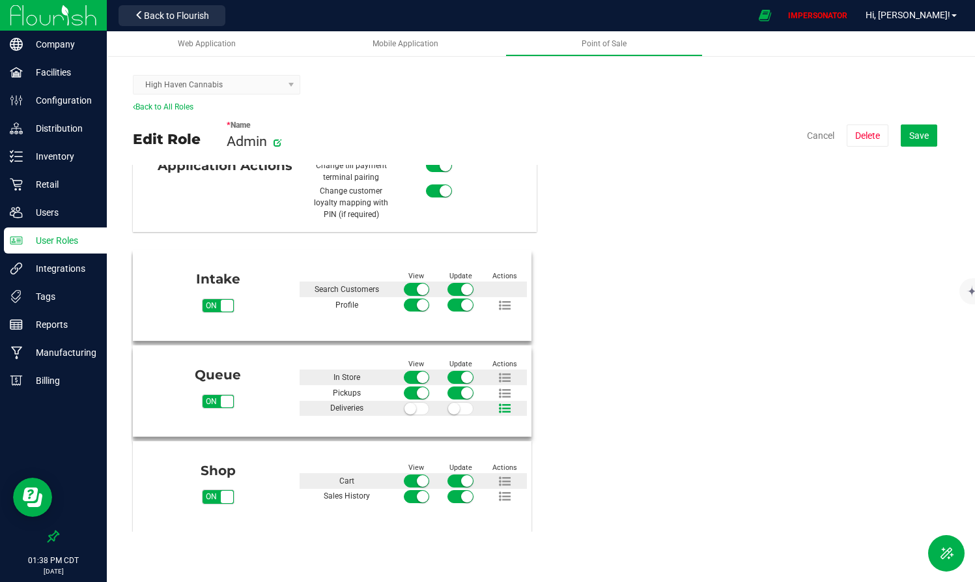
click at [501, 405] on icon at bounding box center [505, 408] width 12 height 12
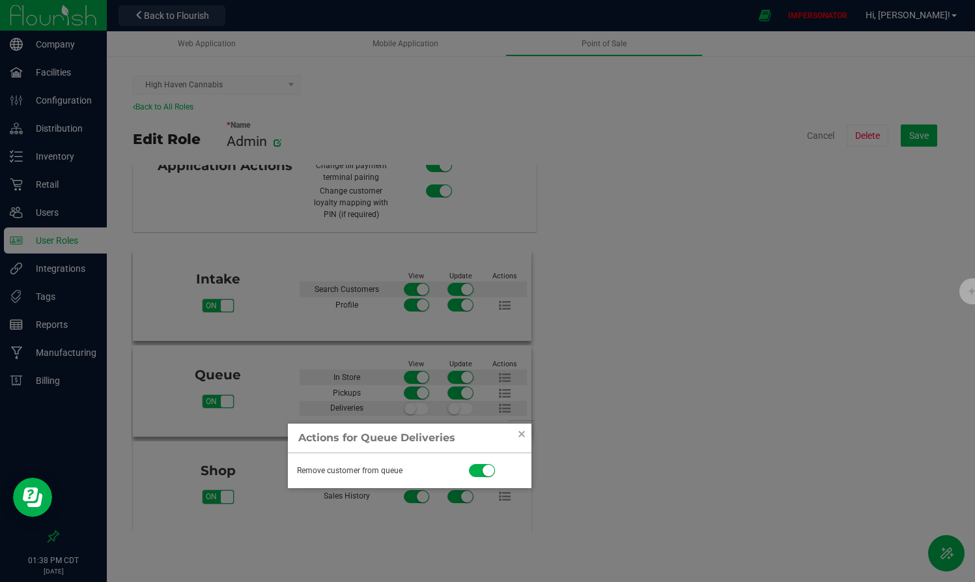
click at [483, 468] on small at bounding box center [489, 470] width 12 height 12
click at [521, 434] on link "Close" at bounding box center [522, 434] width 16 height 16
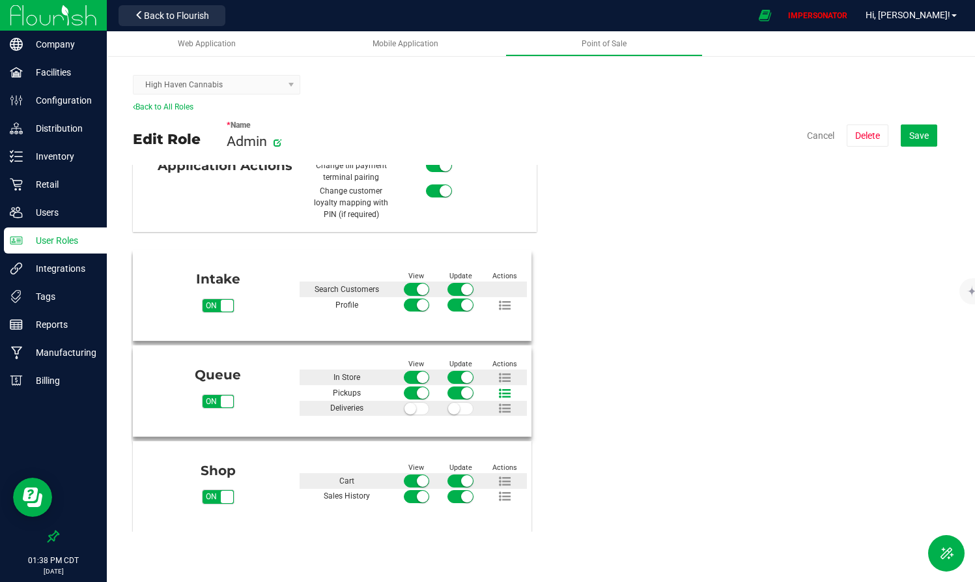
click at [501, 393] on icon at bounding box center [505, 393] width 12 height 12
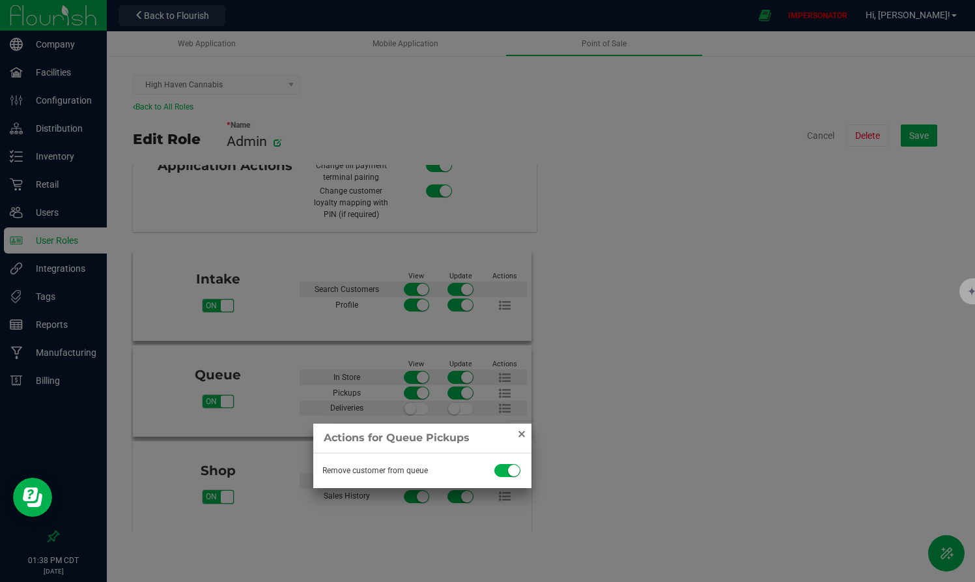
click at [522, 433] on link "Close" at bounding box center [522, 434] width 16 height 16
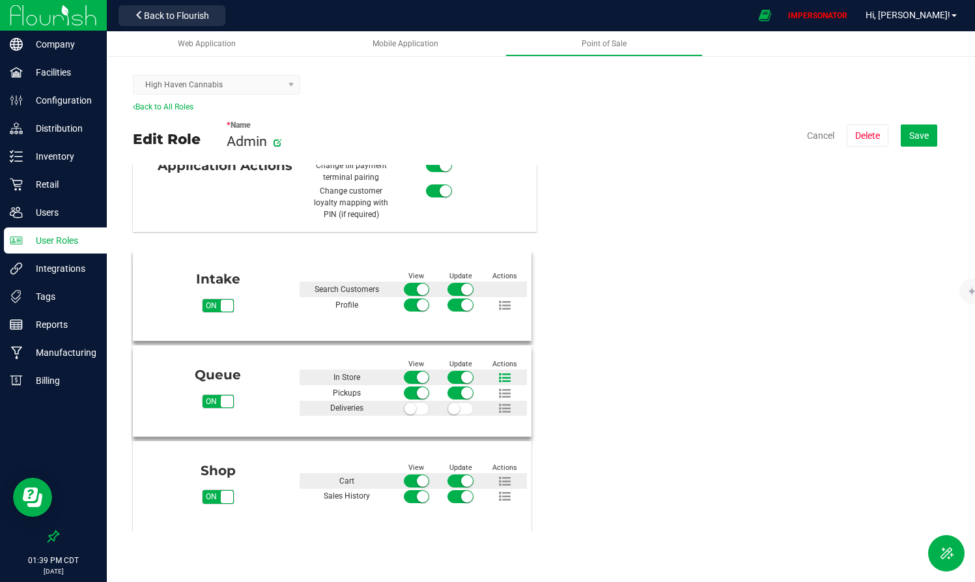
click at [504, 380] on icon at bounding box center [505, 378] width 12 height 12
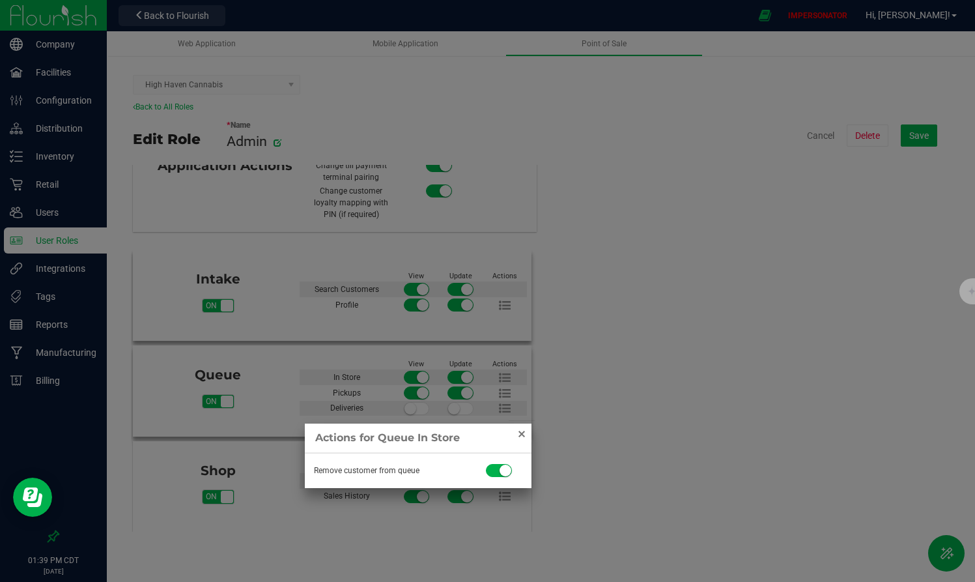
click at [523, 427] on link "Close" at bounding box center [522, 434] width 16 height 16
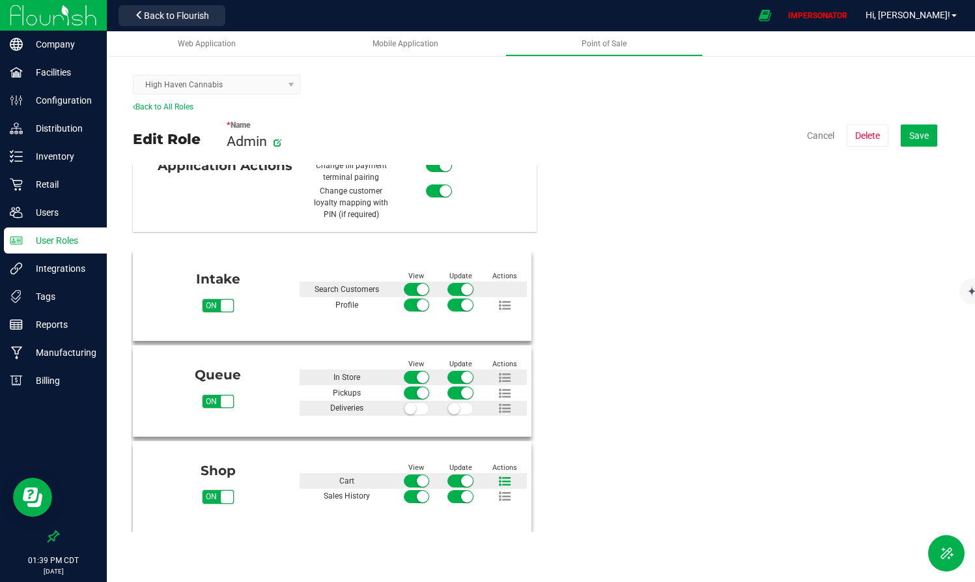
click at [503, 475] on icon at bounding box center [505, 481] width 12 height 12
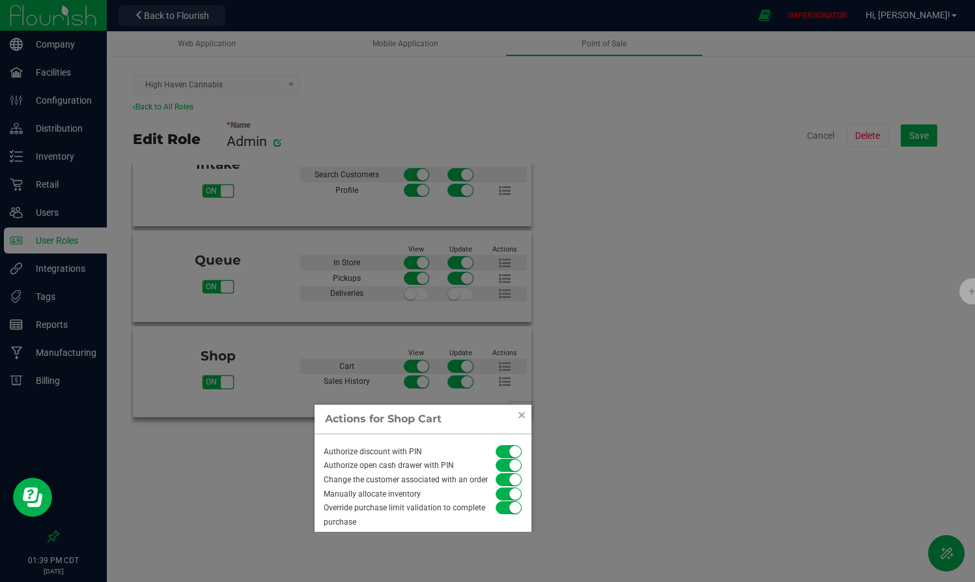
drag, startPoint x: 323, startPoint y: 451, endPoint x: 453, endPoint y: 451, distance: 130.2
click at [453, 451] on div "Authorize discount with PIN" at bounding box center [404, 452] width 179 height 14
drag, startPoint x: 350, startPoint y: 481, endPoint x: 472, endPoint y: 481, distance: 121.8
click at [472, 473] on div "Authorize open cash drawer with PIN" at bounding box center [404, 465] width 179 height 14
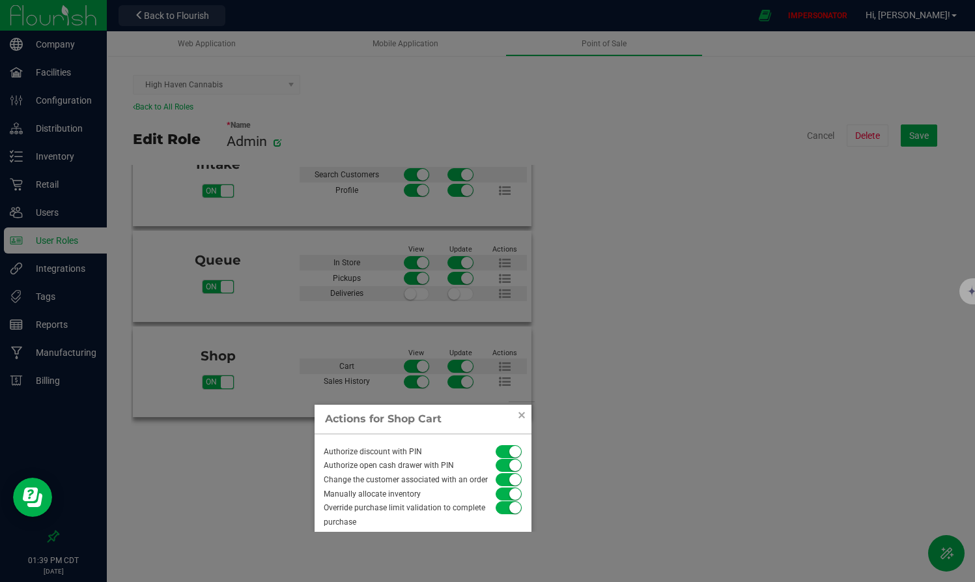
click at [472, 473] on div "Authorize open cash drawer with PIN" at bounding box center [404, 465] width 179 height 14
click at [519, 412] on link "Close" at bounding box center [522, 415] width 16 height 16
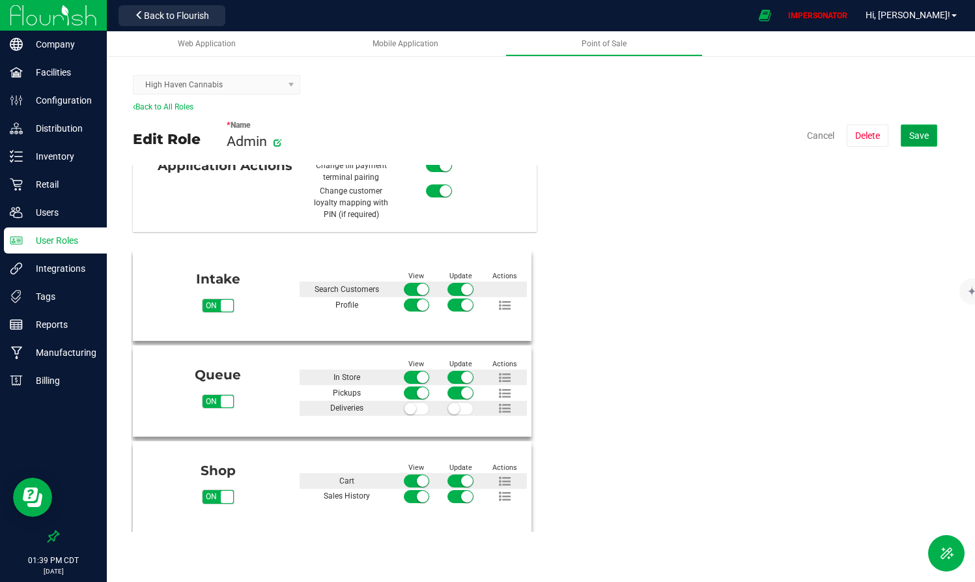
click at [875, 137] on button "Save" at bounding box center [919, 135] width 36 height 22
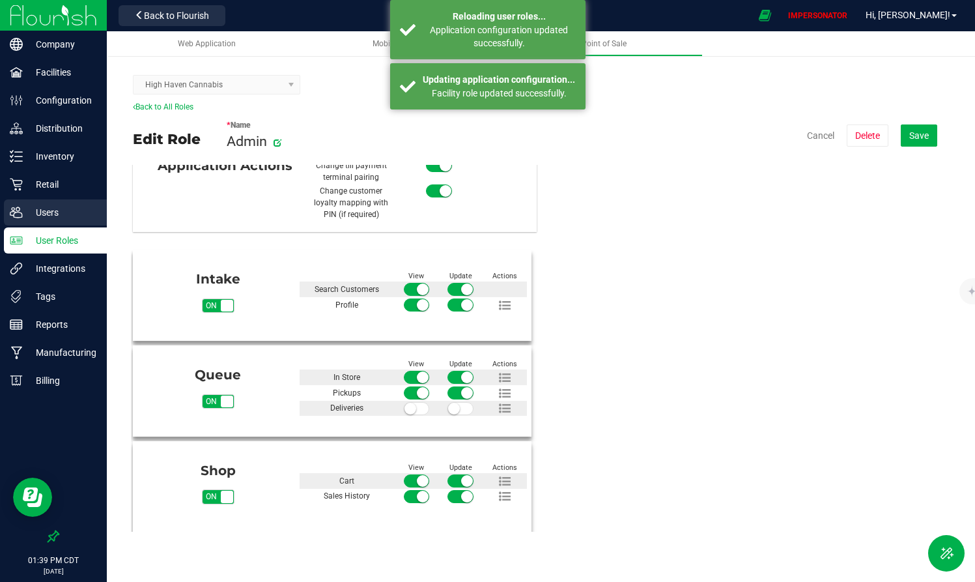
click at [66, 201] on div "Users" at bounding box center [55, 212] width 103 height 26
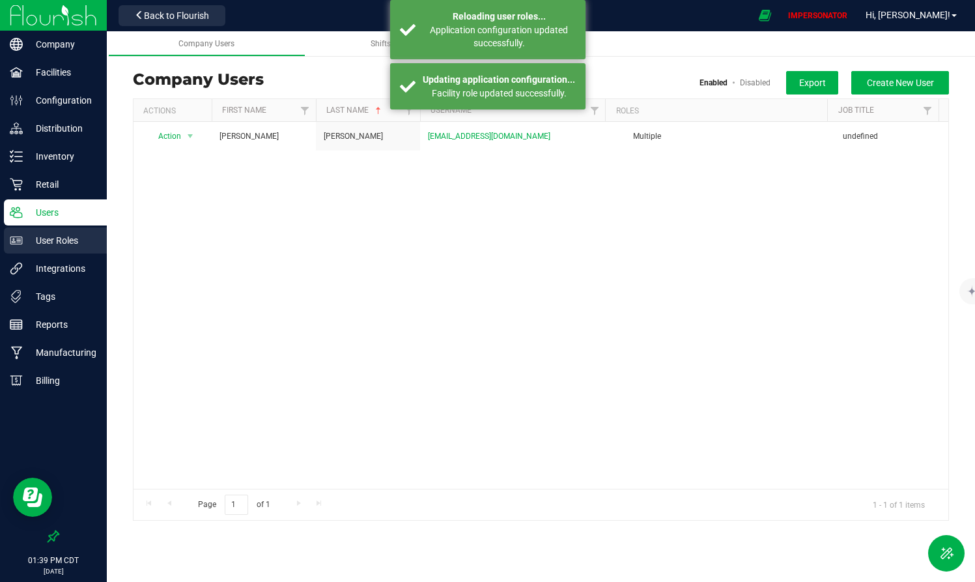
click at [61, 235] on p "User Roles" at bounding box center [62, 240] width 78 height 16
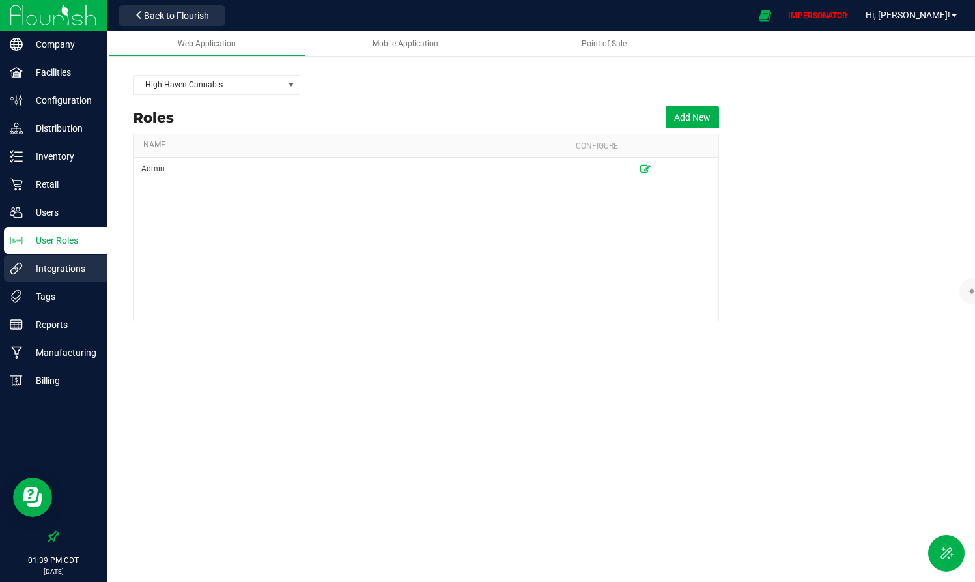
click at [56, 277] on div "Integrations" at bounding box center [55, 268] width 103 height 26
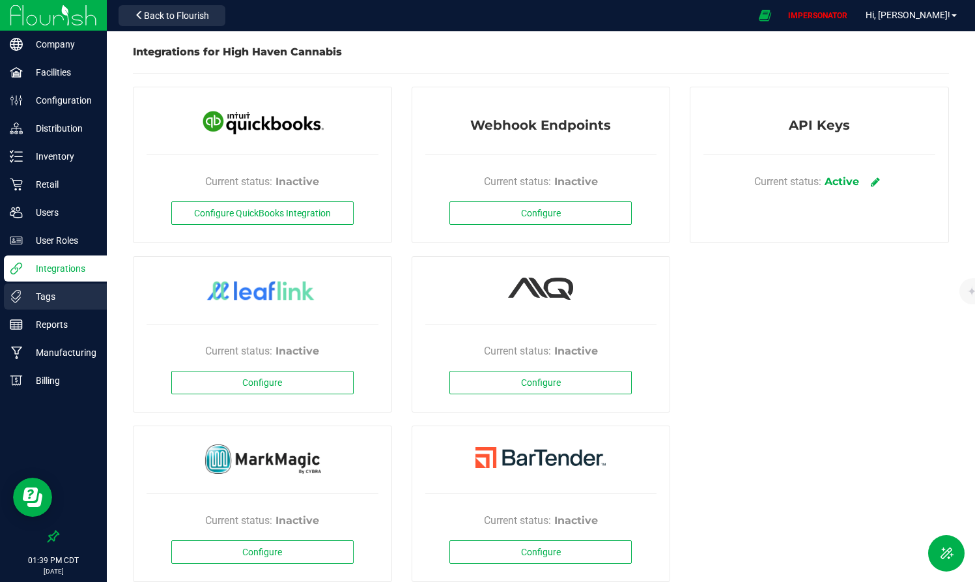
click at [48, 296] on p "Tags" at bounding box center [62, 296] width 78 height 16
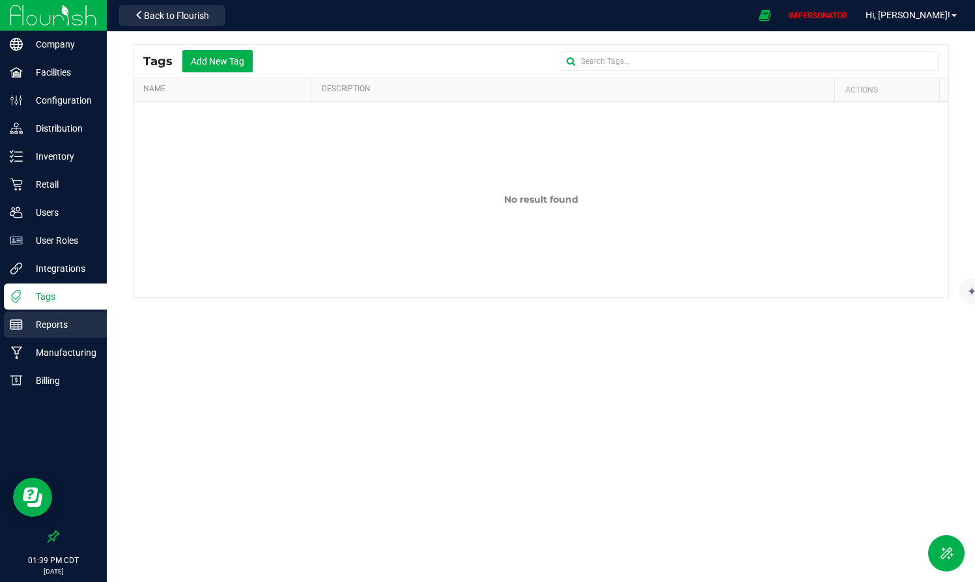
click at [56, 324] on p "Reports" at bounding box center [62, 324] width 78 height 16
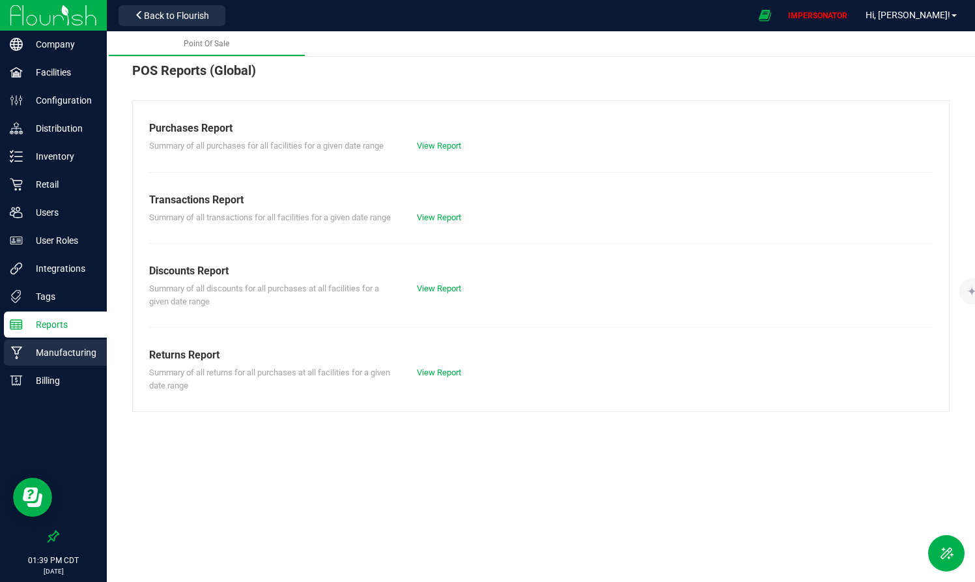
click at [57, 362] on div "Manufacturing" at bounding box center [55, 352] width 103 height 26
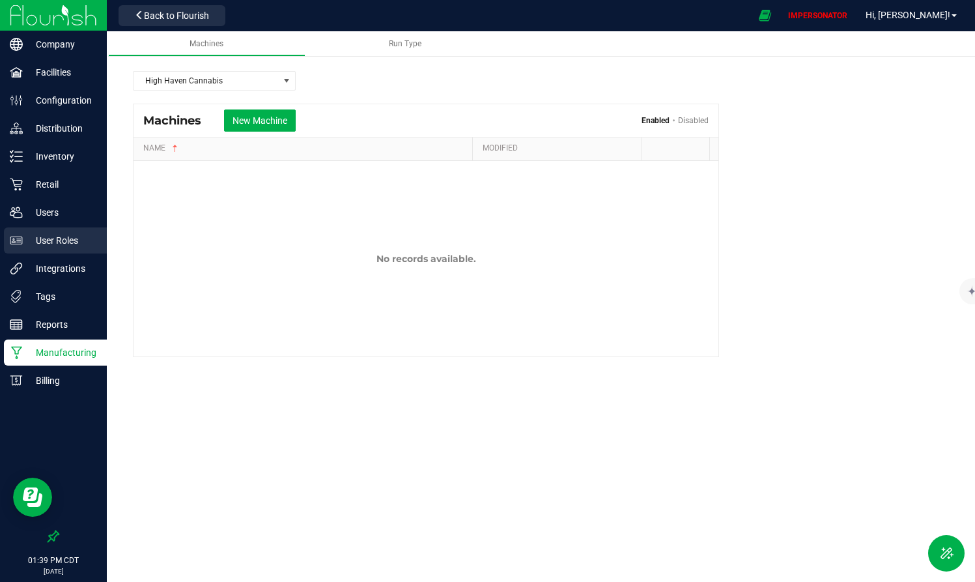
click at [40, 246] on p "User Roles" at bounding box center [62, 240] width 78 height 16
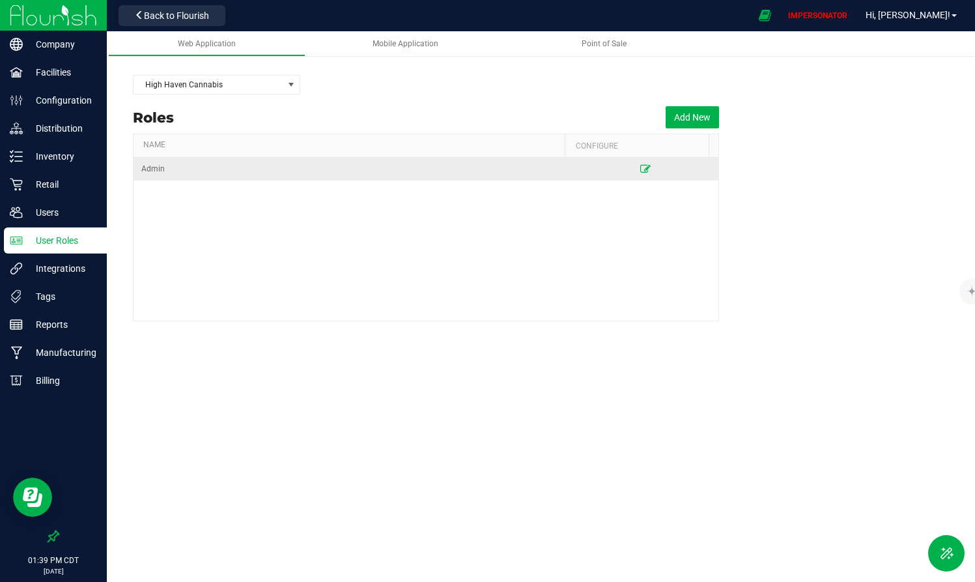
click at [640, 169] on icon at bounding box center [645, 169] width 10 height 8
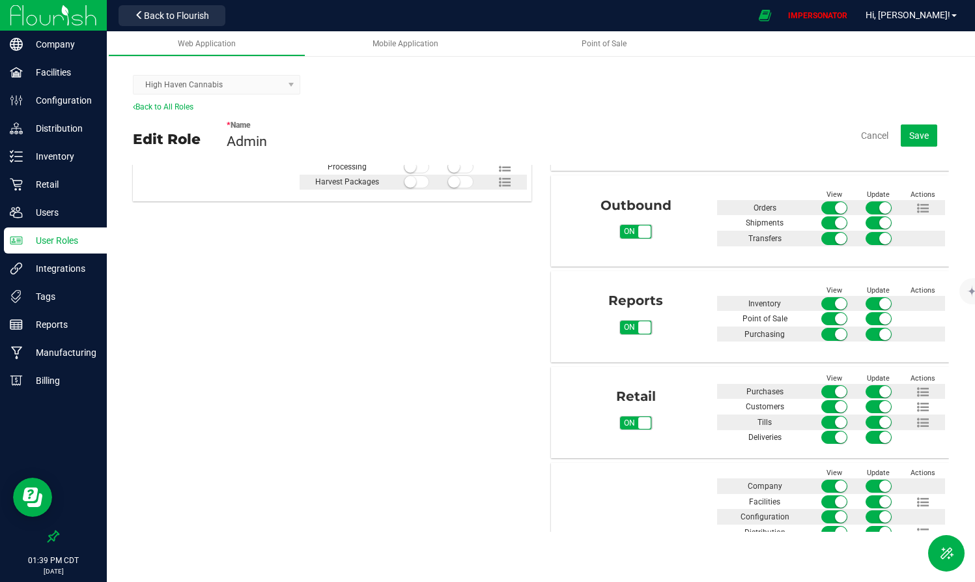
scroll to position [656, 0]
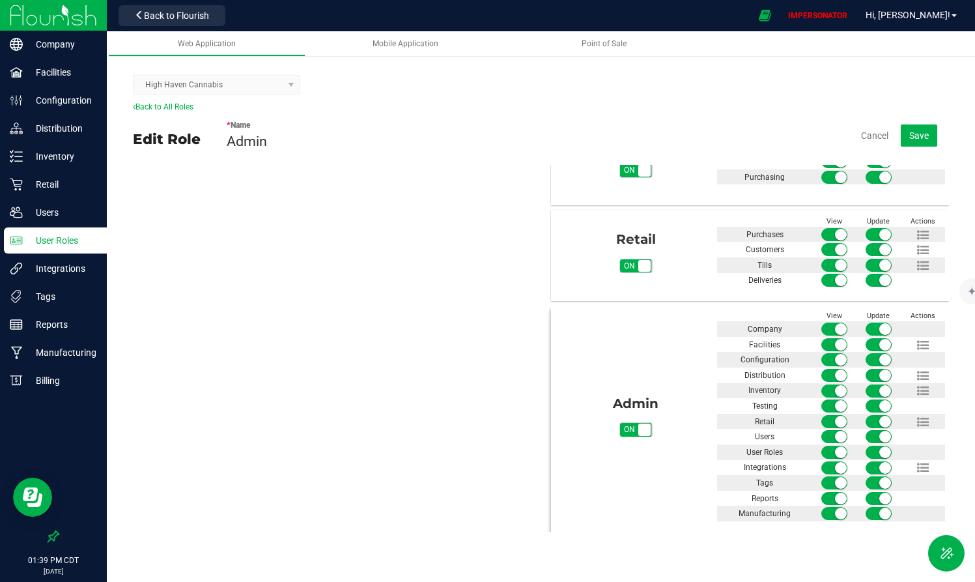
click at [823, 475] on span at bounding box center [834, 482] width 26 height 13
click at [875, 475] on small at bounding box center [885, 483] width 12 height 12
click at [821, 475] on span at bounding box center [834, 513] width 26 height 13
click at [875, 475] on small at bounding box center [885, 513] width 12 height 12
click at [821, 404] on span at bounding box center [834, 405] width 26 height 13
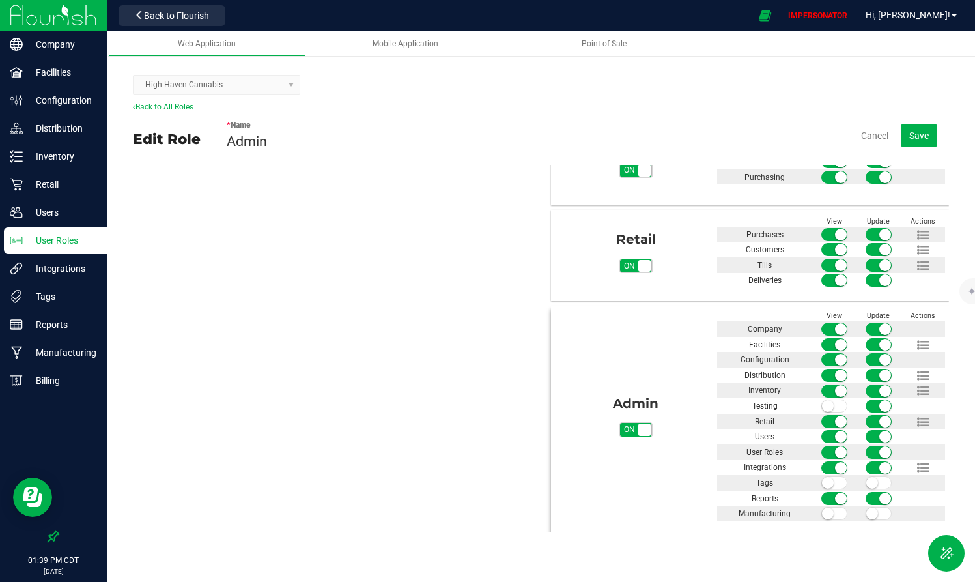
click at [875, 404] on small at bounding box center [885, 406] width 12 height 12
click at [875, 127] on button "Save" at bounding box center [919, 135] width 36 height 22
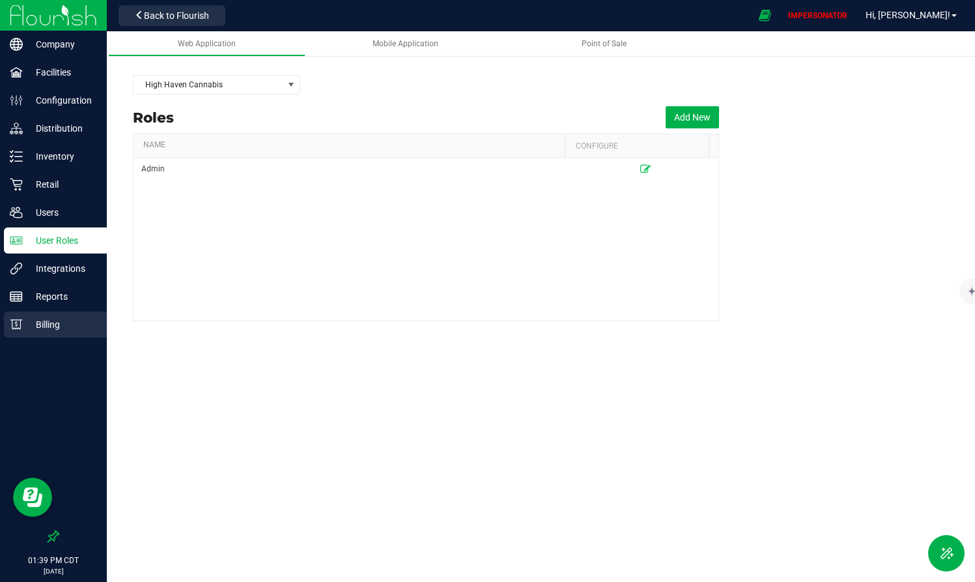
click at [42, 322] on p "Billing" at bounding box center [62, 324] width 78 height 16
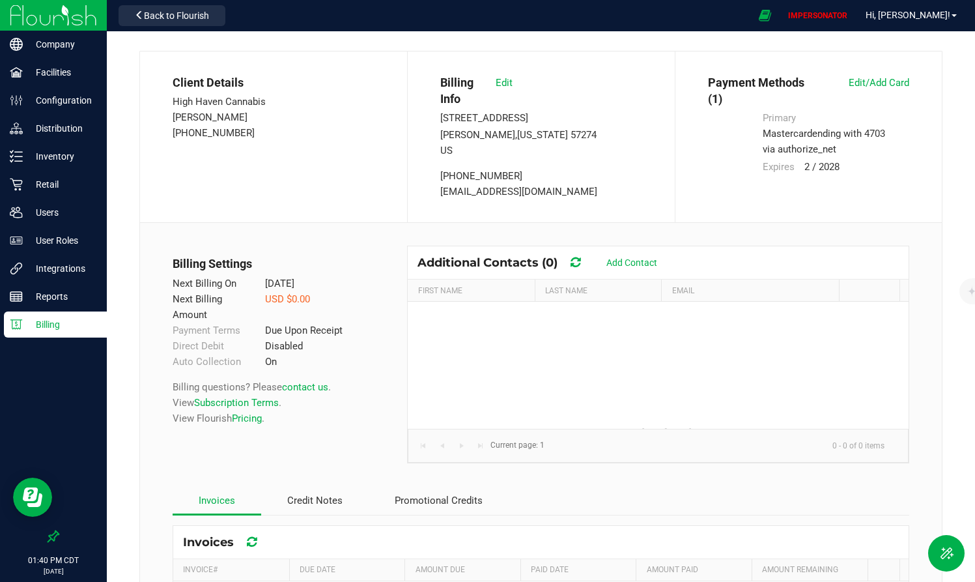
drag, startPoint x: 760, startPoint y: 135, endPoint x: 864, endPoint y: 163, distance: 107.9
click at [864, 163] on div "Primary mastercard ending with 4703 via authorize_net Expires 2 / 2028" at bounding box center [835, 142] width 165 height 64
click at [864, 163] on div "2 / 2028" at bounding box center [856, 167] width 124 height 16
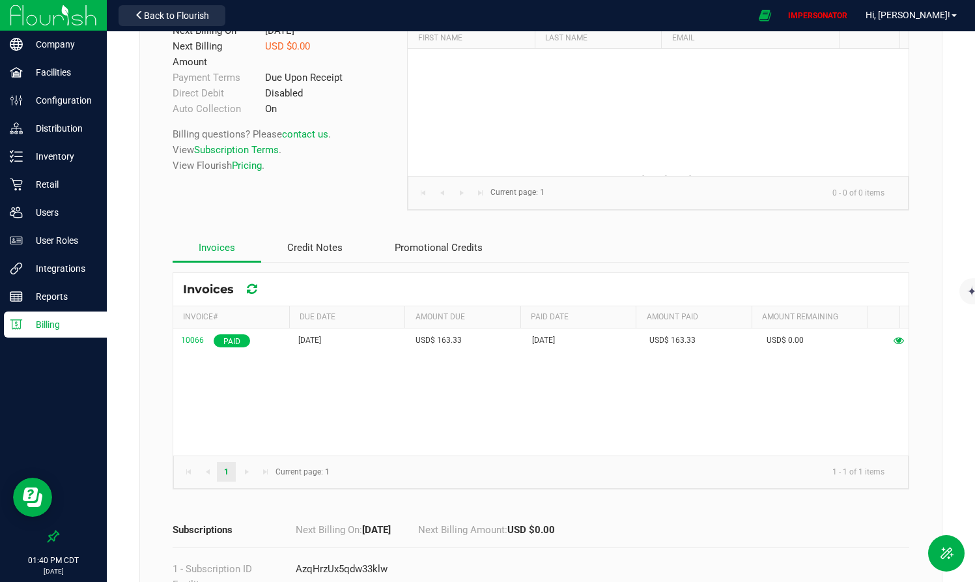
scroll to position [23, 0]
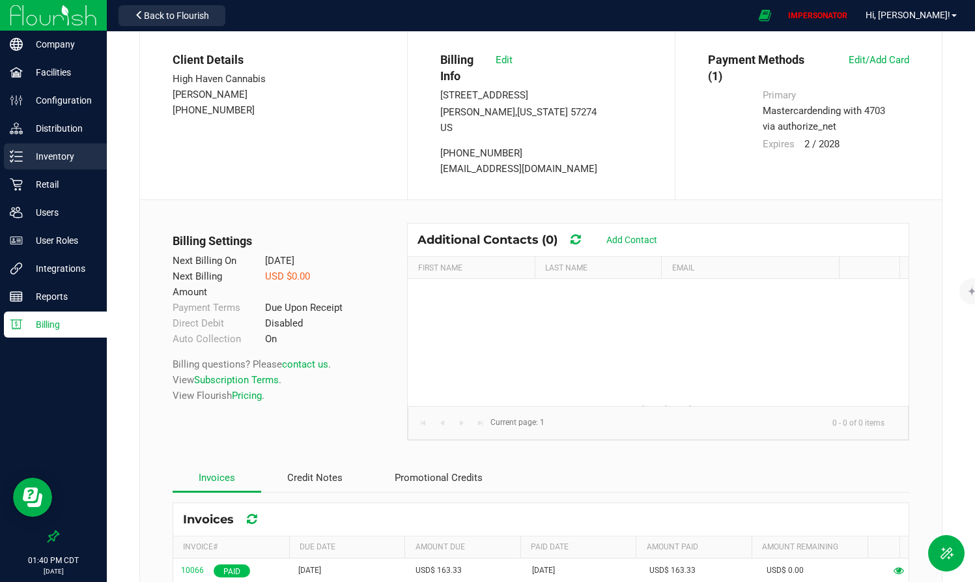
click at [54, 161] on p "Inventory" at bounding box center [62, 156] width 78 height 16
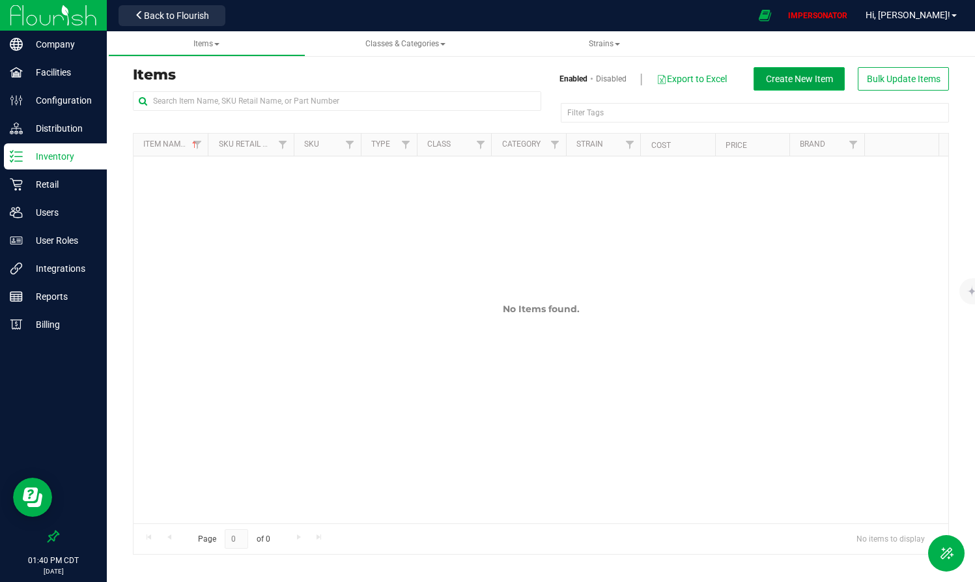
click at [805, 78] on span "Create New Item" at bounding box center [799, 79] width 67 height 10
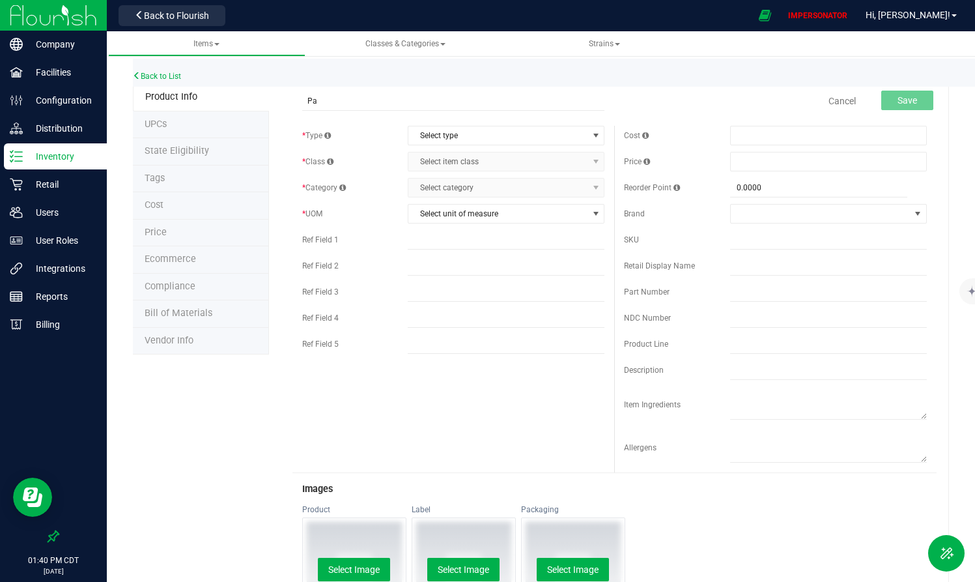
type input "P"
click at [608, 119] on form "Bulk Flower - Strain Cancel Save * Type Select type Select type Cannabis Non-In…" at bounding box center [614, 489] width 644 height 809
click at [560, 128] on span "Select type" at bounding box center [497, 135] width 179 height 18
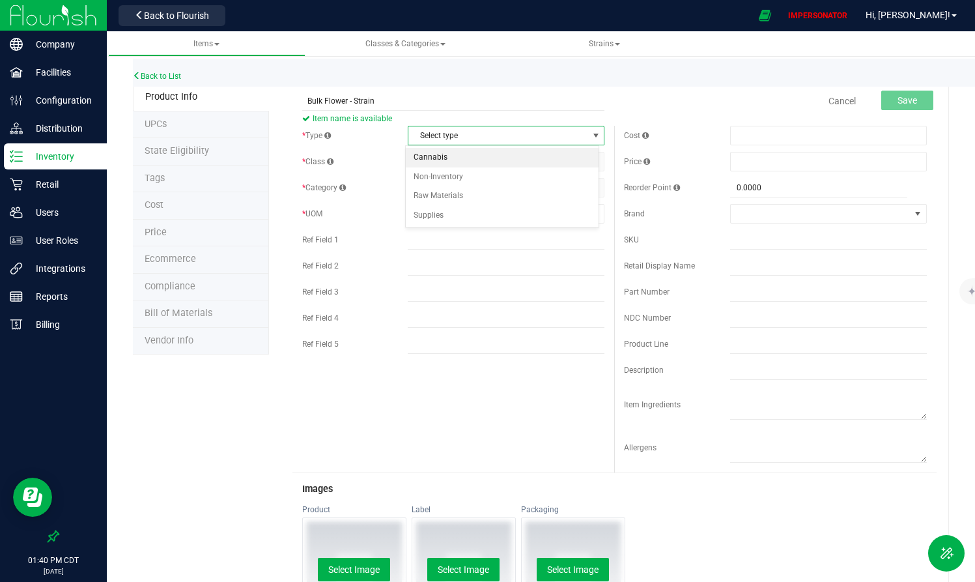
click at [468, 156] on li "Cannabis" at bounding box center [502, 158] width 193 height 20
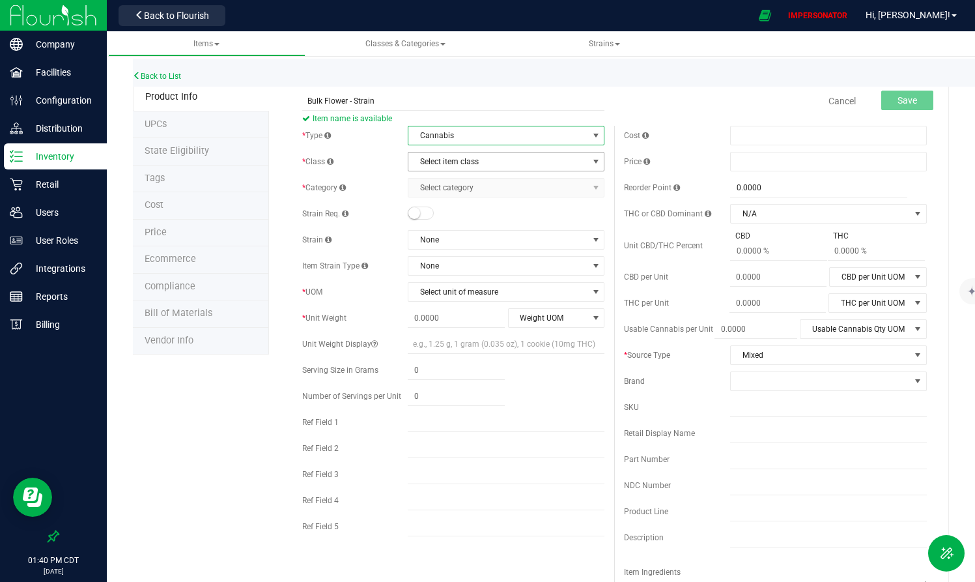
click at [461, 167] on span "Select item class" at bounding box center [497, 161] width 179 height 18
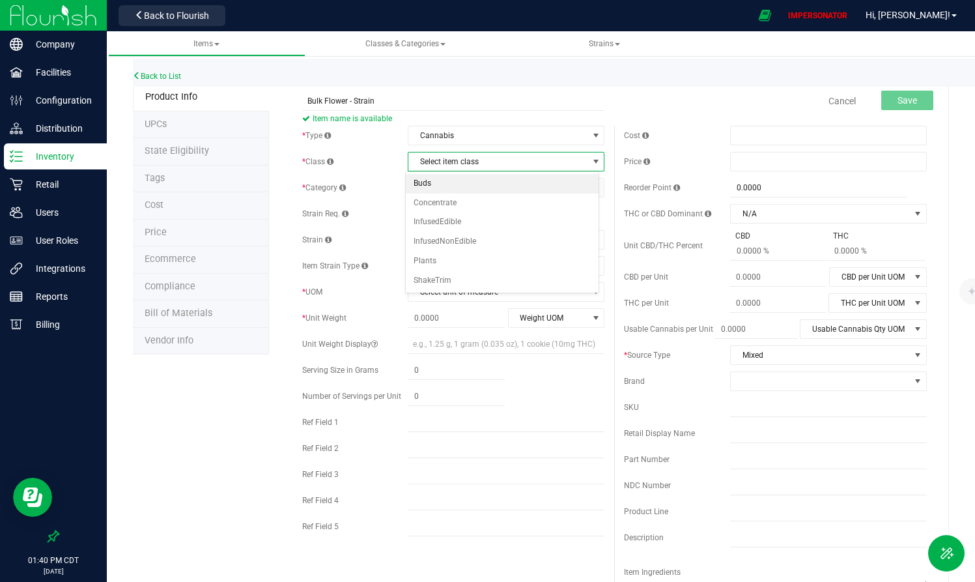
click at [441, 191] on li "Buds" at bounding box center [502, 184] width 193 height 20
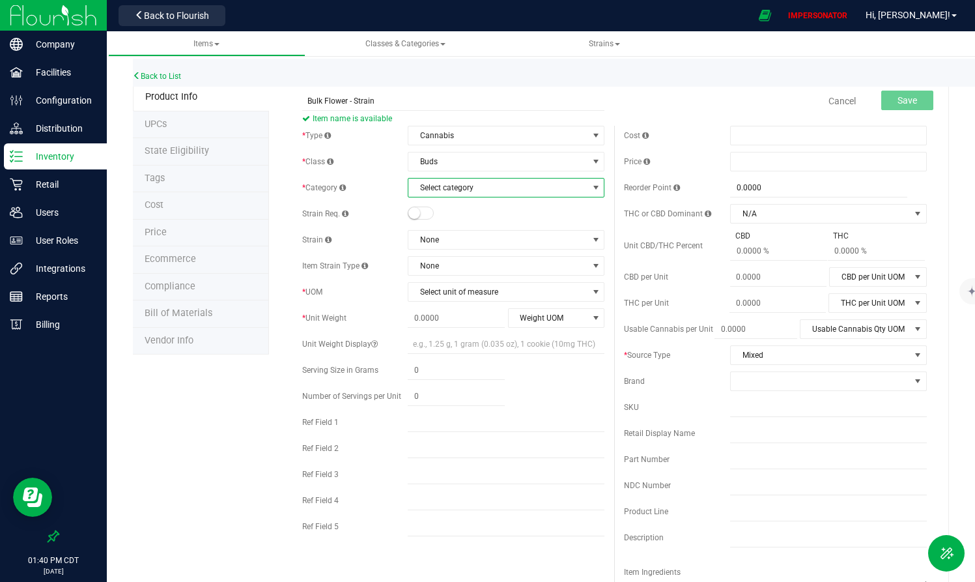
click at [460, 182] on span "Select category" at bounding box center [497, 187] width 179 height 18
click at [440, 213] on li "Bud/Flower" at bounding box center [502, 210] width 193 height 20
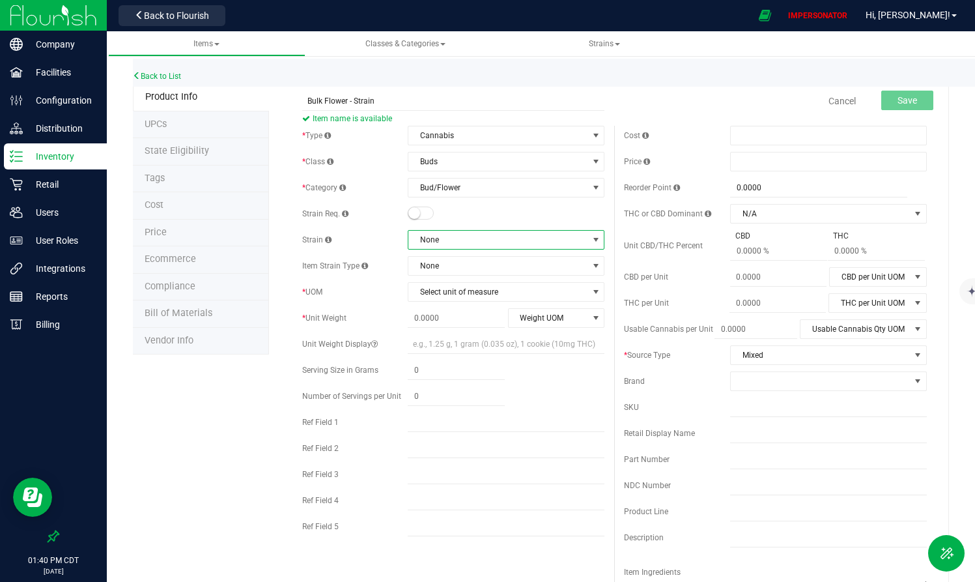
click at [442, 246] on span "None" at bounding box center [497, 240] width 179 height 18
click at [447, 238] on span "None" at bounding box center [497, 240] width 179 height 18
drag, startPoint x: 300, startPoint y: 266, endPoint x: 344, endPoint y: 266, distance: 44.3
click at [344, 266] on span "Item Strain Type" at bounding box center [335, 265] width 66 height 9
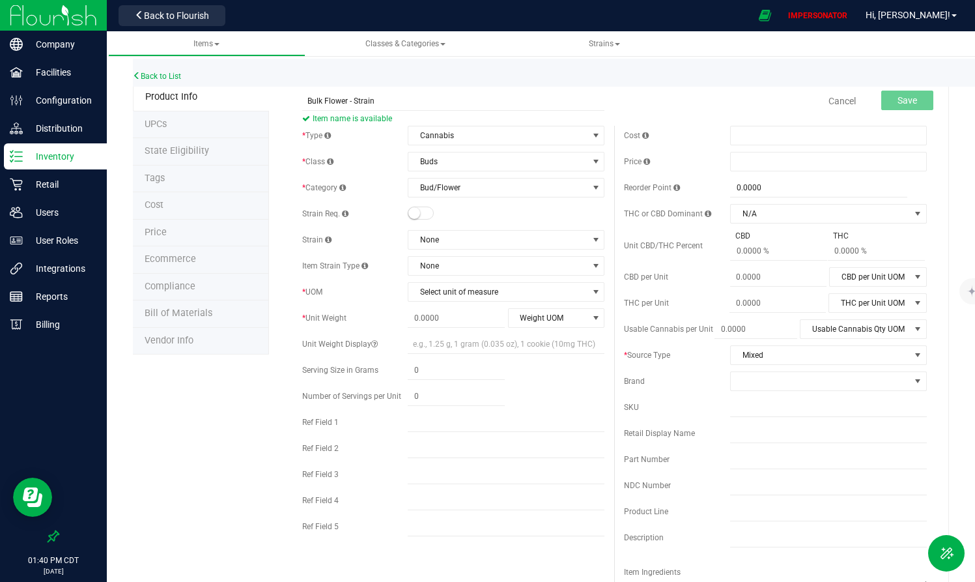
click at [402, 290] on div "* UOM" at bounding box center [355, 292] width 106 height 12
drag, startPoint x: 376, startPoint y: 101, endPoint x: 302, endPoint y: 101, distance: 74.2
click at [302, 101] on input "Bulk Flower - Strain" at bounding box center [453, 101] width 303 height 20
click at [488, 285] on span "Select unit of measure" at bounding box center [497, 292] width 179 height 18
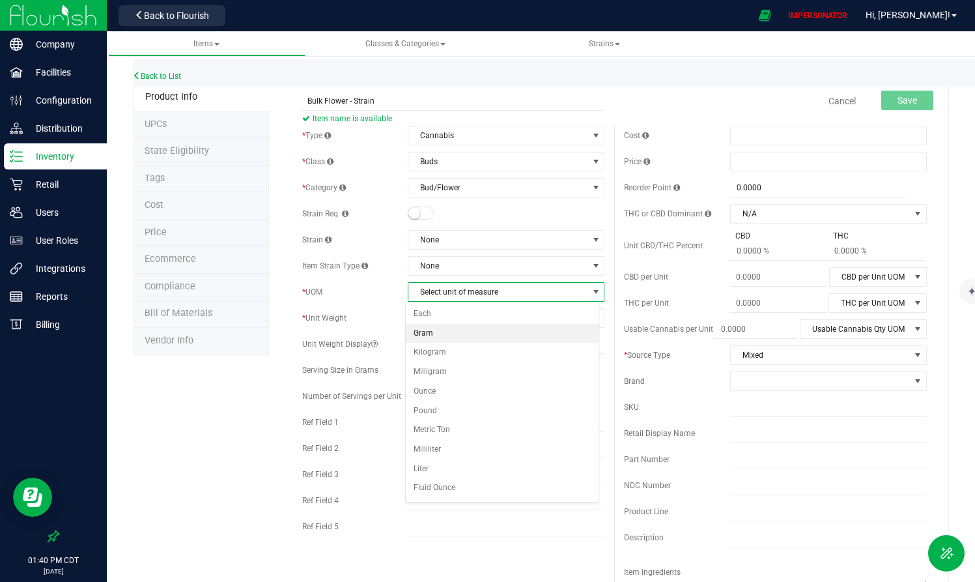
click at [438, 333] on li "Gram" at bounding box center [502, 334] width 193 height 20
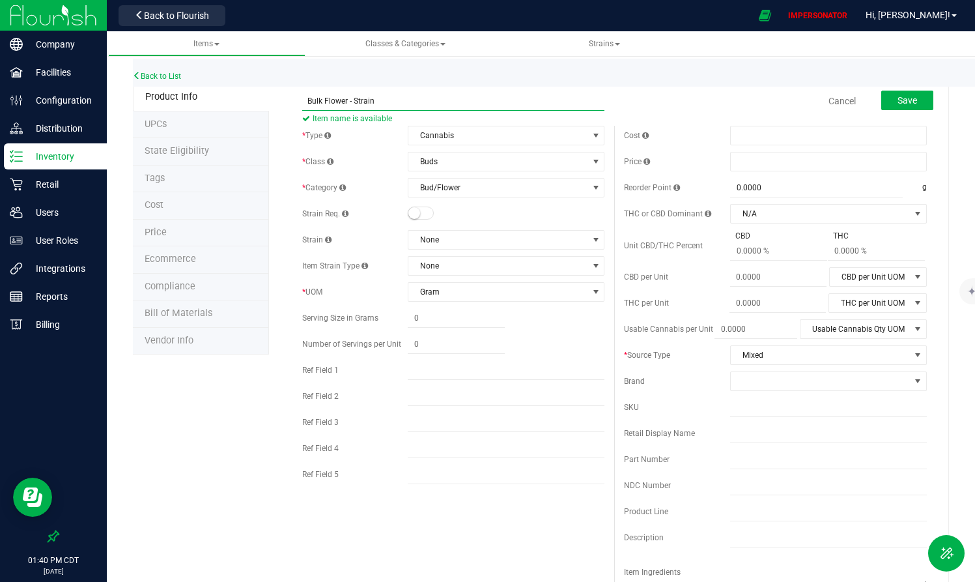
drag, startPoint x: 376, startPoint y: 103, endPoint x: 201, endPoint y: 103, distance: 175.2
type input "Packaged Flower - GG4 - 3.5g"
click at [463, 242] on span "None" at bounding box center [497, 240] width 179 height 18
click at [483, 228] on div "* Type Cannabis Select type Cannabis Non-Inventory Raw Materials Supplies * Cla…" at bounding box center [453, 308] width 322 height 365
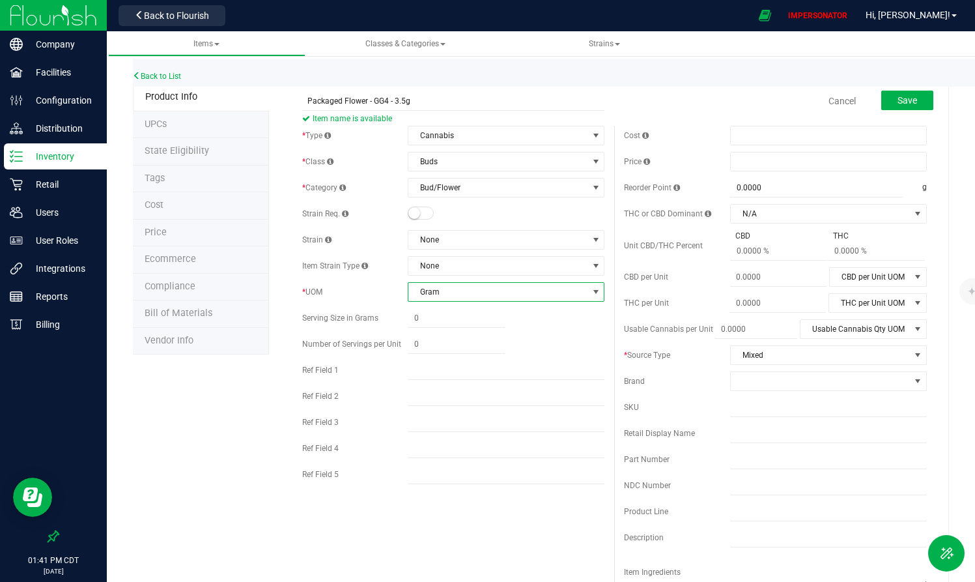
click at [445, 292] on span "Gram" at bounding box center [497, 292] width 179 height 18
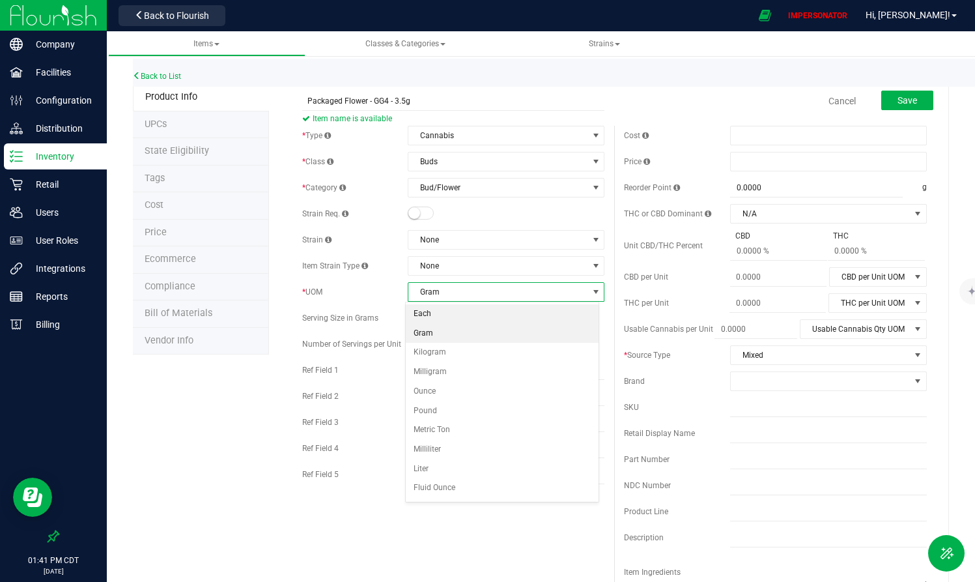
click at [445, 316] on li "Each" at bounding box center [502, 314] width 193 height 20
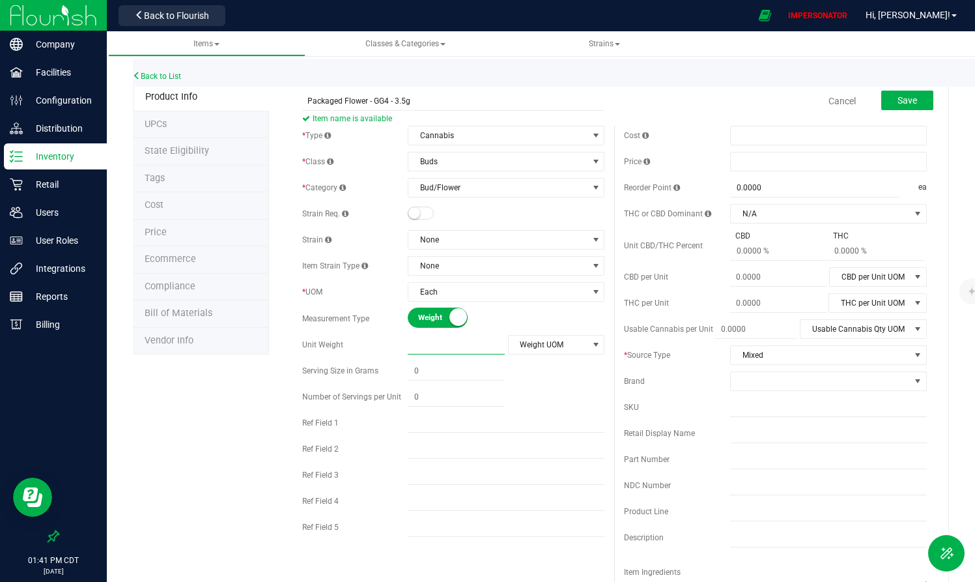
click at [417, 348] on span at bounding box center [456, 344] width 97 height 19
type input "3.5"
type input "3.5000"
click at [531, 346] on span "Weight UOM" at bounding box center [548, 344] width 79 height 18
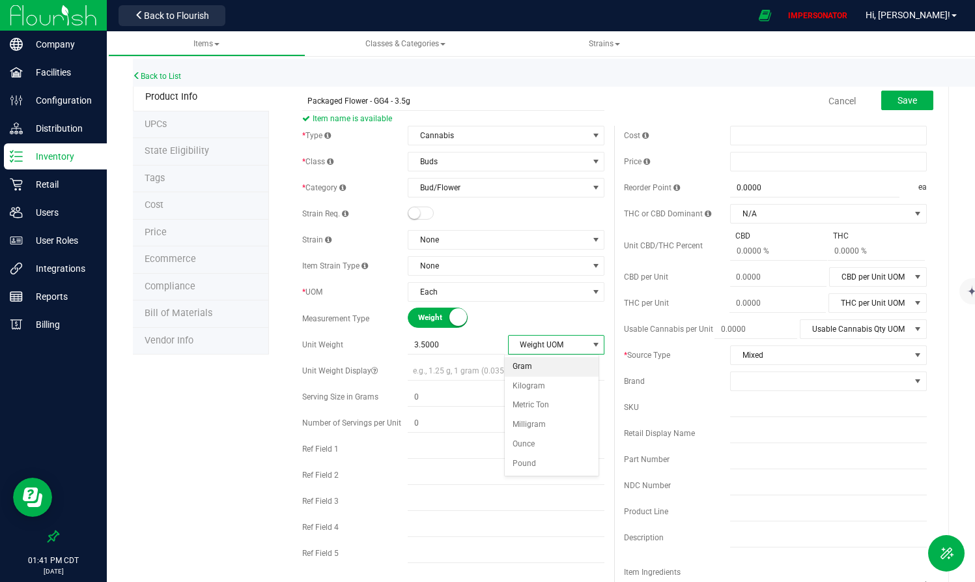
click at [525, 371] on li "Gram" at bounding box center [552, 367] width 94 height 20
click at [496, 428] on span at bounding box center [456, 423] width 97 height 19
click at [449, 163] on span "Buds" at bounding box center [497, 161] width 179 height 18
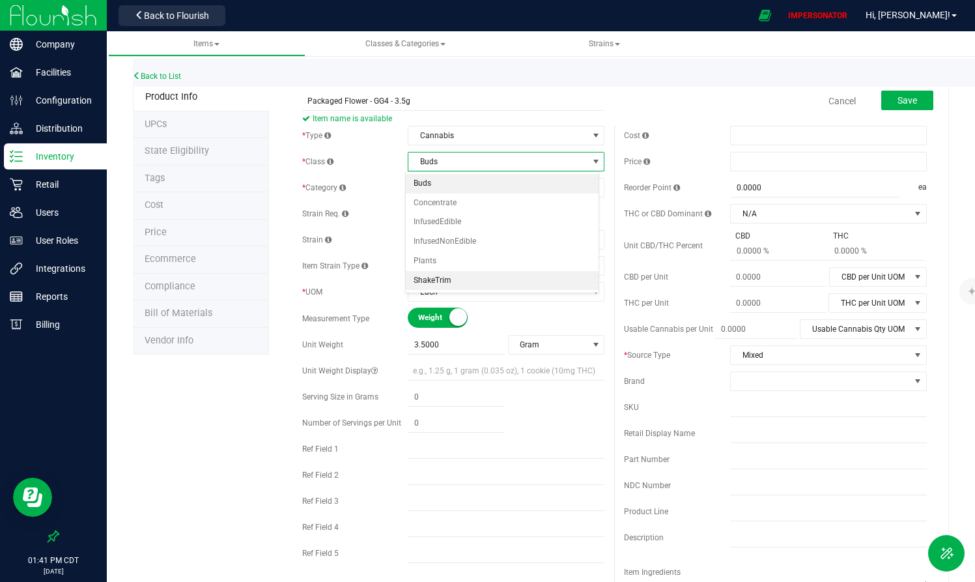
click at [443, 284] on li "ShakeTrim" at bounding box center [502, 281] width 193 height 20
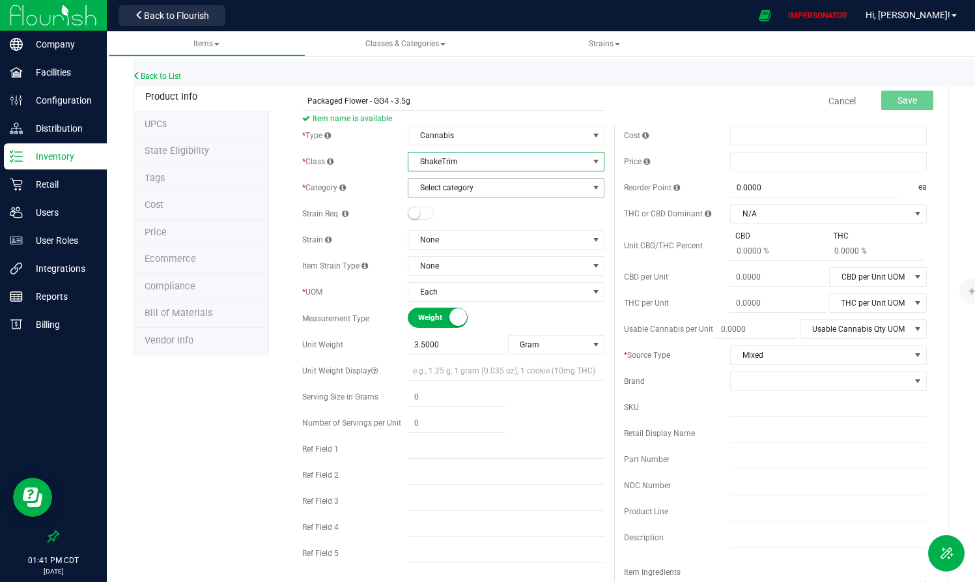
click at [462, 182] on span "Select category" at bounding box center [497, 187] width 179 height 18
click at [455, 208] on li "Raw Pre-roll" at bounding box center [502, 210] width 193 height 20
drag, startPoint x: 367, startPoint y: 100, endPoint x: 259, endPoint y: 102, distance: 107.5
drag, startPoint x: 378, startPoint y: 102, endPoint x: 358, endPoint y: 102, distance: 19.5
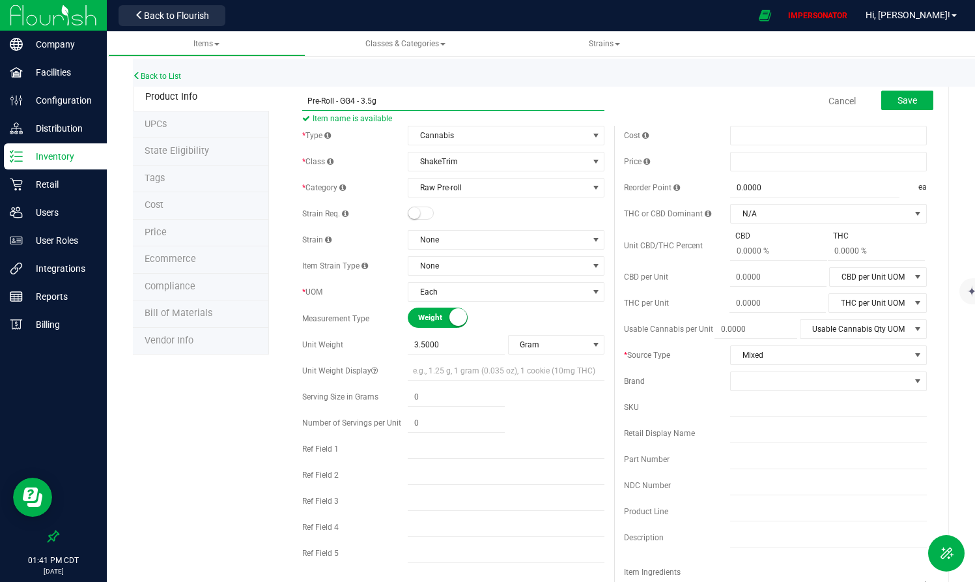
click at [358, 102] on input "Pre-Roll - GG4 - 3.5g" at bounding box center [453, 101] width 303 height 20
drag, startPoint x: 340, startPoint y: 102, endPoint x: 358, endPoint y: 102, distance: 18.2
click at [358, 102] on input "Pre-Roll - GG4 -1g" at bounding box center [453, 101] width 303 height 20
click at [378, 102] on input "Pre-Roll - GG4 -1g" at bounding box center [453, 101] width 303 height 20
click at [358, 105] on input "Pre-Roll - GG4 -1g" at bounding box center [453, 101] width 303 height 20
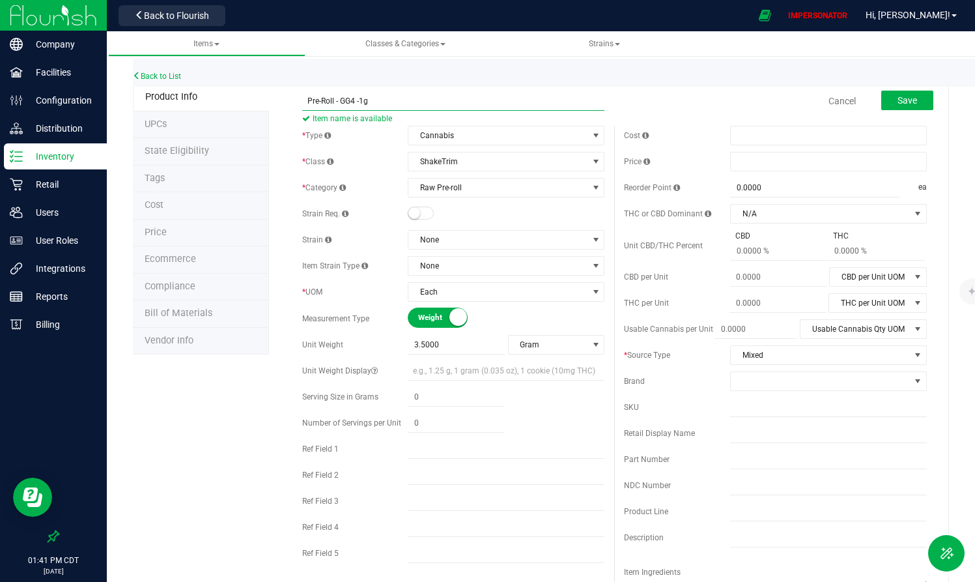
click at [359, 98] on input "Pre-Roll - GG4 -1g" at bounding box center [453, 101] width 303 height 20
click at [357, 101] on input "Pre-Roll - GG4 -1g" at bounding box center [453, 101] width 303 height 20
drag, startPoint x: 392, startPoint y: 103, endPoint x: 307, endPoint y: 103, distance: 84.7
click at [307, 103] on input "Pre-Roll - GG4 - 1g" at bounding box center [453, 101] width 303 height 20
click at [376, 102] on input "Pre-Roll - GG4 - 1g" at bounding box center [453, 101] width 303 height 20
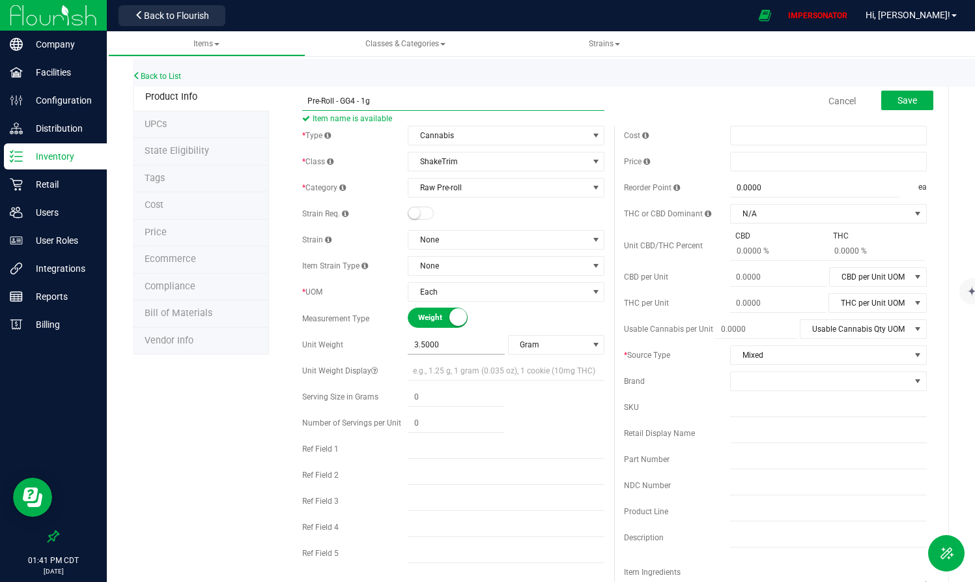
type input "Pre-Roll - GG4 - 1g"
click at [433, 339] on span "3.5000 3.5" at bounding box center [456, 344] width 97 height 19
drag, startPoint x: 424, startPoint y: 346, endPoint x: 372, endPoint y: 346, distance: 52.1
click at [372, 346] on div "Unit Weight 3.5000 3.5 Gram Weight UOM Gram Kilogram Metric Ton Milligram Ounce…" at bounding box center [453, 345] width 303 height 20
type input "1"
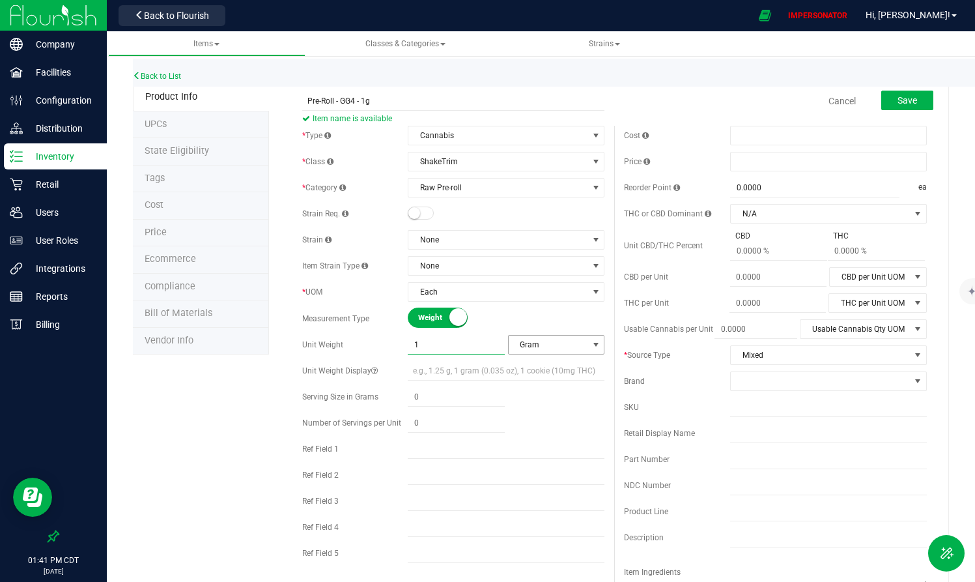
type input "1.0000"
click at [533, 339] on span "Gram" at bounding box center [548, 344] width 79 height 18
click at [520, 366] on li "Gram" at bounding box center [552, 367] width 94 height 20
click at [533, 429] on div at bounding box center [506, 423] width 197 height 19
click at [449, 313] on small at bounding box center [458, 317] width 18 height 18
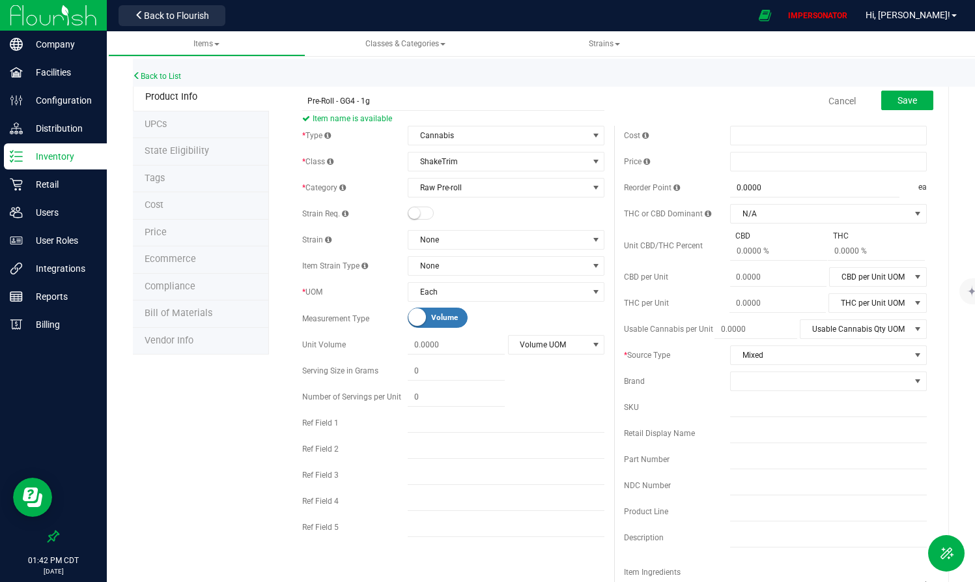
click at [417, 314] on small at bounding box center [417, 317] width 18 height 18
click at [438, 313] on span "Weight" at bounding box center [447, 317] width 59 height 19
click at [430, 344] on span at bounding box center [456, 344] width 97 height 19
type input "1"
type input "1.0000"
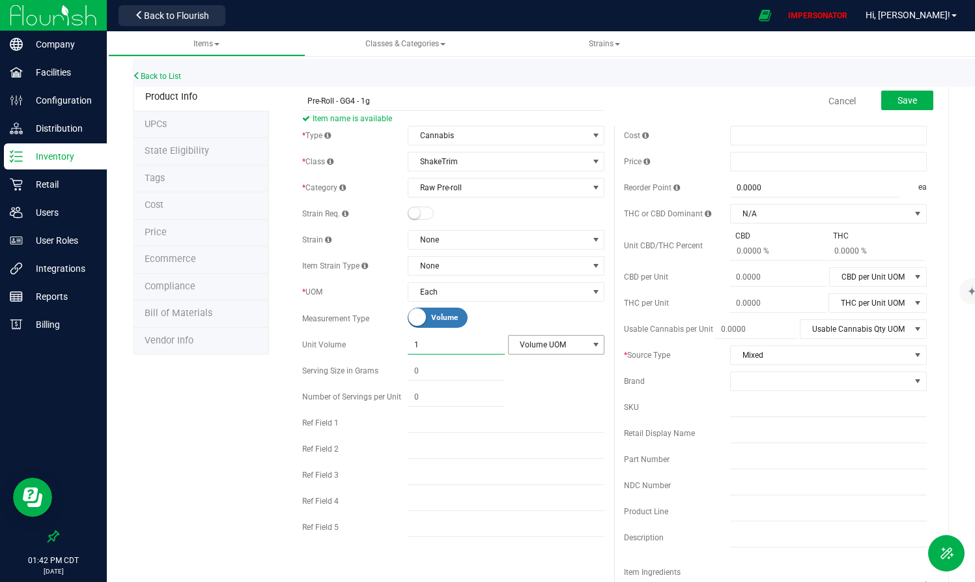
click at [539, 348] on span "Volume UOM" at bounding box center [548, 344] width 79 height 18
click at [540, 363] on li "Fluid Ounce" at bounding box center [551, 367] width 94 height 20
drag, startPoint x: 374, startPoint y: 96, endPoint x: 242, endPoint y: 104, distance: 131.8
click at [436, 316] on span "Volume" at bounding box center [460, 317] width 59 height 19
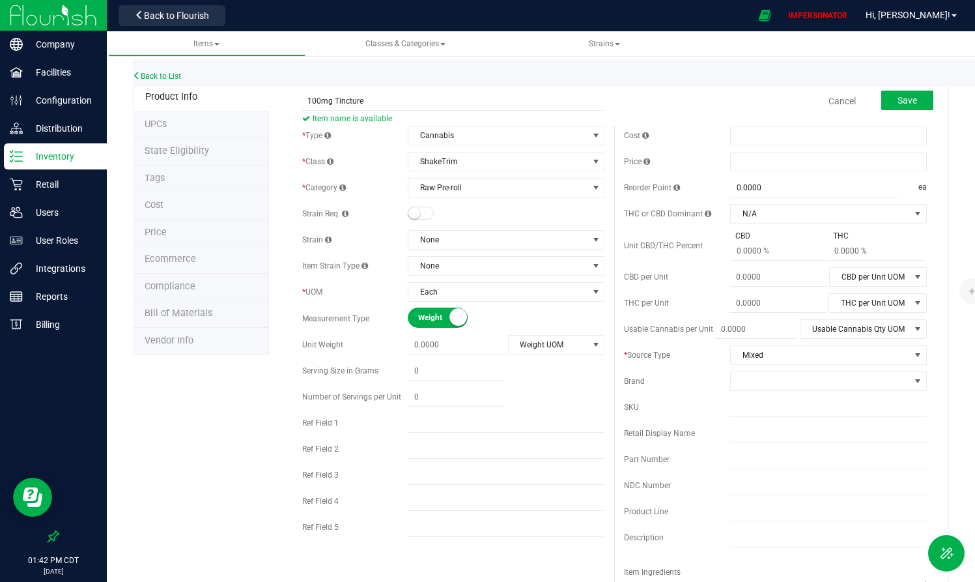
click at [425, 315] on span "Weight" at bounding box center [447, 317] width 59 height 19
click at [378, 102] on input "100mg Tincture" at bounding box center [453, 101] width 303 height 20
type input "100mg Tincture - 1oz"
drag, startPoint x: 397, startPoint y: 100, endPoint x: 258, endPoint y: 100, distance: 138.7
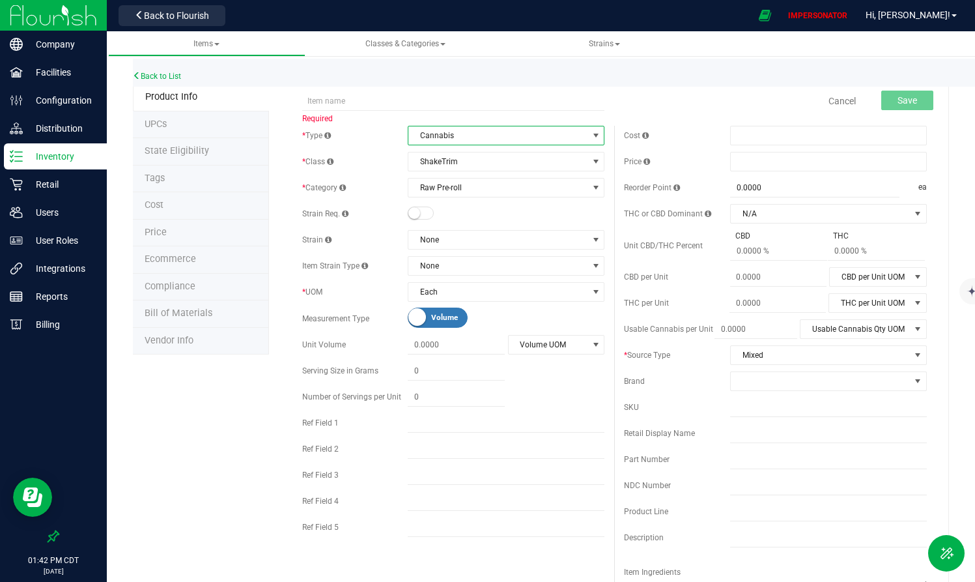
click at [462, 138] on span "Cannabis" at bounding box center [497, 135] width 179 height 18
click at [474, 195] on li "Raw Materials" at bounding box center [502, 196] width 193 height 20
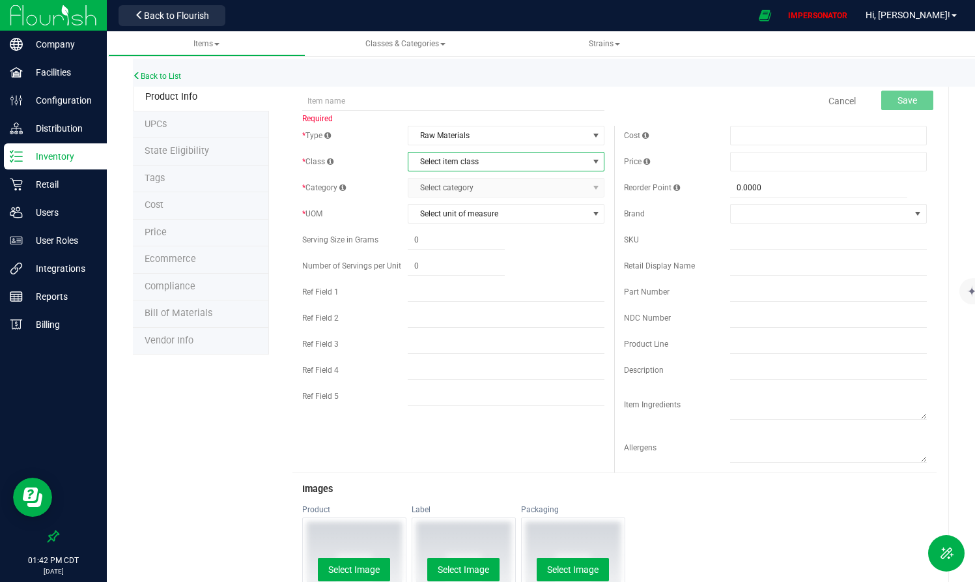
click at [462, 163] on span "Select item class" at bounding box center [497, 161] width 179 height 18
click at [460, 133] on span "Raw Materials" at bounding box center [497, 135] width 179 height 18
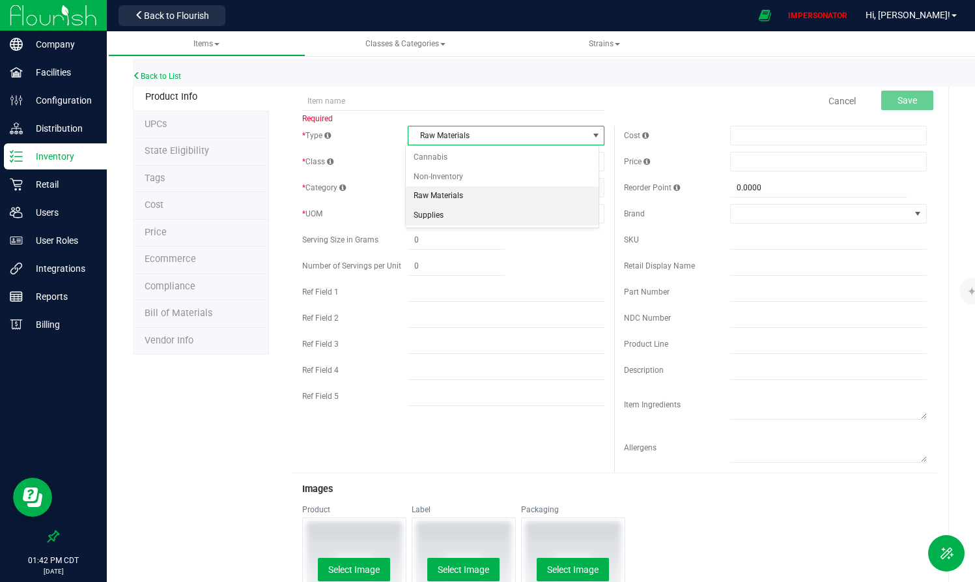
click at [438, 219] on li "Supplies" at bounding box center [502, 216] width 193 height 20
click at [466, 161] on span "Select item class" at bounding box center [497, 161] width 179 height 18
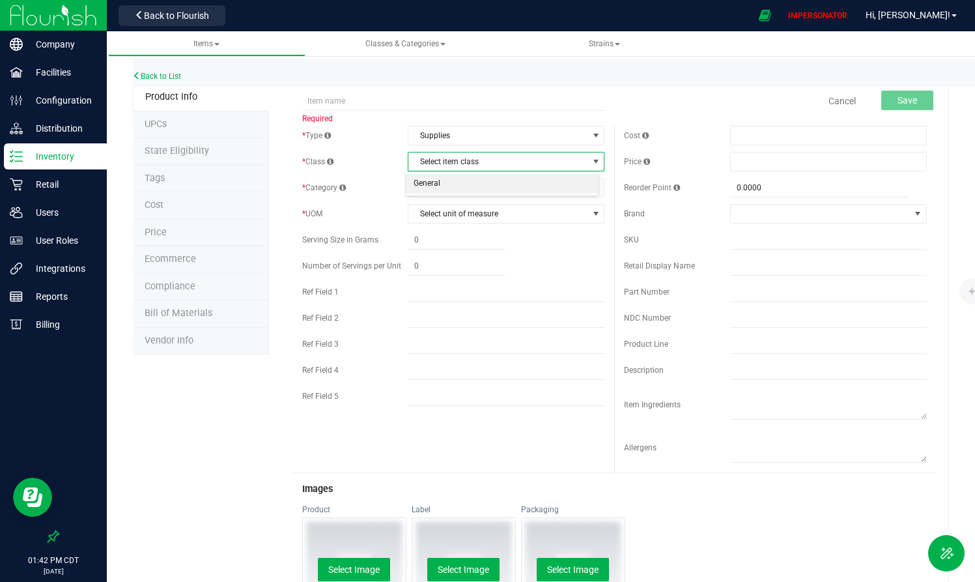
click at [421, 186] on li "General" at bounding box center [502, 184] width 193 height 20
click at [444, 193] on span "Select category" at bounding box center [497, 187] width 179 height 18
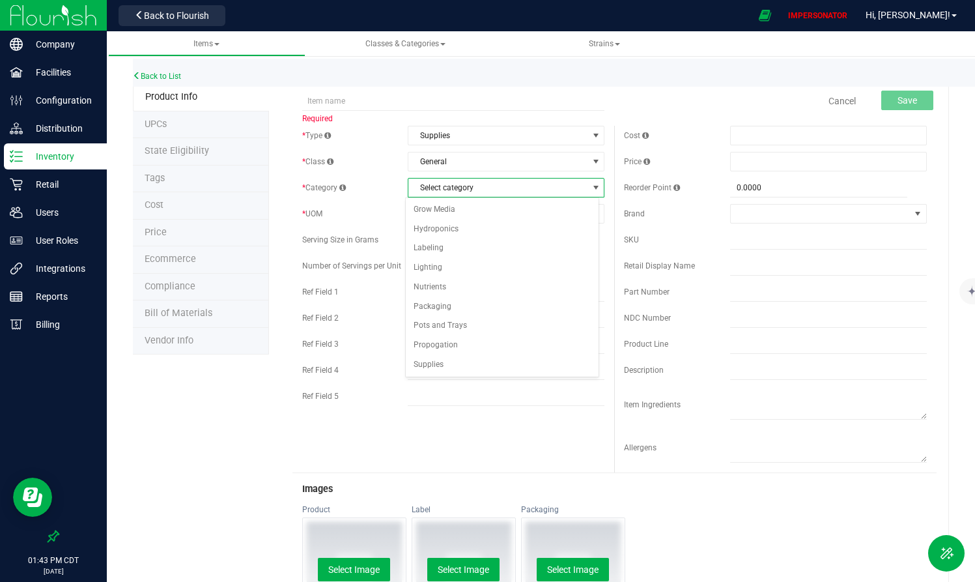
click at [409, 190] on span "Select category" at bounding box center [497, 187] width 179 height 18
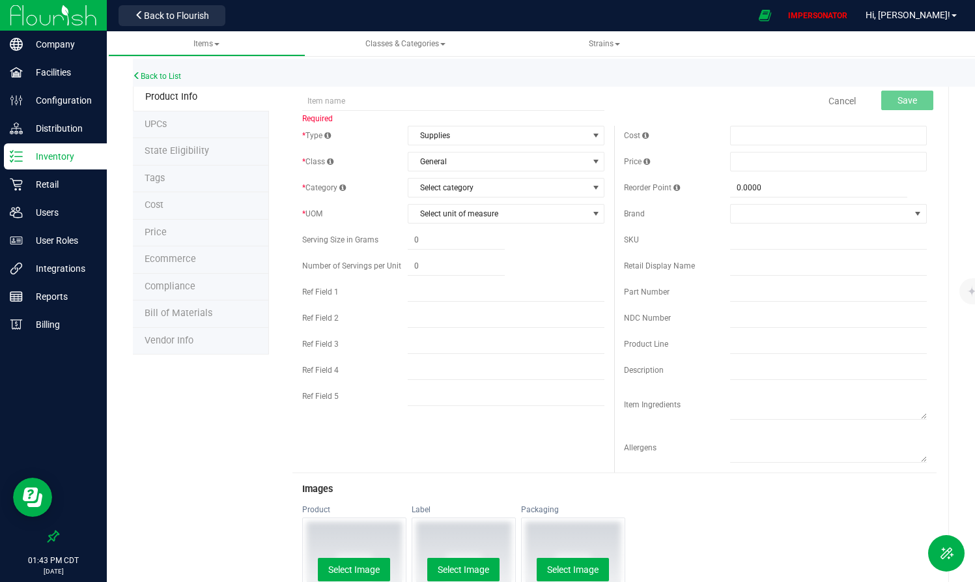
click at [674, 72] on div "Back to List" at bounding box center [620, 73] width 975 height 28
click at [617, 48] on span "Strains" at bounding box center [604, 43] width 31 height 9
click at [424, 89] on div "Required" at bounding box center [453, 93] width 322 height 16
click at [53, 136] on div "Distribution" at bounding box center [55, 128] width 103 height 26
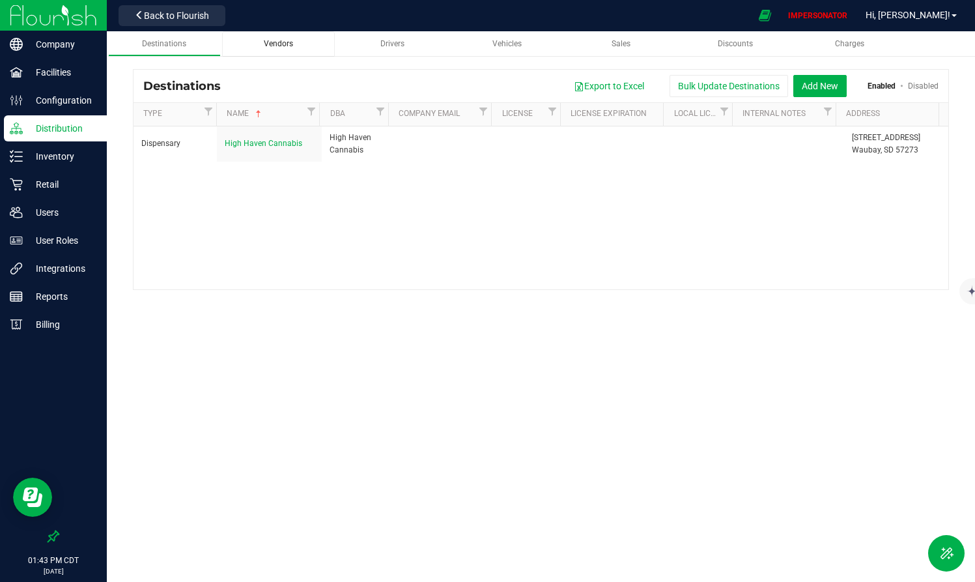
click at [268, 42] on span "Vendors" at bounding box center [278, 43] width 29 height 9
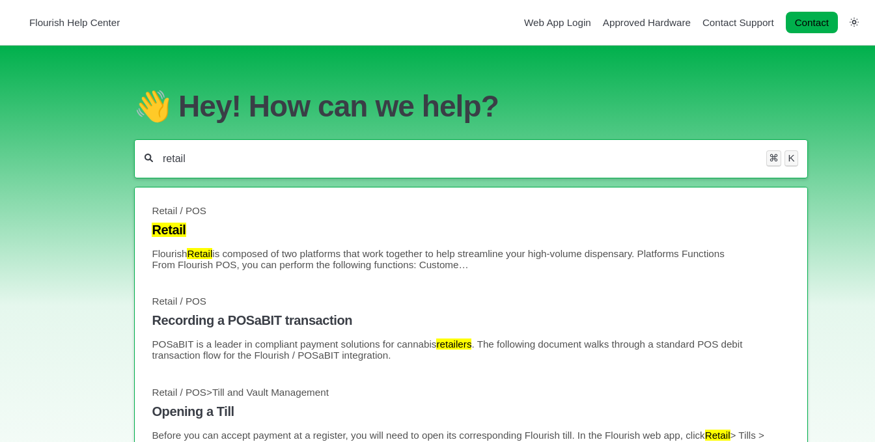
type input "retail"
